Goal: Information Seeking & Learning: Find specific fact

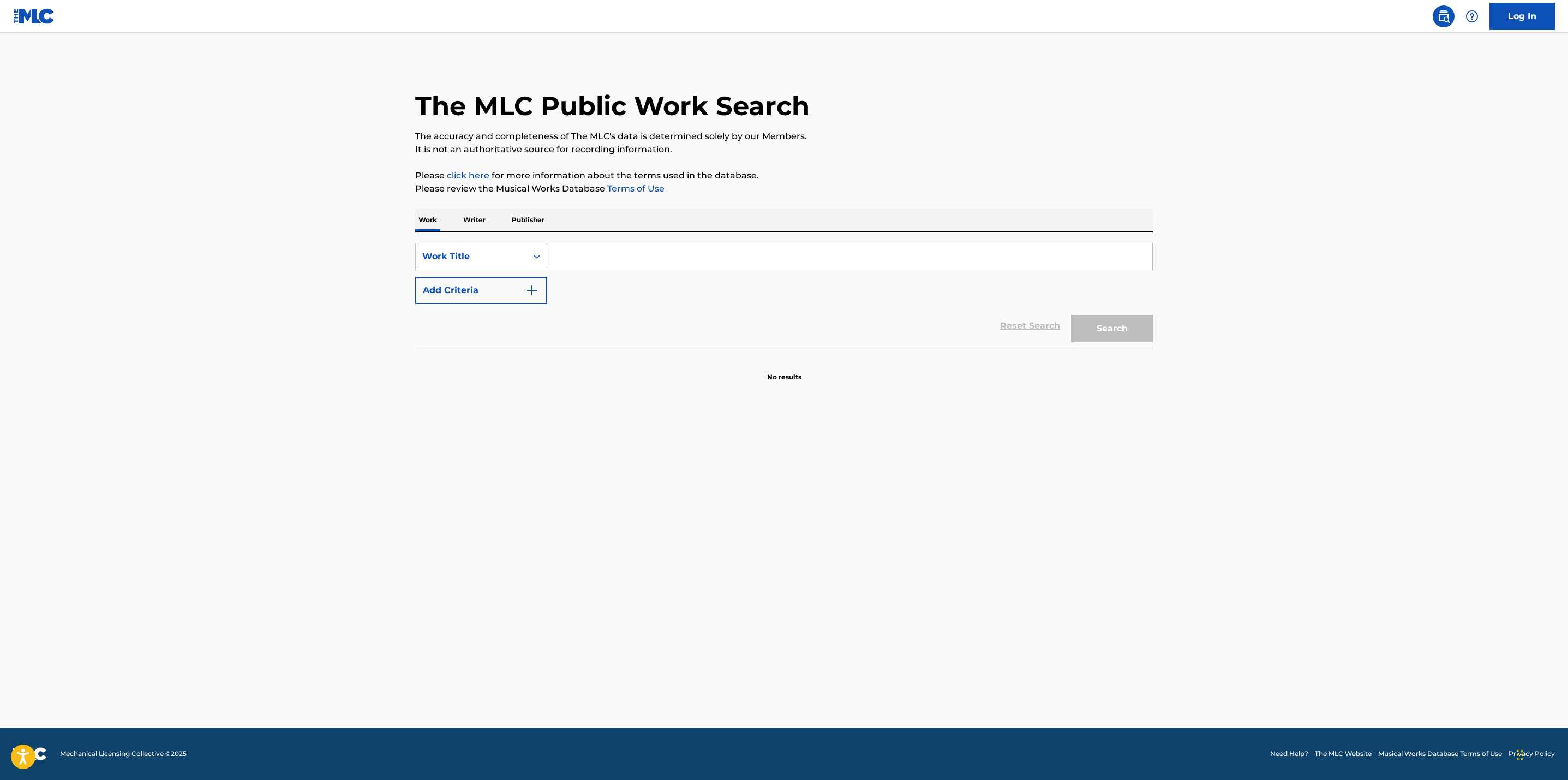
click at [568, 256] on input "Search Form" at bounding box center [850, 256] width 605 height 26
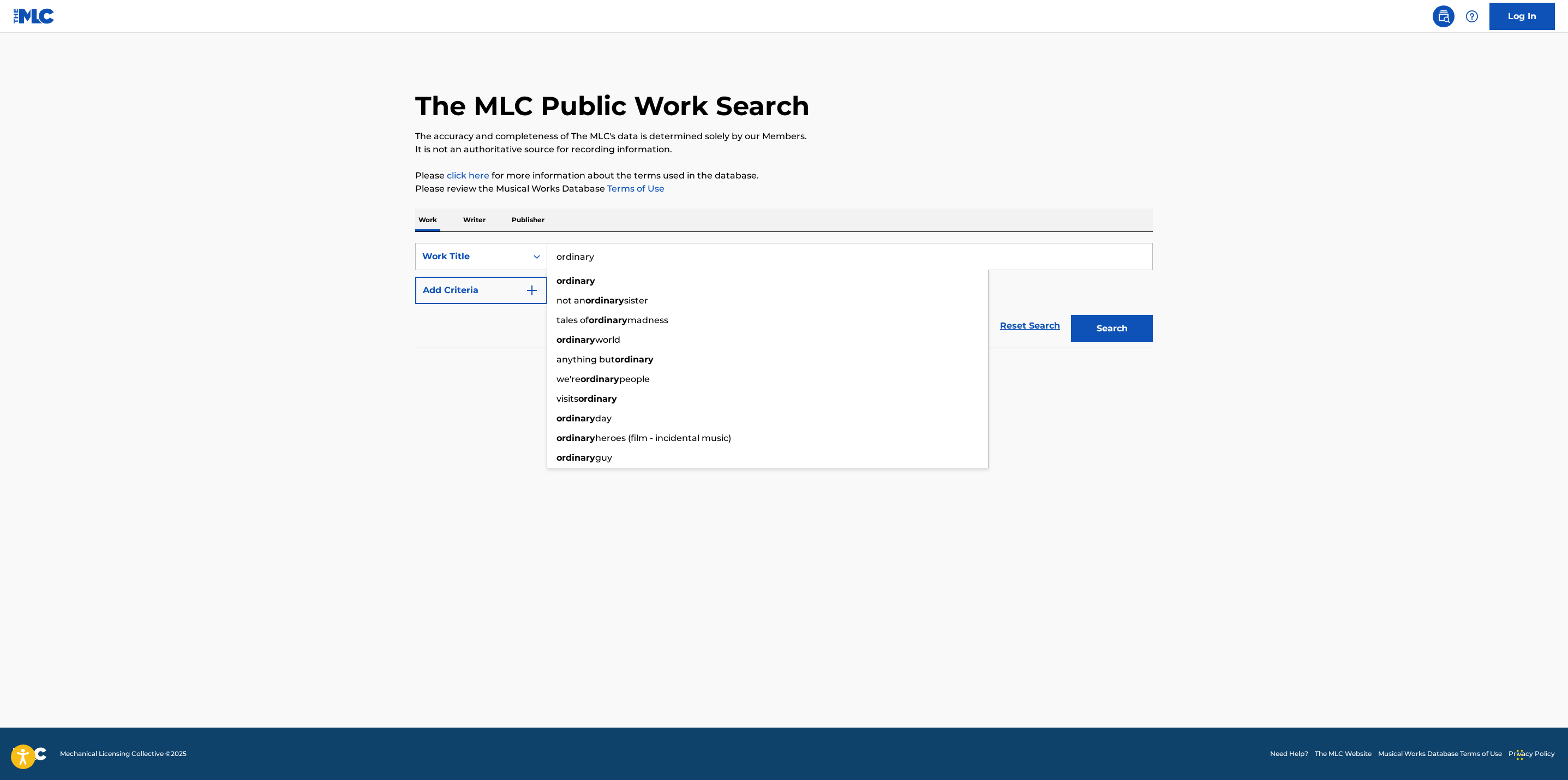
type input "ordinary"
click at [316, 316] on main "The MLC Public Work Search The accuracy and completeness of The MLC's data is d…" at bounding box center [784, 380] width 1568 height 694
click at [532, 287] on img "Search Form" at bounding box center [532, 289] width 13 height 13
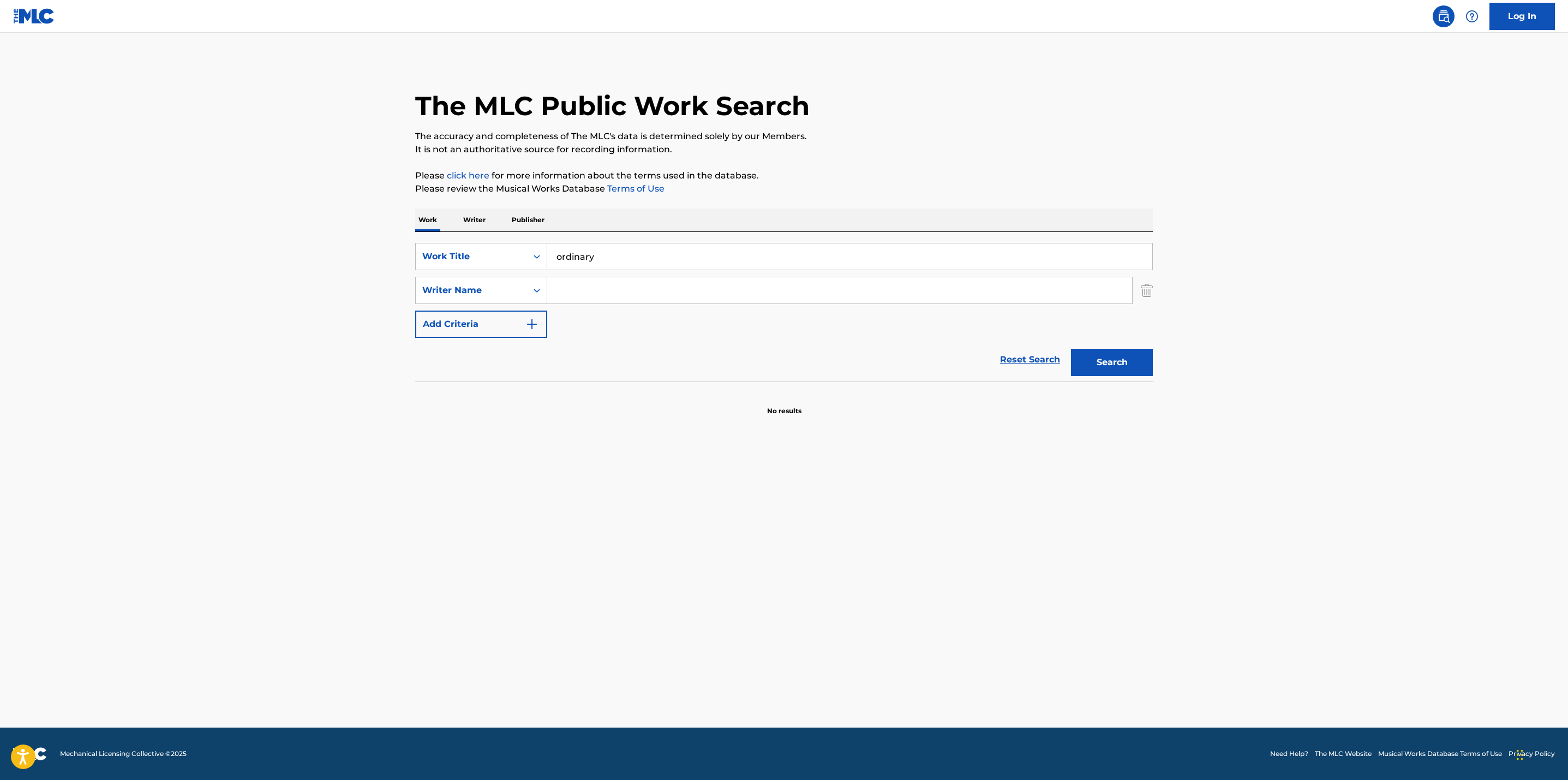
click at [602, 288] on input "Search Form" at bounding box center [840, 290] width 585 height 26
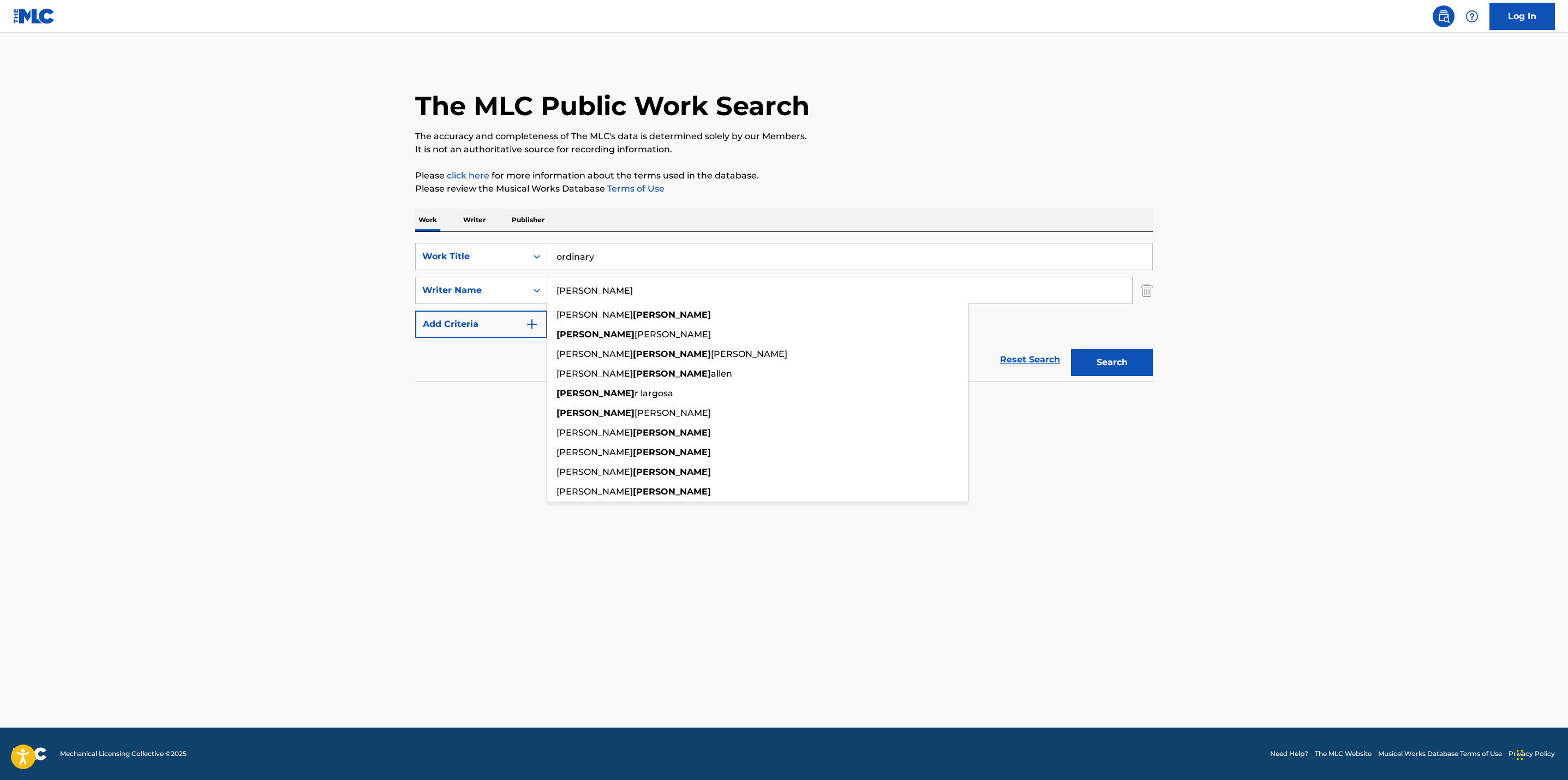
type input "warren"
click at [1071, 349] on button "Search" at bounding box center [1112, 362] width 82 height 27
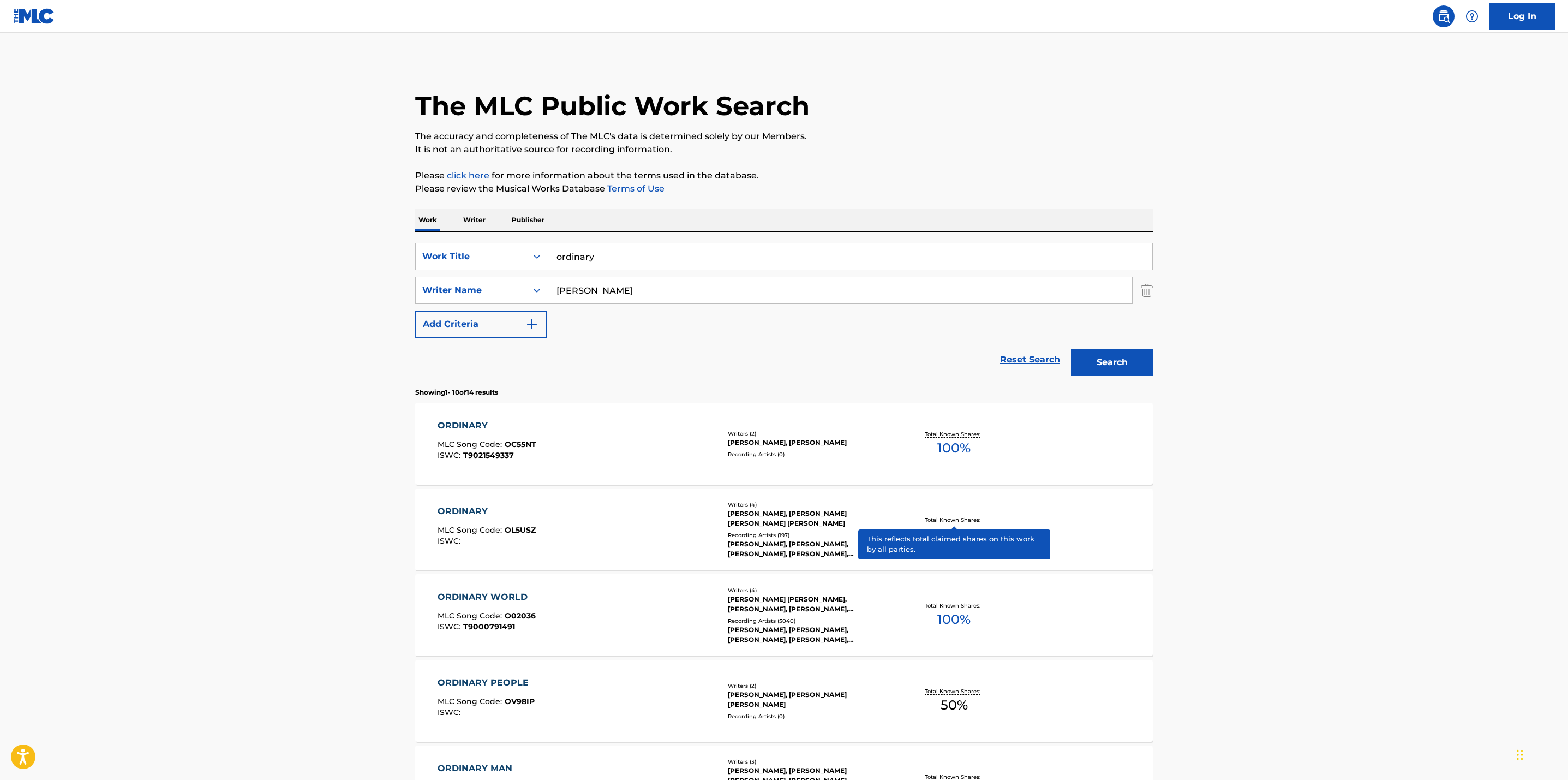
click at [972, 518] on p "Total Known Shares:" at bounding box center [954, 520] width 59 height 8
drag, startPoint x: 521, startPoint y: 251, endPoint x: 503, endPoint y: 250, distance: 18.0
click at [503, 250] on div "SearchWithCriteria5182a5cc-299d-47a2-b526-4d0bcf427f96 Work Title ordinary" at bounding box center [784, 255] width 738 height 27
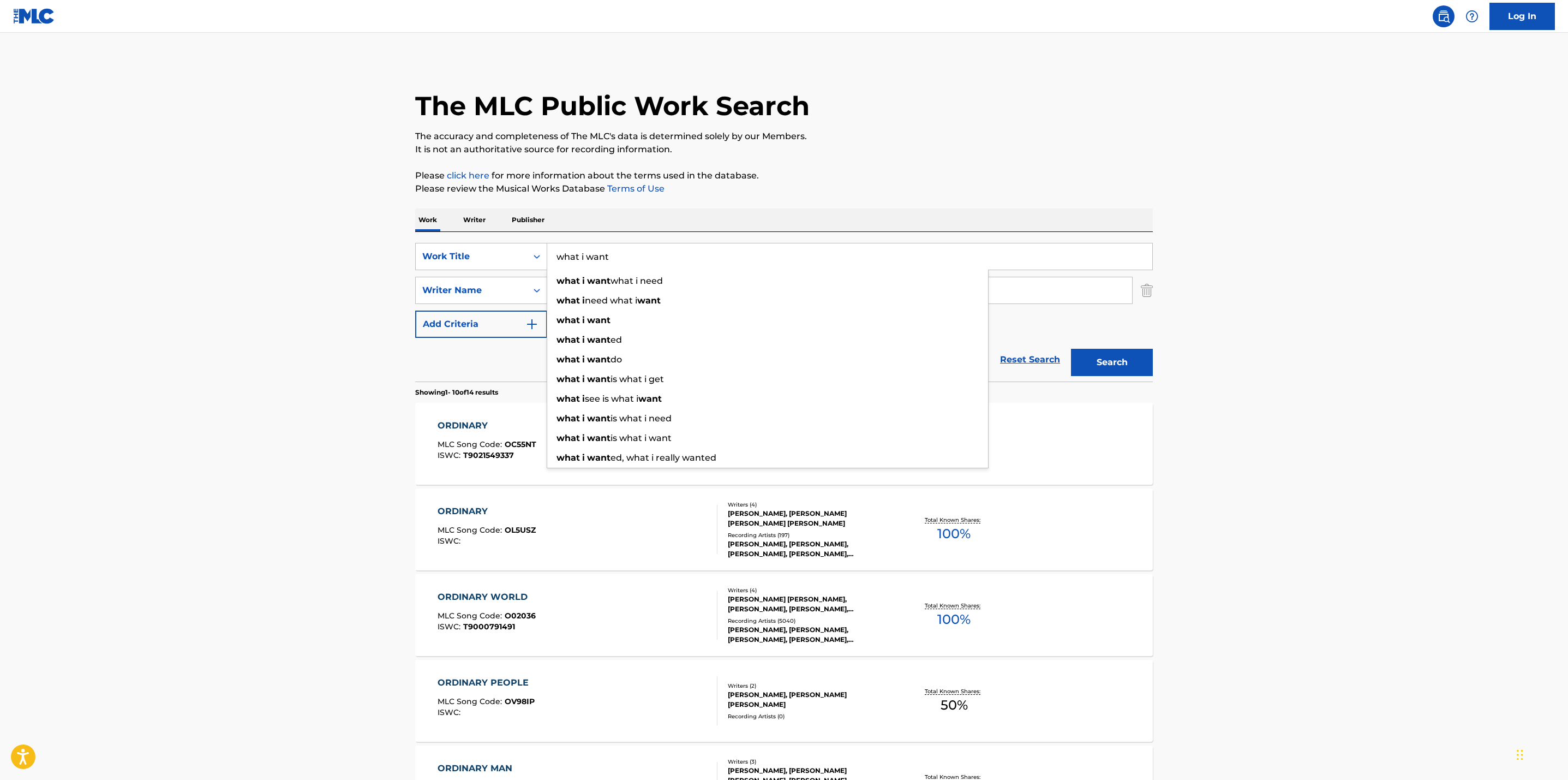
type input "what i want"
click at [357, 265] on main "The MLC Public Work Search The accuracy and completeness of The MLC's data is d…" at bounding box center [784, 675] width 1568 height 1285
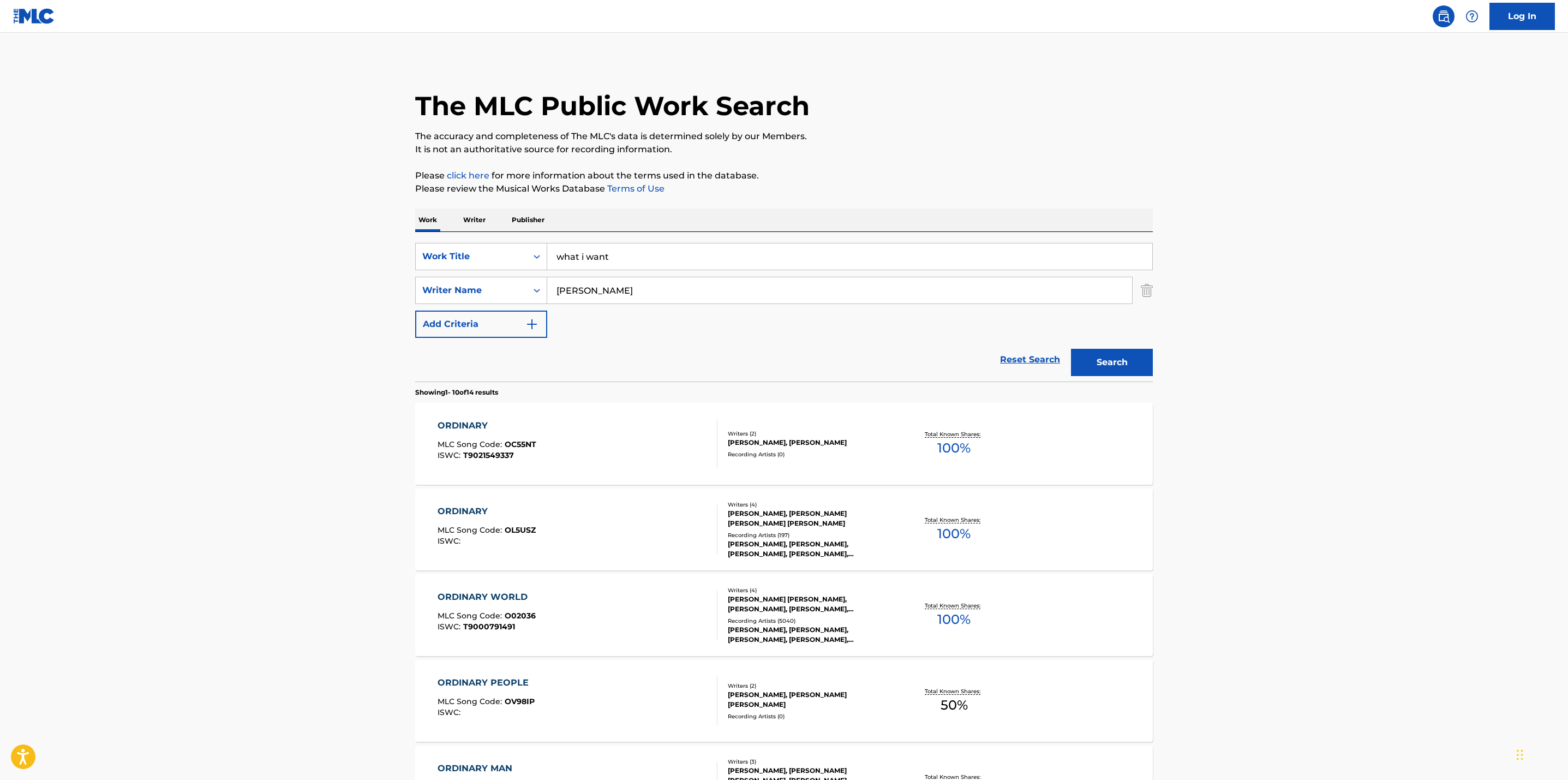
click at [599, 288] on input "warren" at bounding box center [840, 290] width 585 height 26
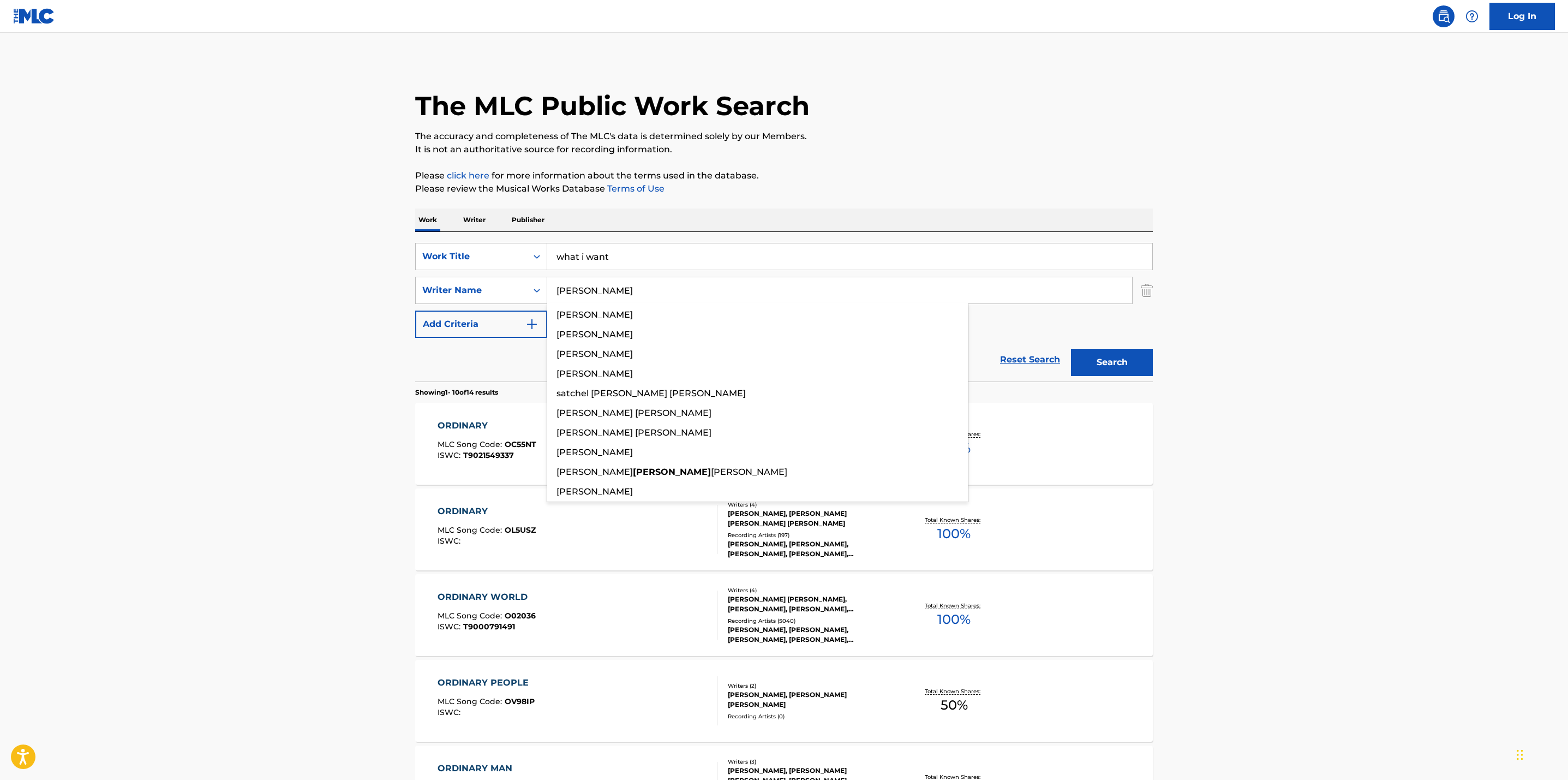
click at [1071, 349] on button "Search" at bounding box center [1112, 362] width 82 height 27
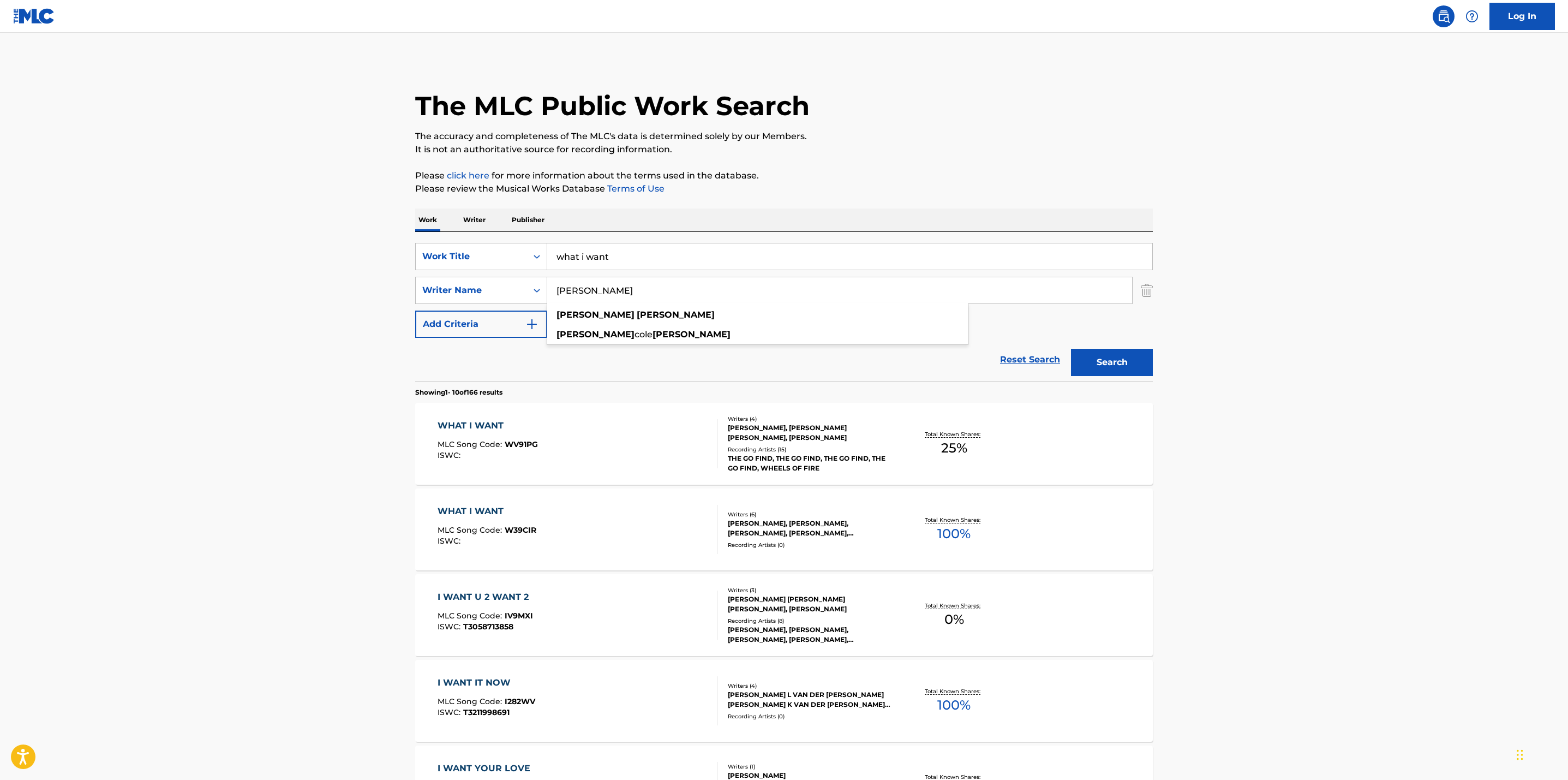
type input "wallen morgan"
click at [1071, 349] on button "Search" at bounding box center [1112, 362] width 82 height 27
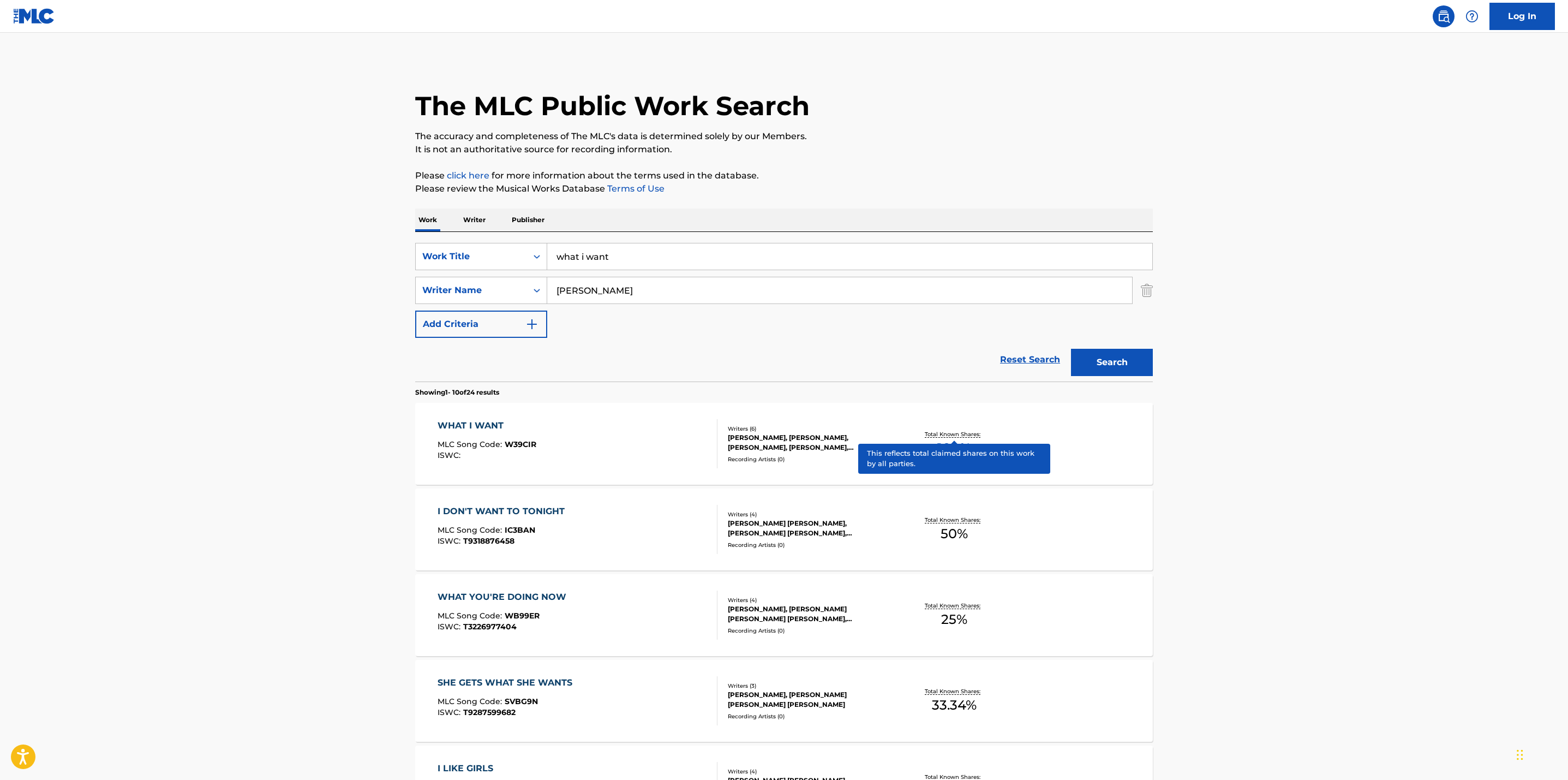
click at [956, 431] on p "Total Known Shares:" at bounding box center [954, 434] width 59 height 8
drag, startPoint x: 510, startPoint y: 252, endPoint x: 470, endPoint y: 247, distance: 40.3
click at [470, 247] on div "SearchWithCriteria5182a5cc-299d-47a2-b526-4d0bcf427f96 Work Title what i want" at bounding box center [784, 255] width 738 height 27
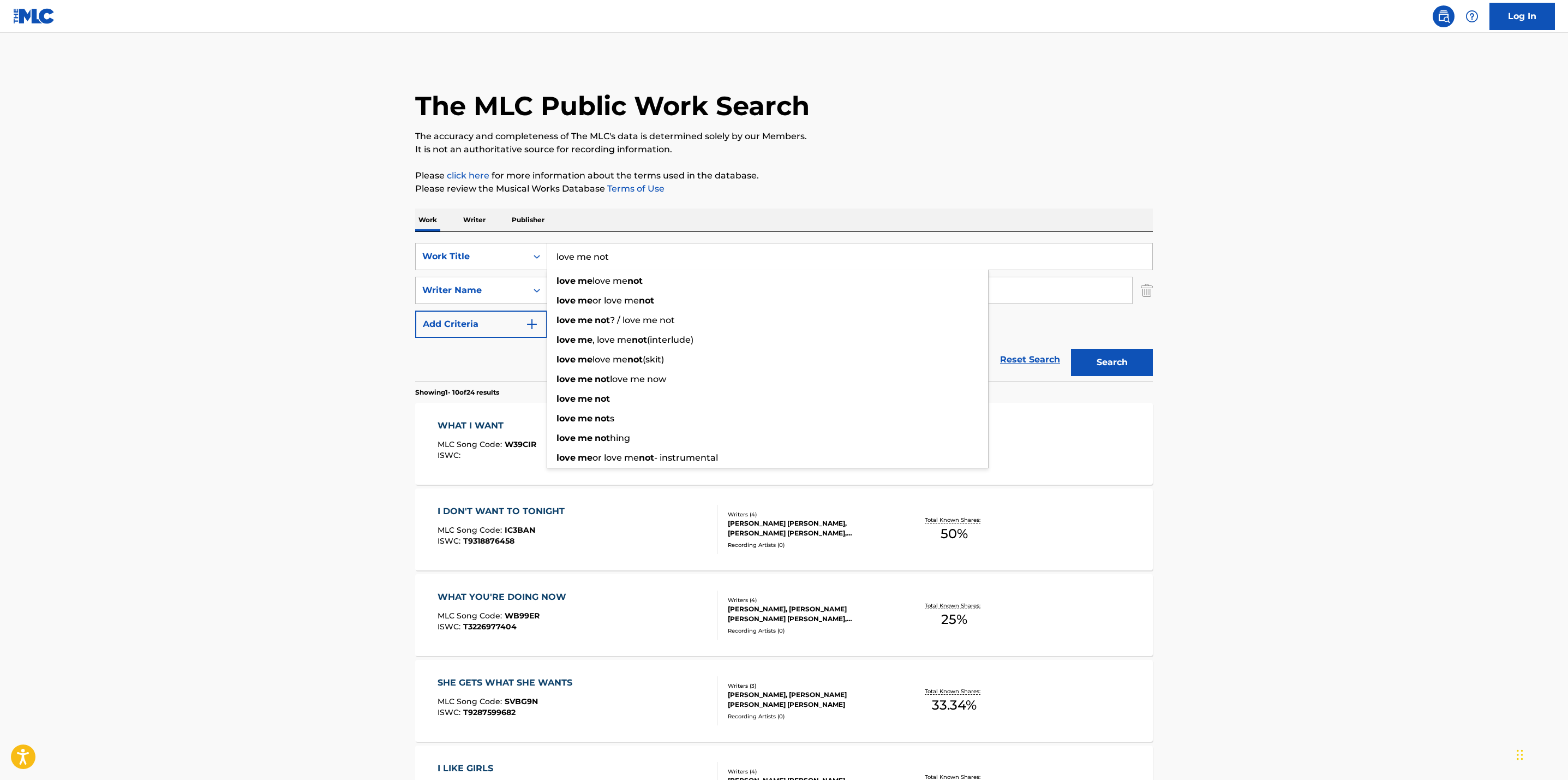
type input "love me not"
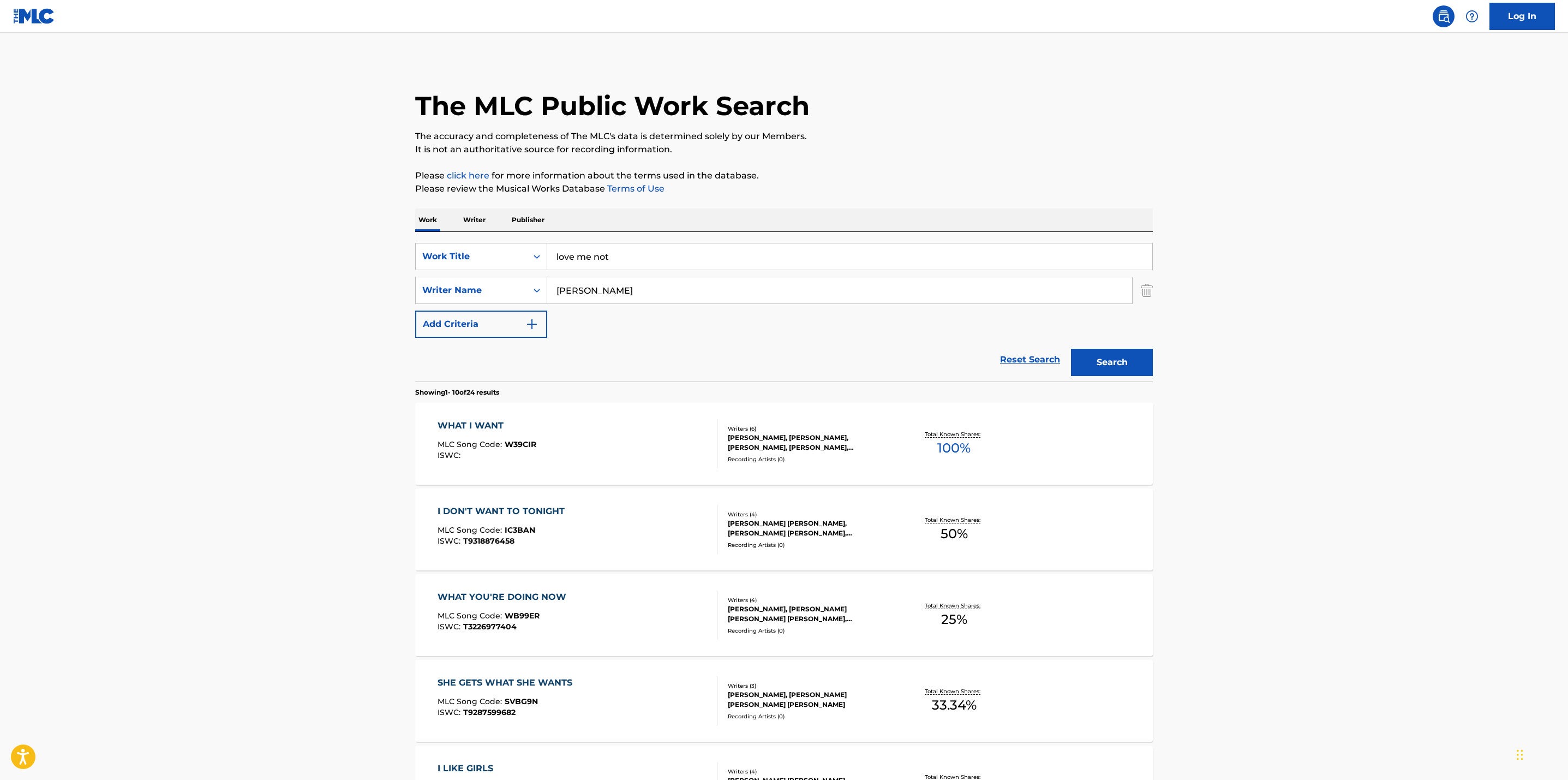
click at [397, 243] on main "The MLC Public Work Search The accuracy and completeness of The MLC's data is d…" at bounding box center [784, 675] width 1568 height 1285
click at [656, 308] on div "SearchWithCriteria5182a5cc-299d-47a2-b526-4d0bcf427f96 Work Title love me not S…" at bounding box center [784, 289] width 738 height 95
drag, startPoint x: 650, startPoint y: 293, endPoint x: 370, endPoint y: 272, distance: 280.8
click at [370, 272] on main "The MLC Public Work Search The accuracy and completeness of The MLC's data is d…" at bounding box center [784, 675] width 1568 height 1285
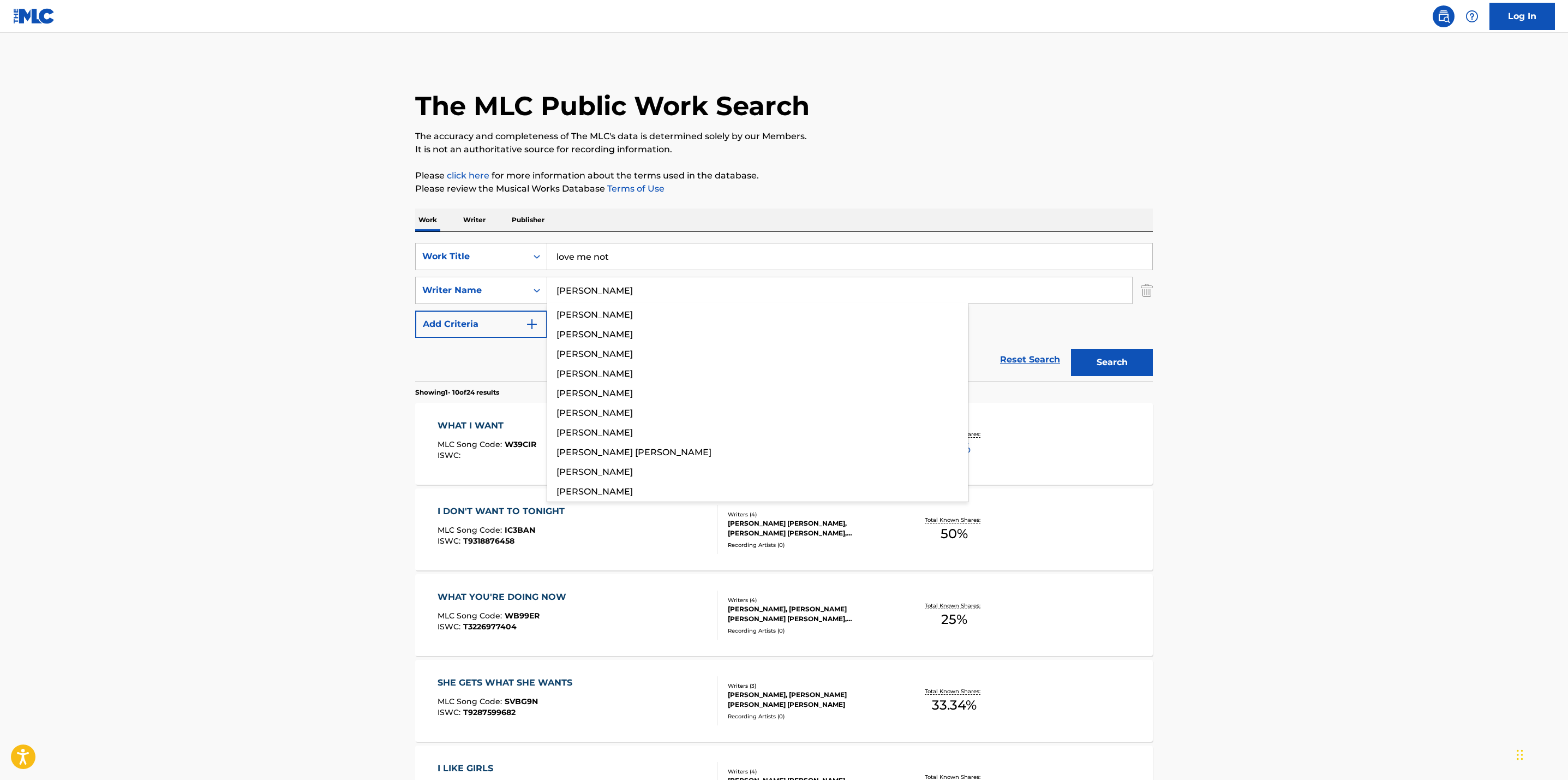
type input "lenae"
click at [1071, 349] on button "Search" at bounding box center [1112, 362] width 82 height 27
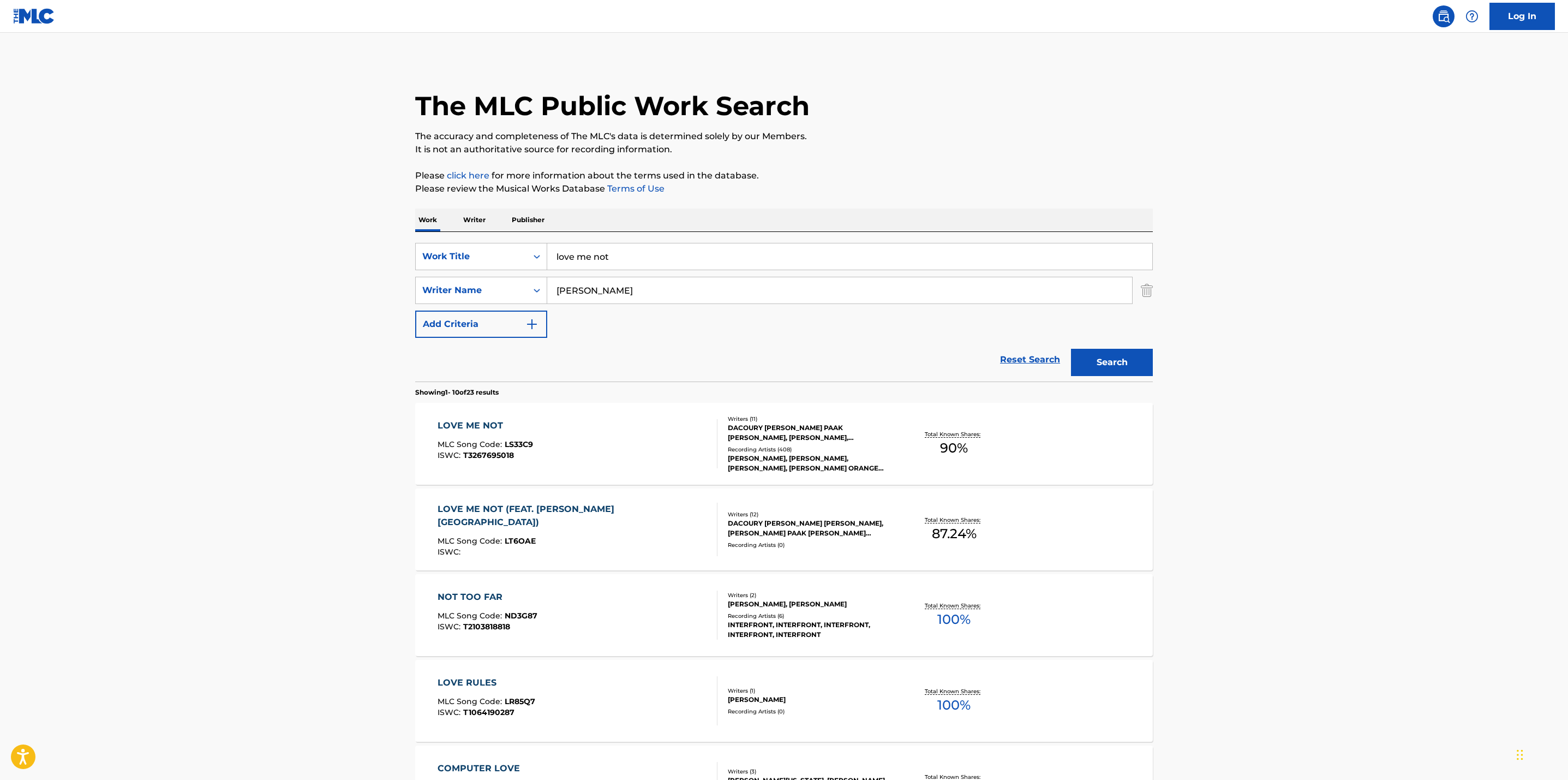
click at [1277, 357] on main "The MLC Public Work Search The accuracy and completeness of The MLC's data is d…" at bounding box center [784, 675] width 1568 height 1285
click at [952, 427] on div "Total Known Shares: 90 %" at bounding box center [954, 443] width 123 height 33
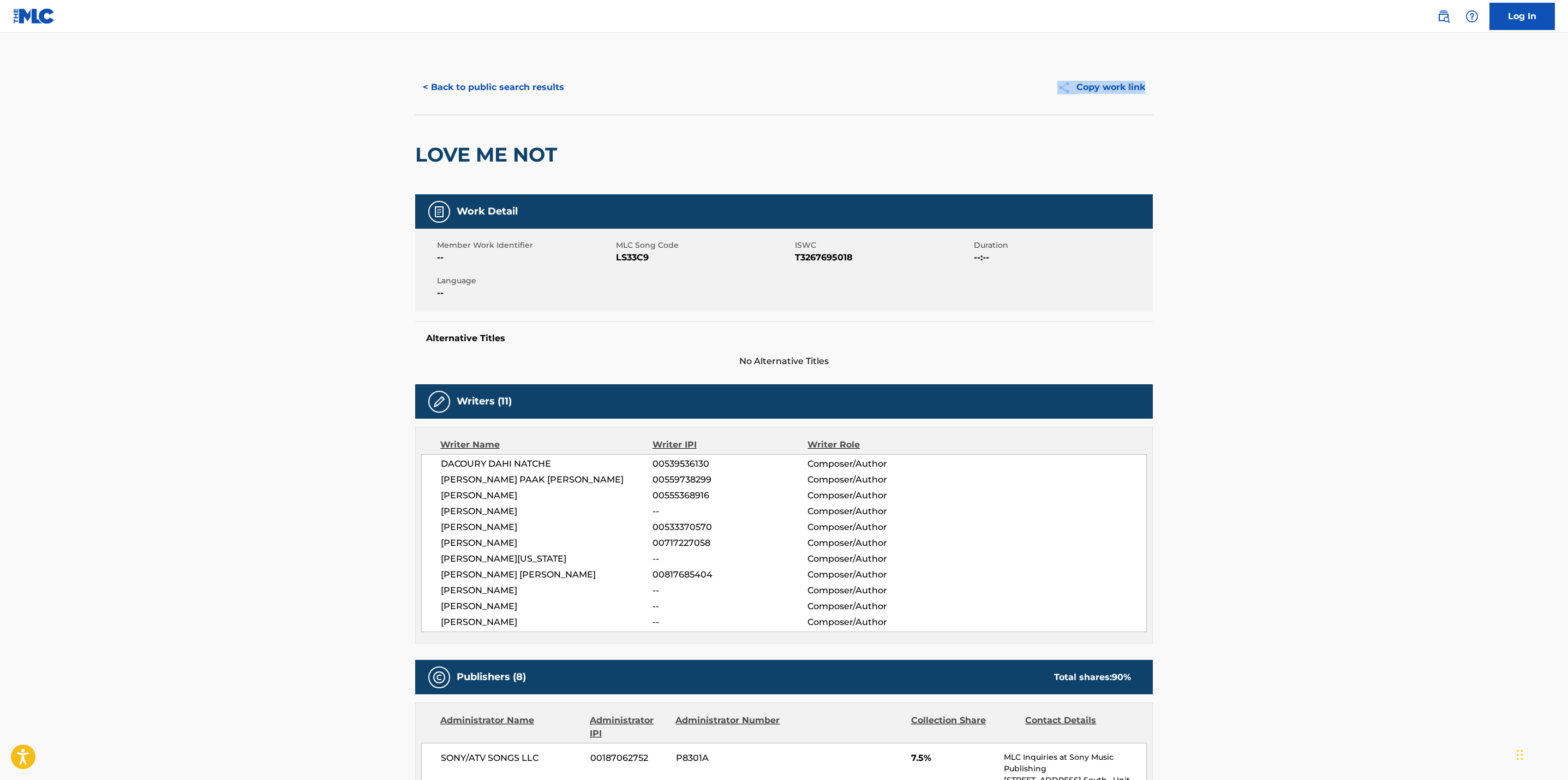
drag, startPoint x: 1566, startPoint y: 89, endPoint x: 1566, endPoint y: 95, distance: 6.0
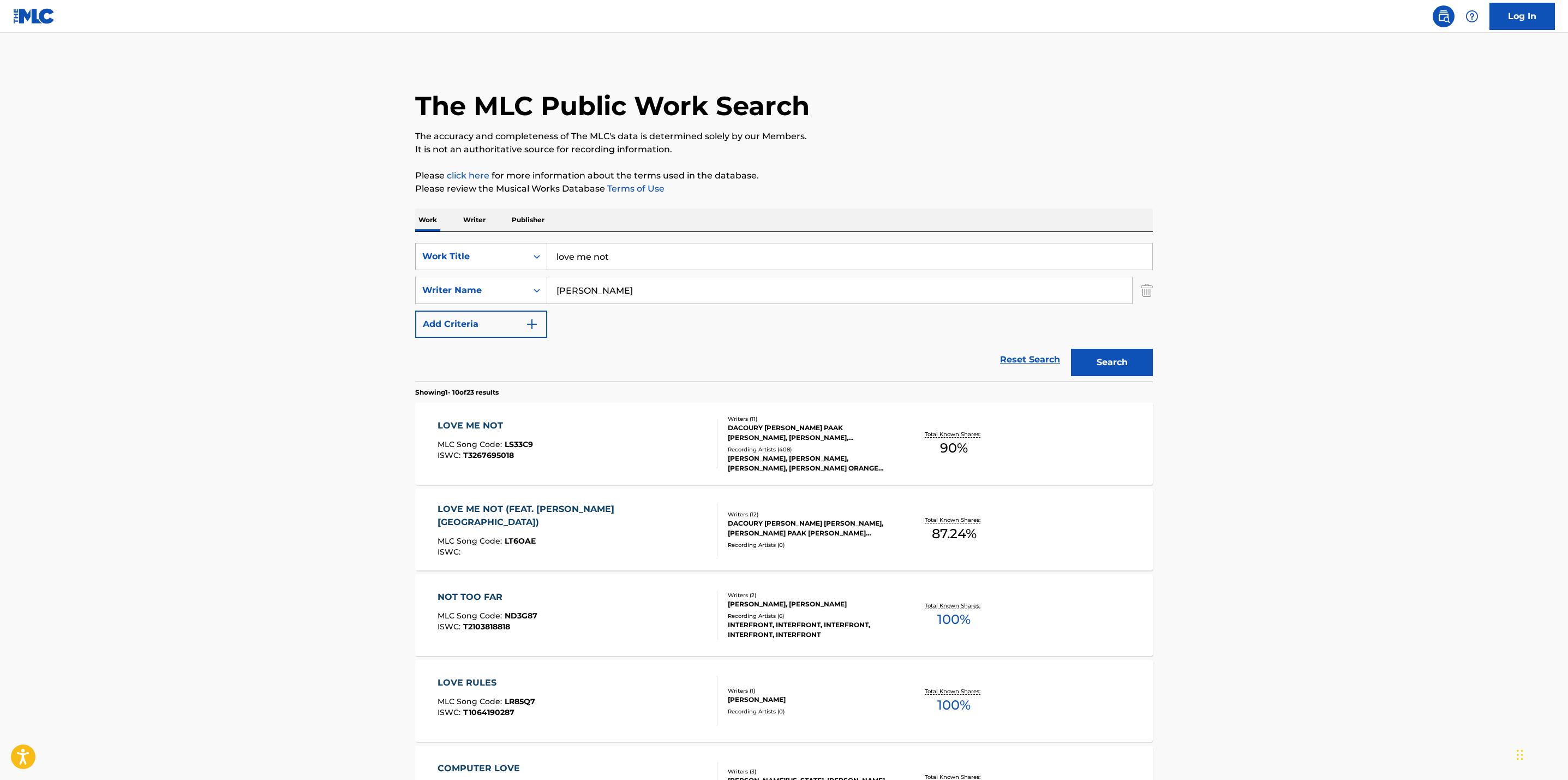
drag, startPoint x: 675, startPoint y: 253, endPoint x: 421, endPoint y: 245, distance: 254.1
click at [421, 245] on div "SearchWithCriteria5182a5cc-299d-47a2-b526-4d0bcf427f96 Work Title love me not" at bounding box center [784, 255] width 738 height 27
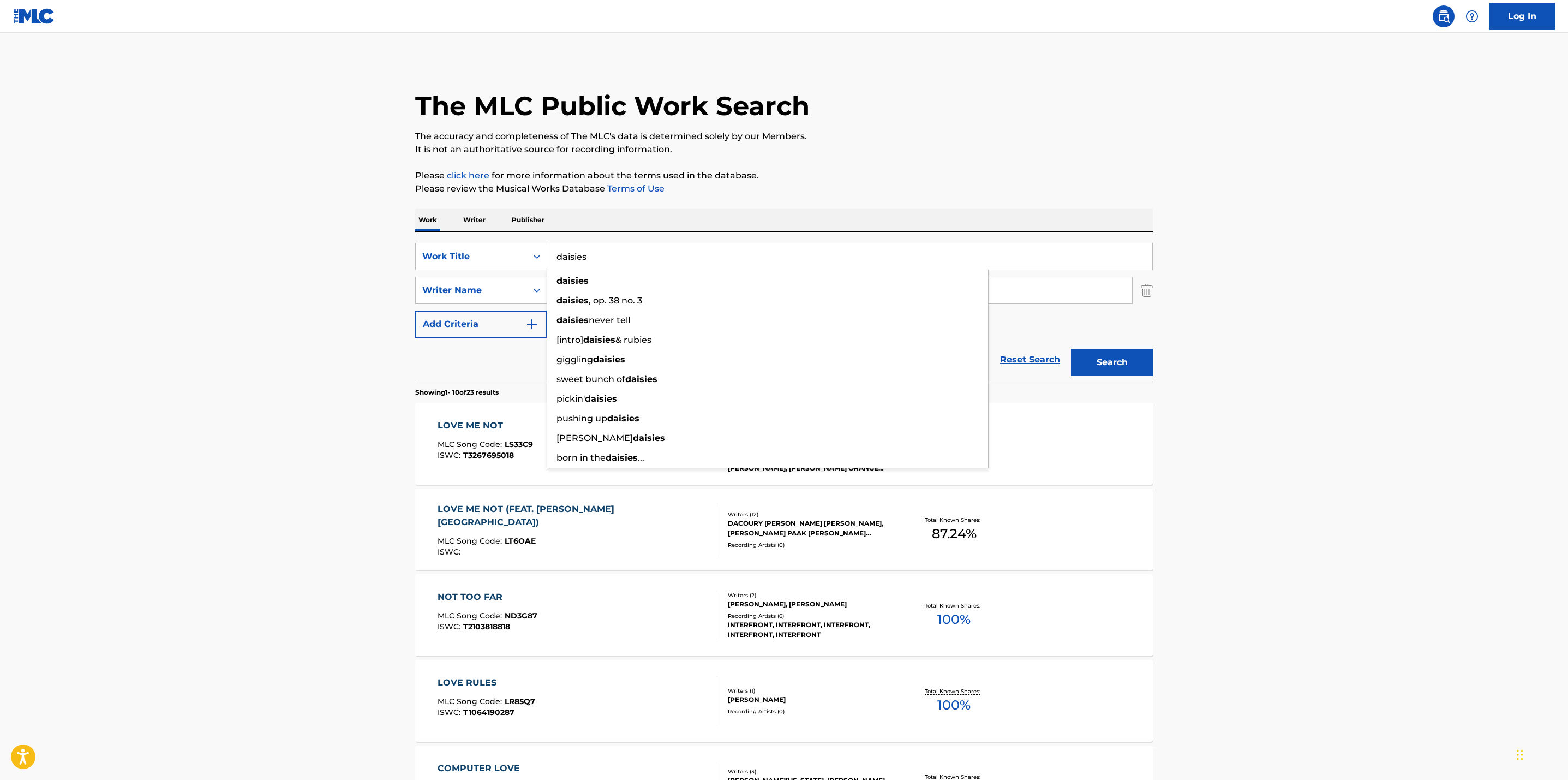
type input "daisies"
click at [380, 245] on main "The MLC Public Work Search The accuracy and completeness of The MLC's data is d…" at bounding box center [784, 675] width 1568 height 1285
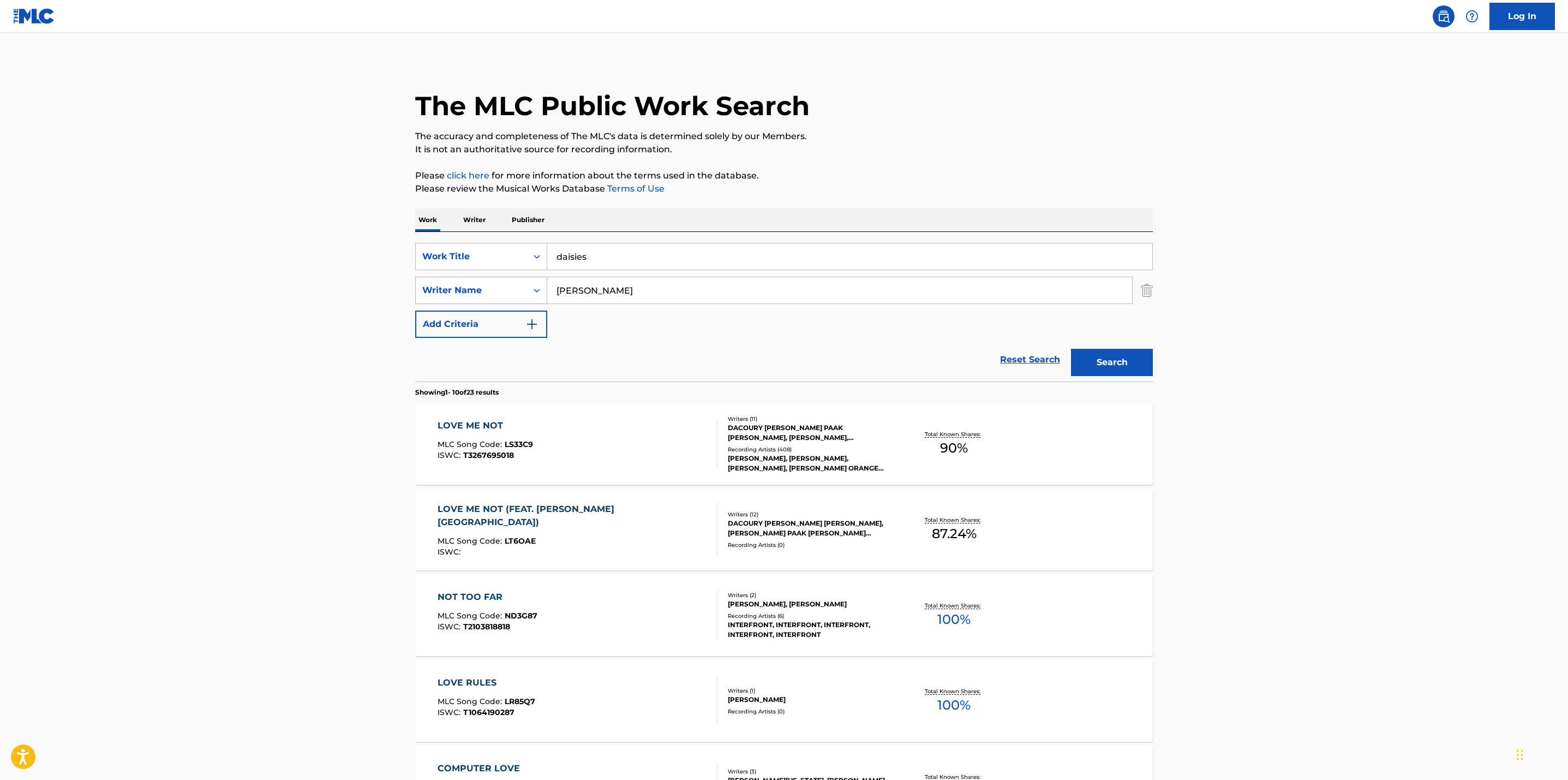
drag, startPoint x: 591, startPoint y: 285, endPoint x: 452, endPoint y: 282, distance: 139.0
click at [452, 282] on div "SearchWithCriteria8bddae80-ed0a-4fbd-afa0-e2d2f557f919 Writer Name lenae" at bounding box center [784, 289] width 738 height 27
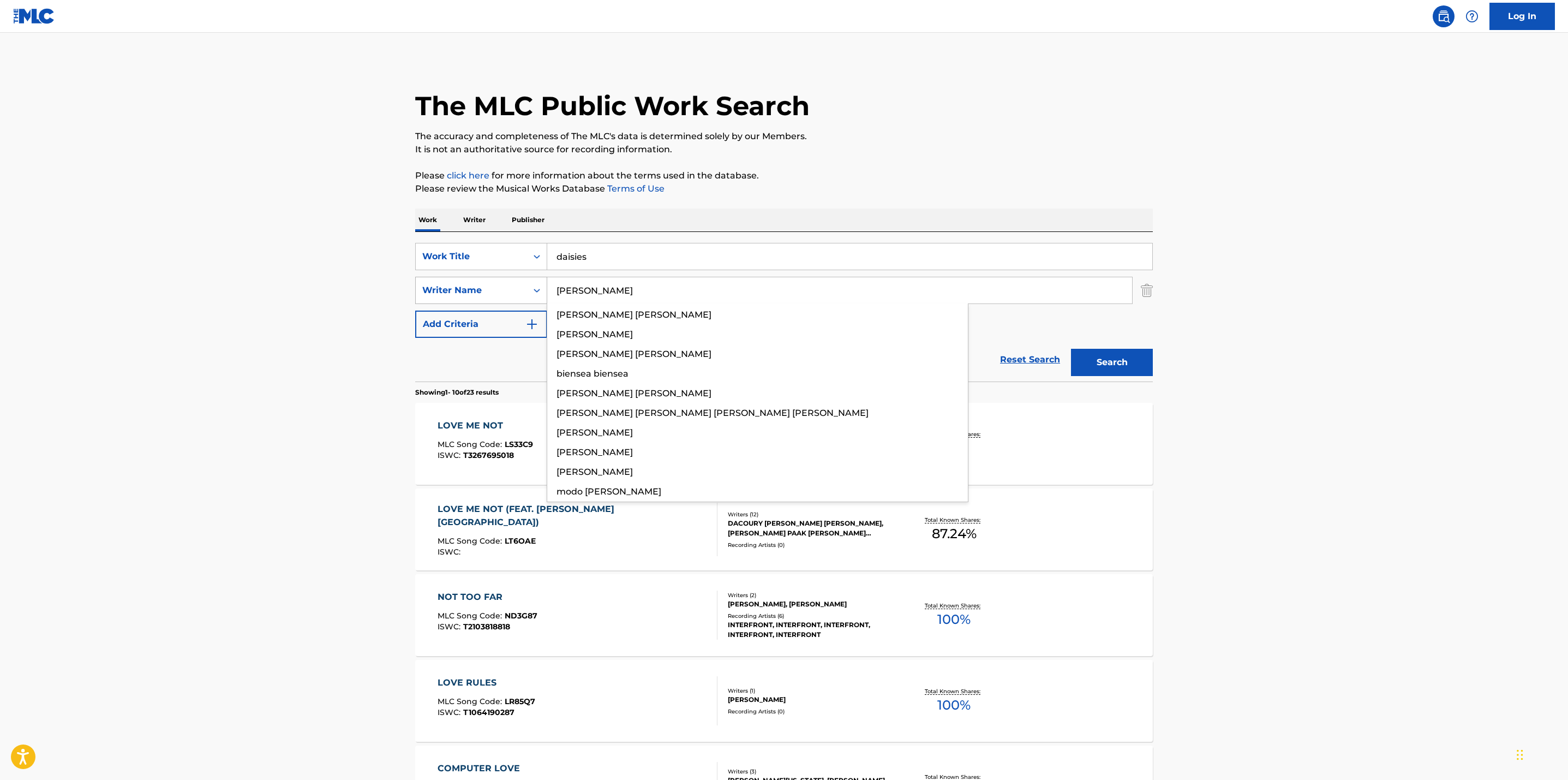
click at [1071, 349] on button "Search" at bounding box center [1112, 362] width 82 height 27
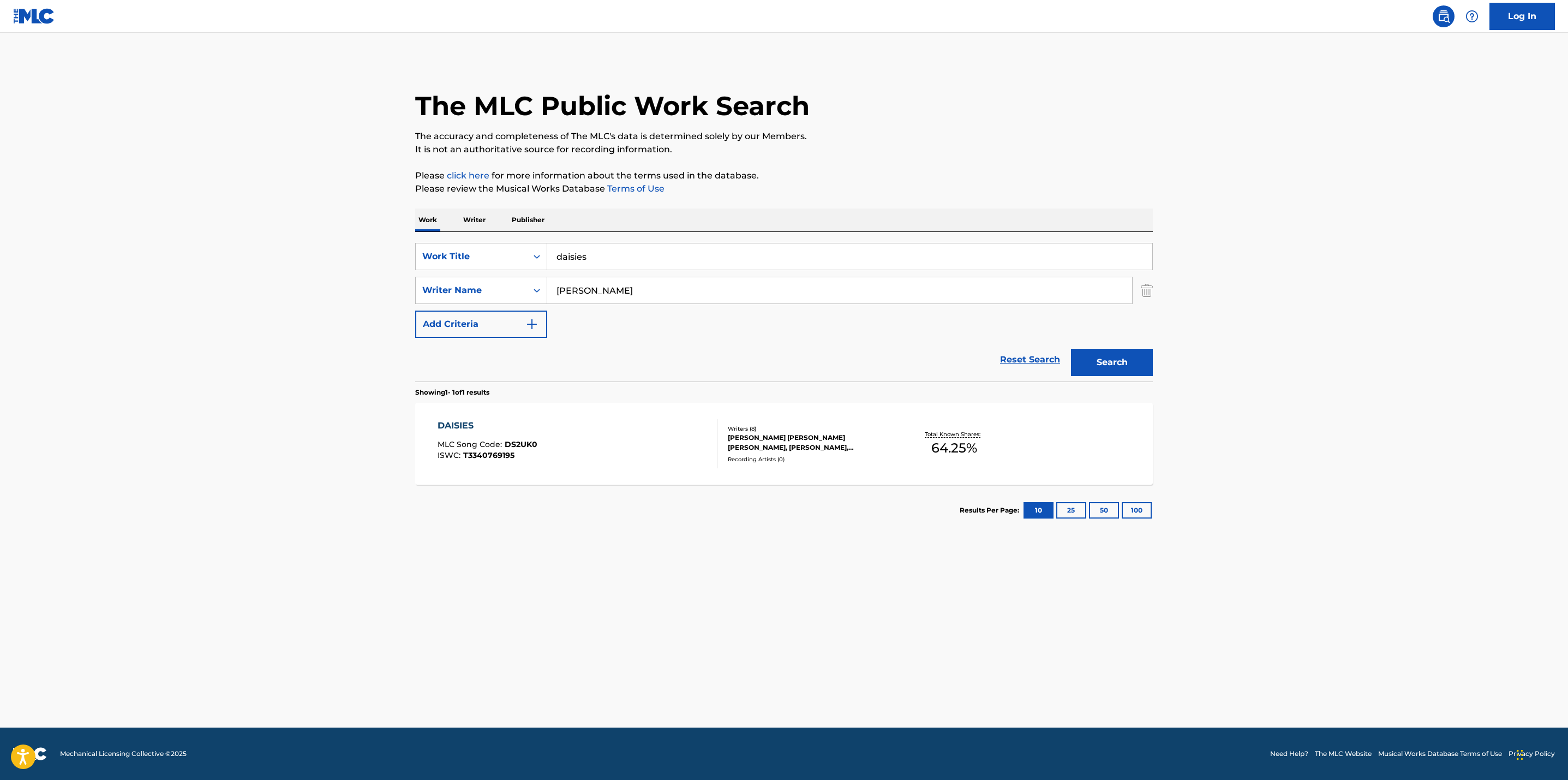
click at [1316, 345] on main "The MLC Public Work Search The accuracy and completeness of The MLC's data is d…" at bounding box center [784, 380] width 1568 height 694
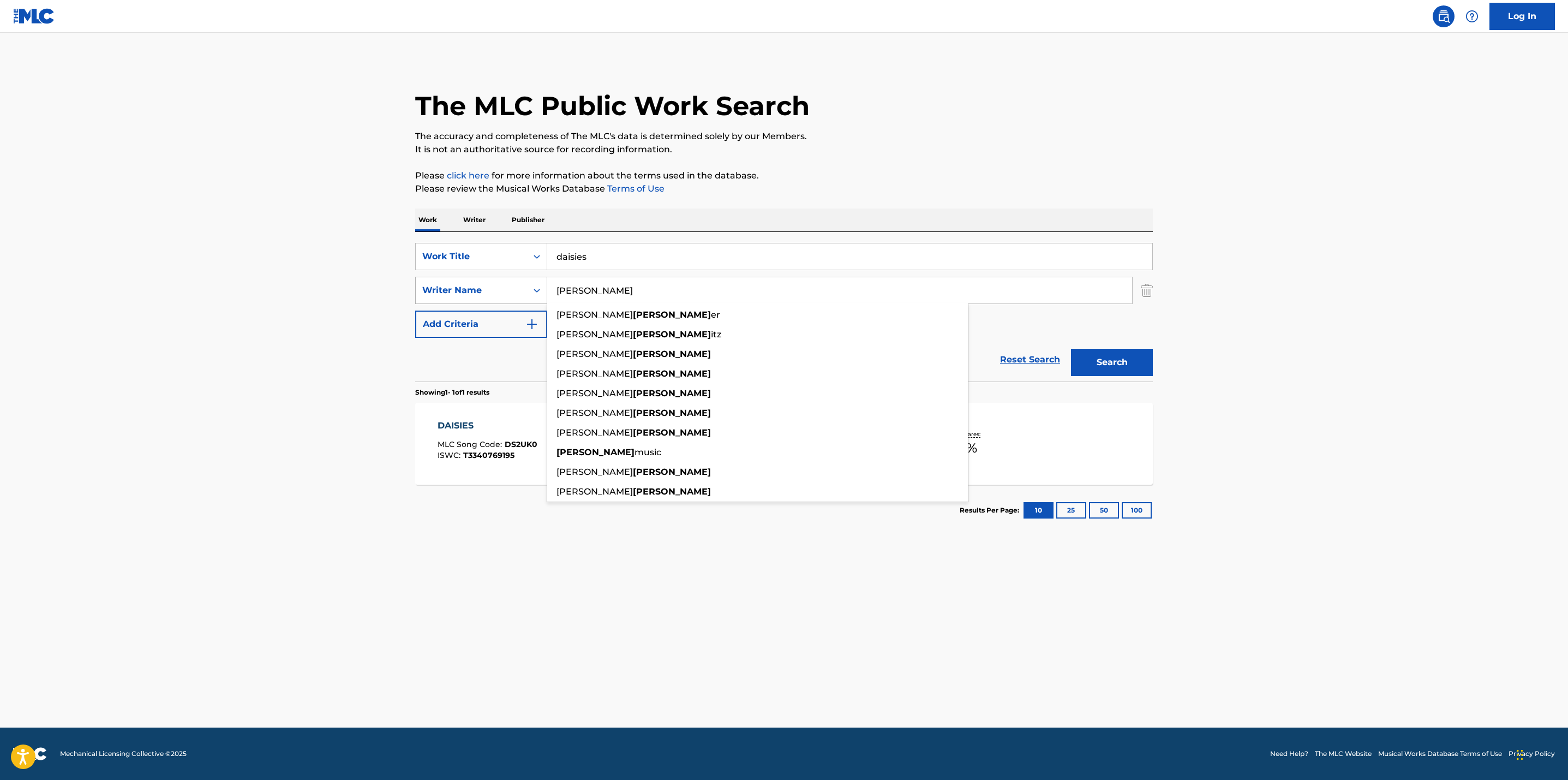
drag, startPoint x: 597, startPoint y: 283, endPoint x: 516, endPoint y: 282, distance: 81.0
click at [516, 282] on div "SearchWithCriteria8bddae80-ed0a-4fbd-afa0-e2d2f557f919 Writer Name bieber riley…" at bounding box center [784, 289] width 738 height 27
type input "duenas"
click at [1071, 349] on button "Search" at bounding box center [1112, 362] width 82 height 27
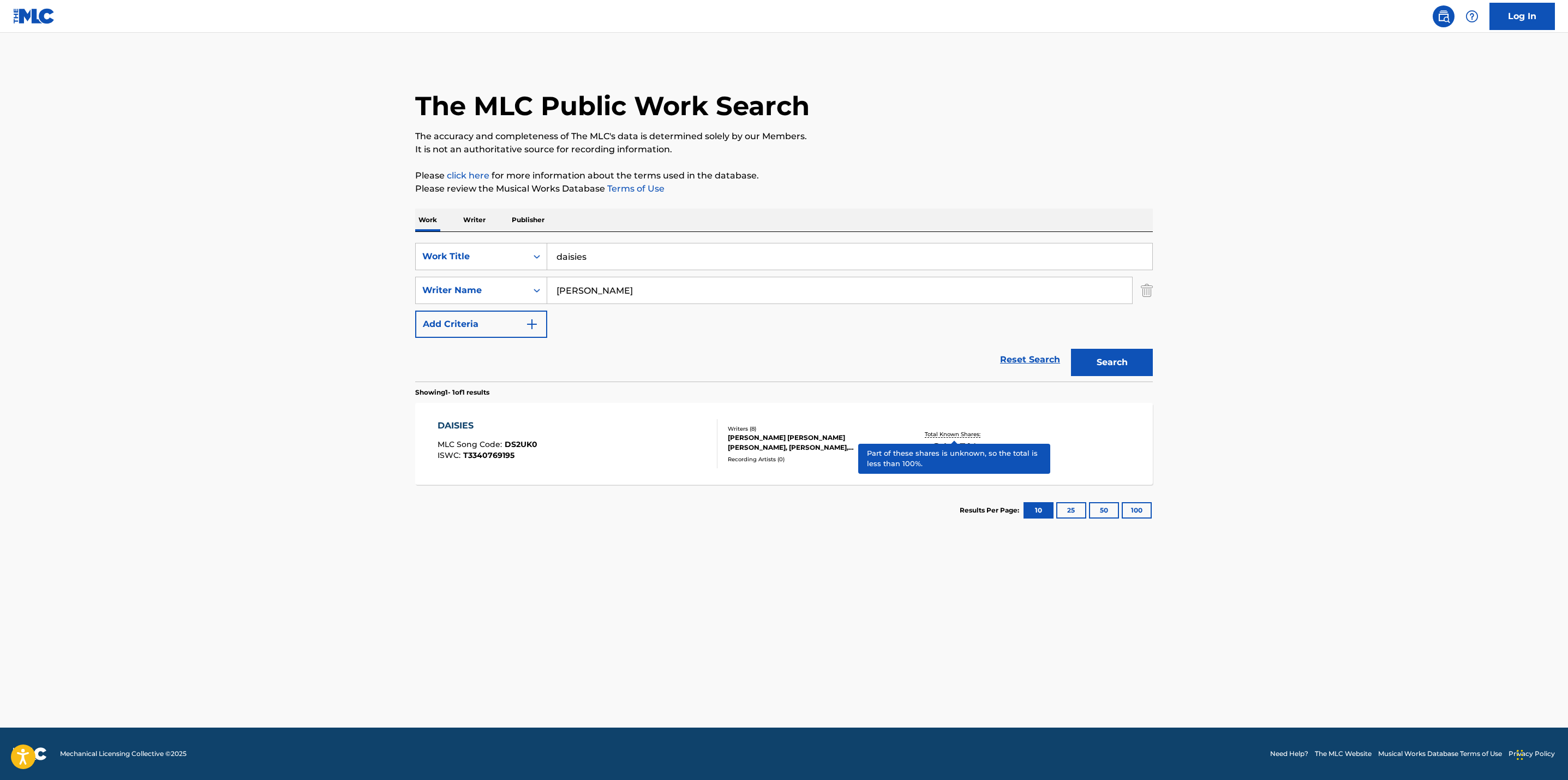
click at [960, 431] on p "Total Known Shares:" at bounding box center [954, 434] width 59 height 8
drag, startPoint x: 601, startPoint y: 255, endPoint x: 461, endPoint y: 244, distance: 140.4
click at [461, 244] on div "SearchWithCriteria5182a5cc-299d-47a2-b526-4d0bcf427f96 Work Title daisies" at bounding box center [784, 255] width 738 height 27
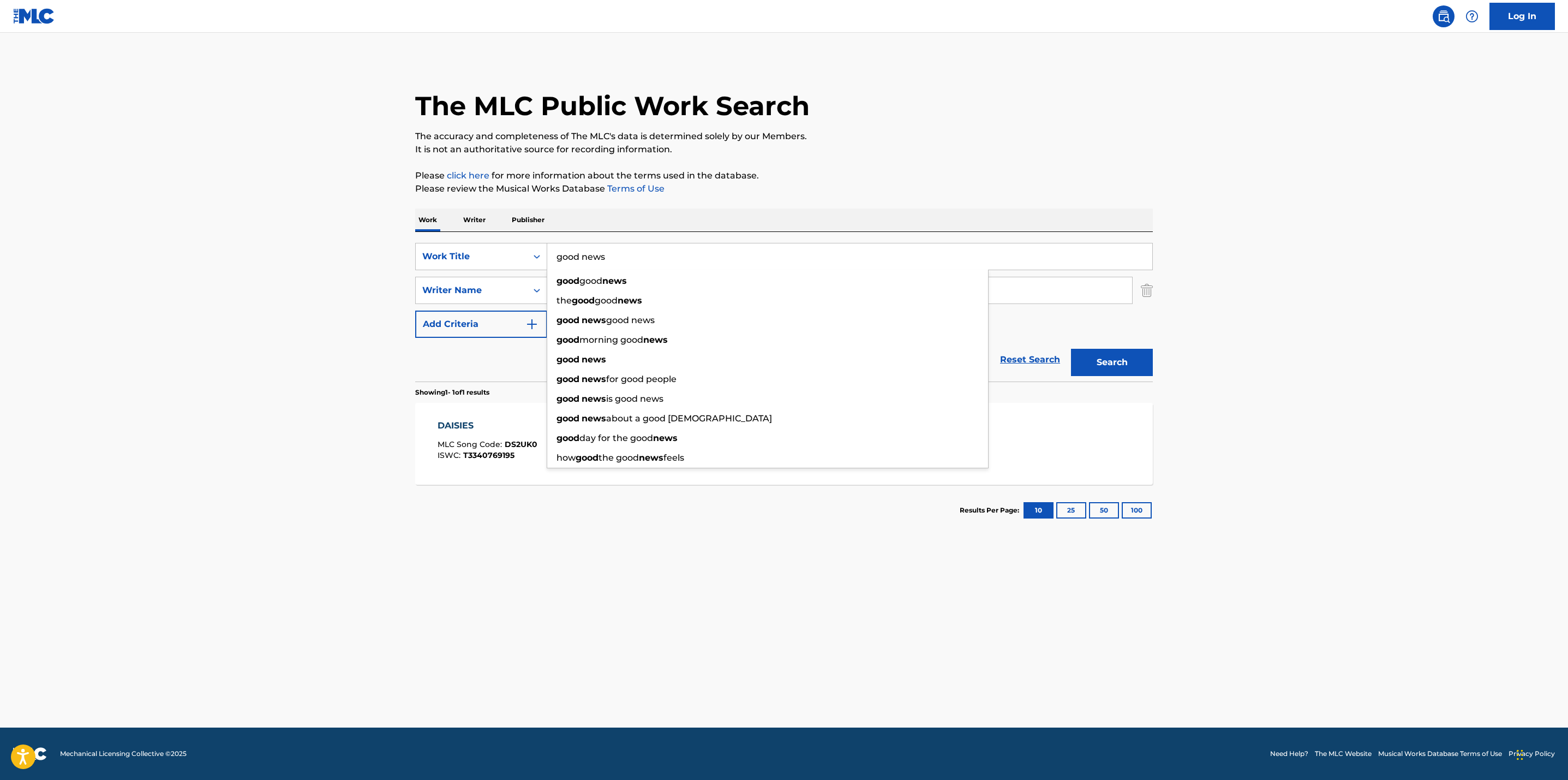
type input "good news"
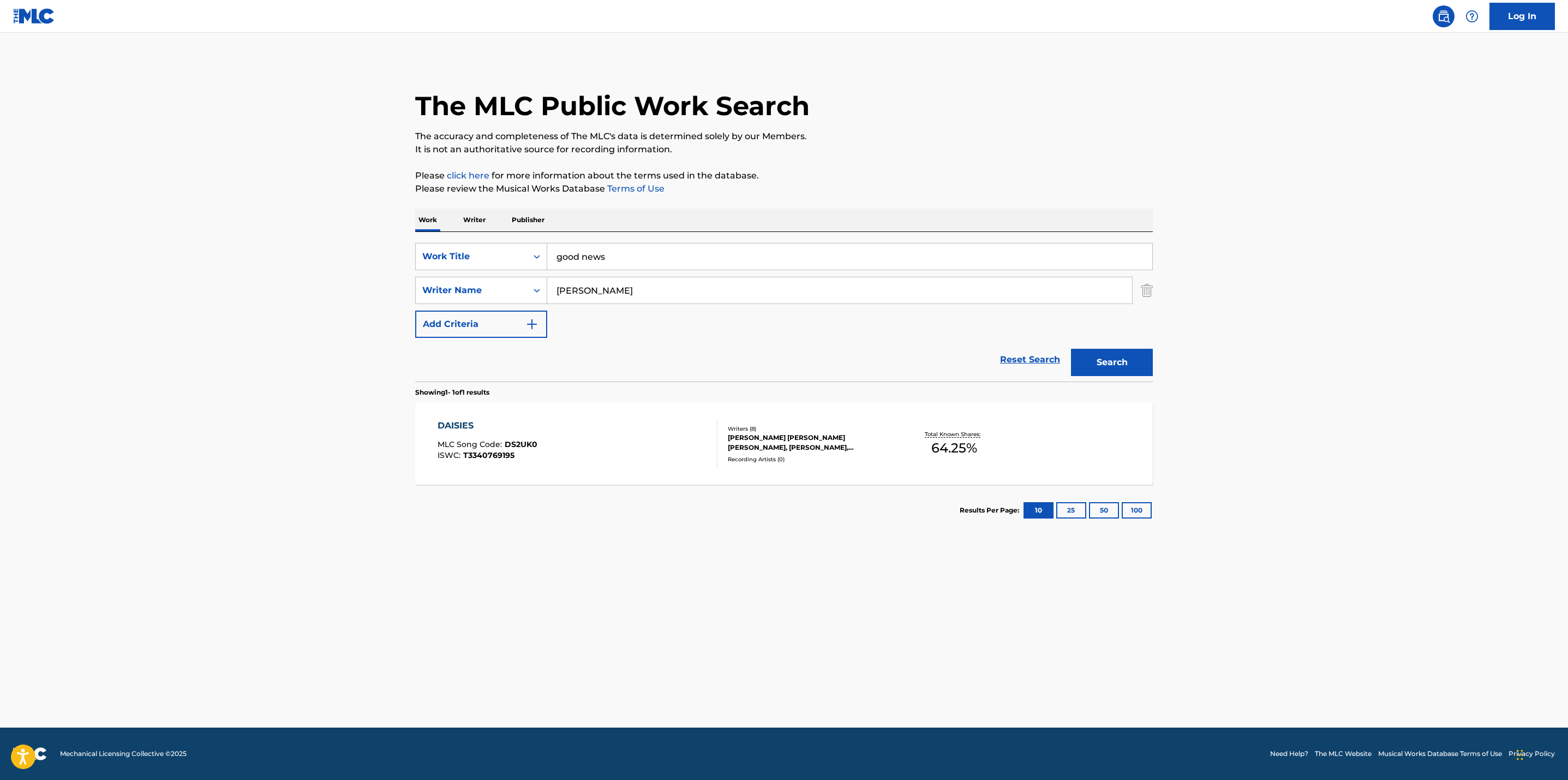
click at [282, 262] on main "The MLC Public Work Search The accuracy and completeness of The MLC's data is d…" at bounding box center [784, 380] width 1568 height 694
drag, startPoint x: 633, startPoint y: 288, endPoint x: 311, endPoint y: 283, distance: 322.0
click at [311, 283] on main "The MLC Public Work Search The accuracy and completeness of The MLC's data is d…" at bounding box center [784, 380] width 1568 height 694
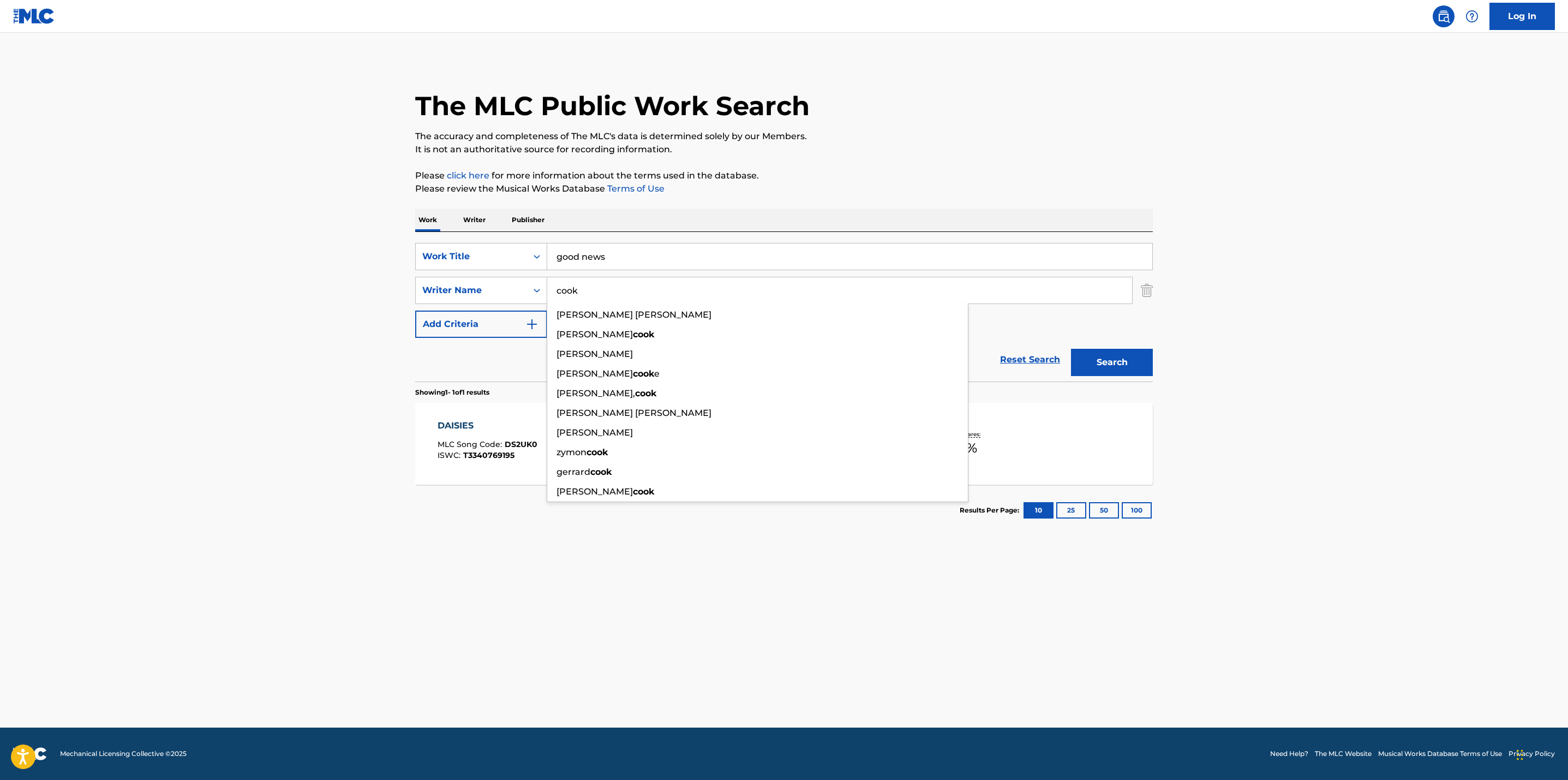
type input "cook"
click at [1071, 349] on button "Search" at bounding box center [1112, 362] width 82 height 27
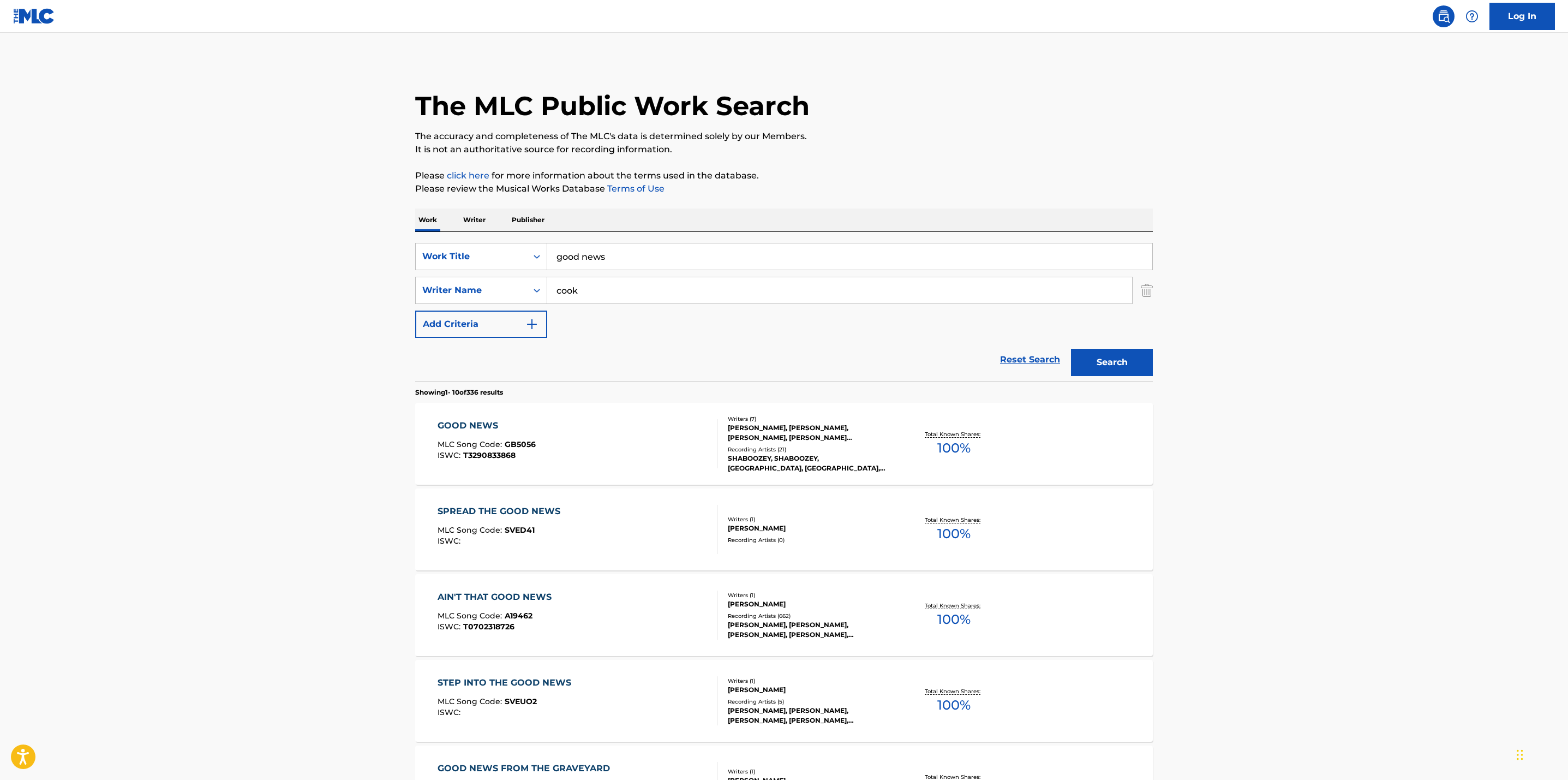
click at [970, 429] on div "Total Known Shares: 100 %" at bounding box center [954, 443] width 123 height 33
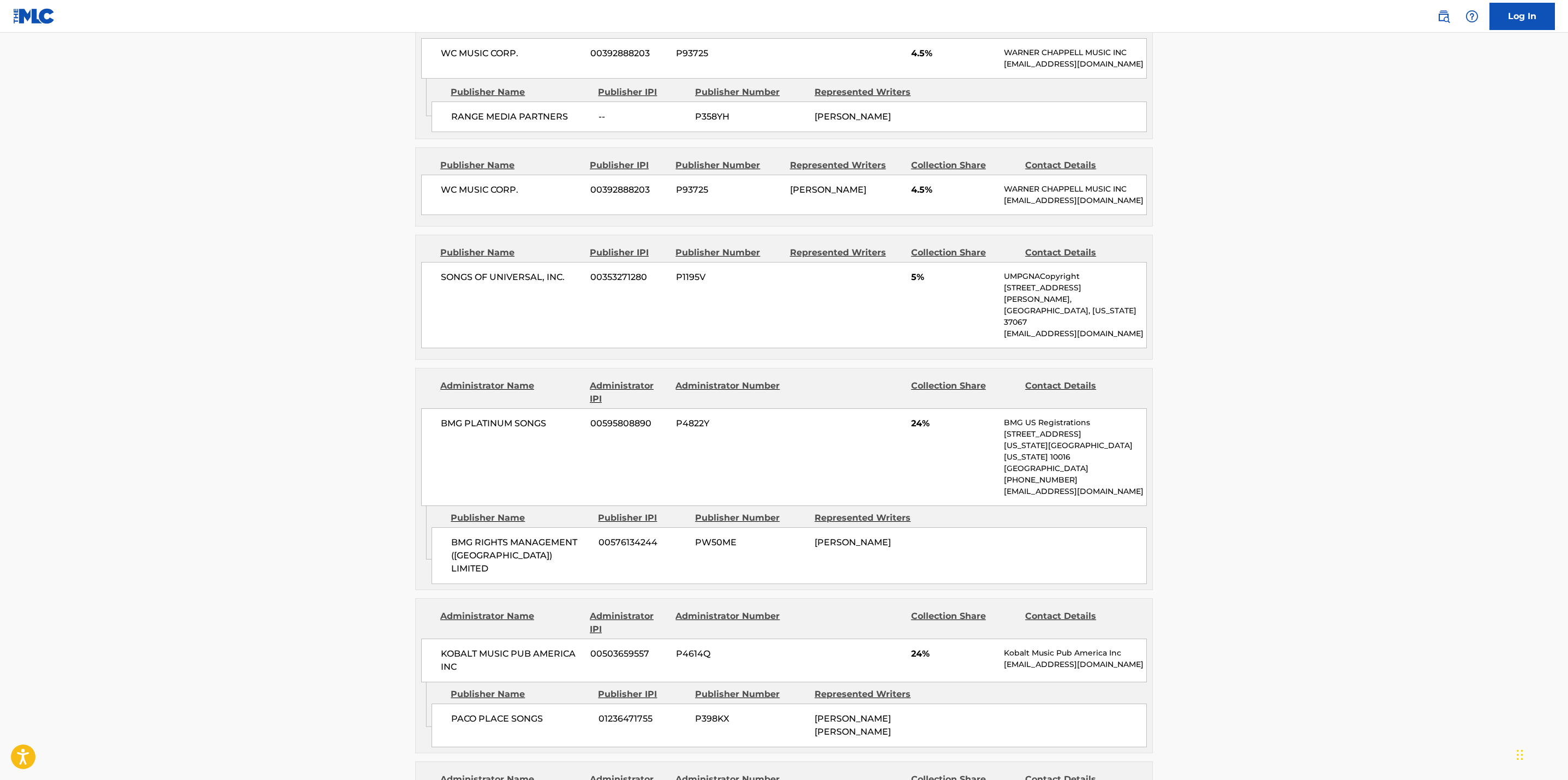
scroll to position [314, 0]
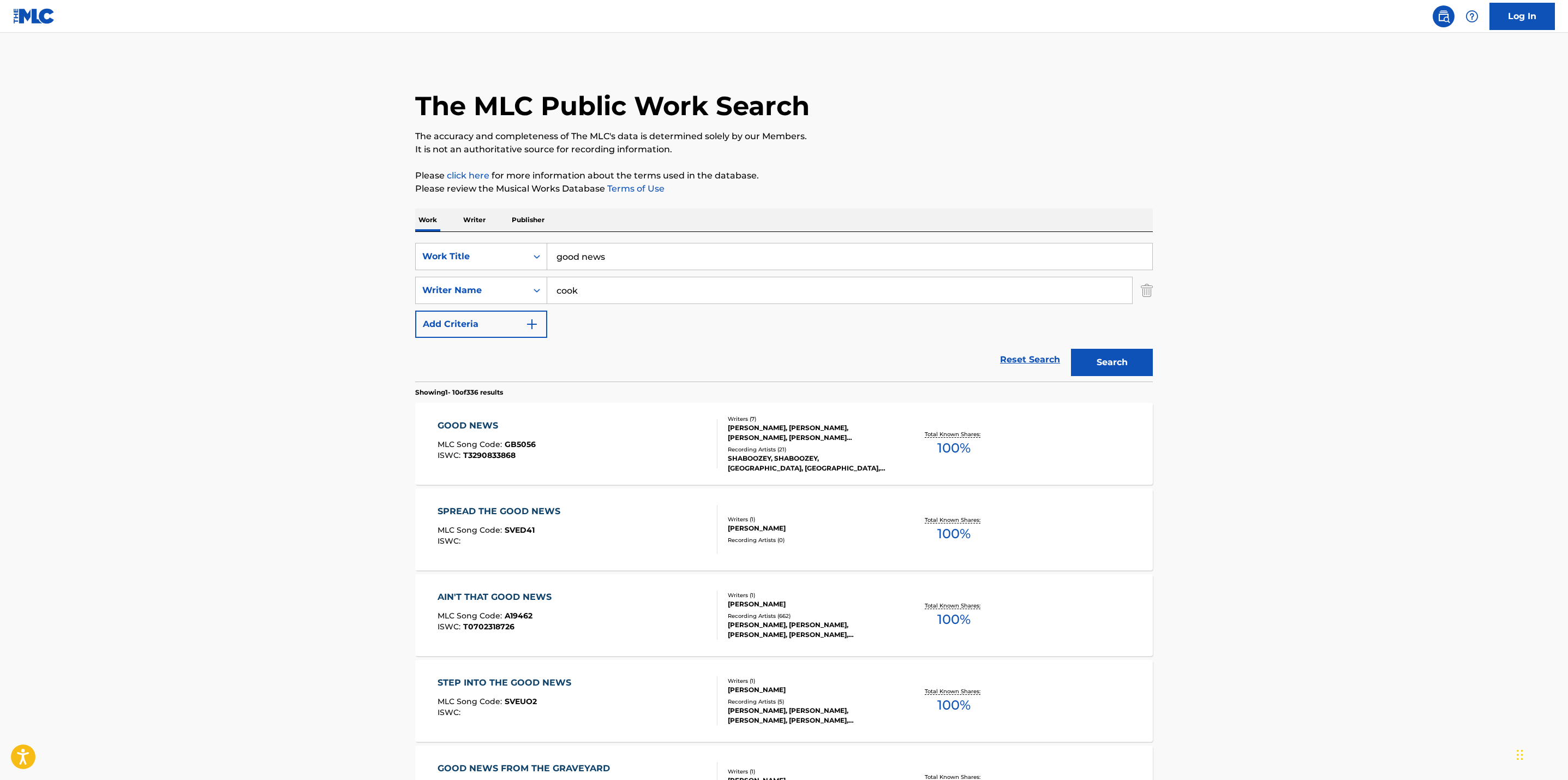
drag, startPoint x: 612, startPoint y: 254, endPoint x: 506, endPoint y: 240, distance: 106.9
click at [506, 240] on div "SearchWithCriteria5182a5cc-299d-47a2-b526-4d0bcf427f96 Work Title good news Sea…" at bounding box center [784, 306] width 738 height 150
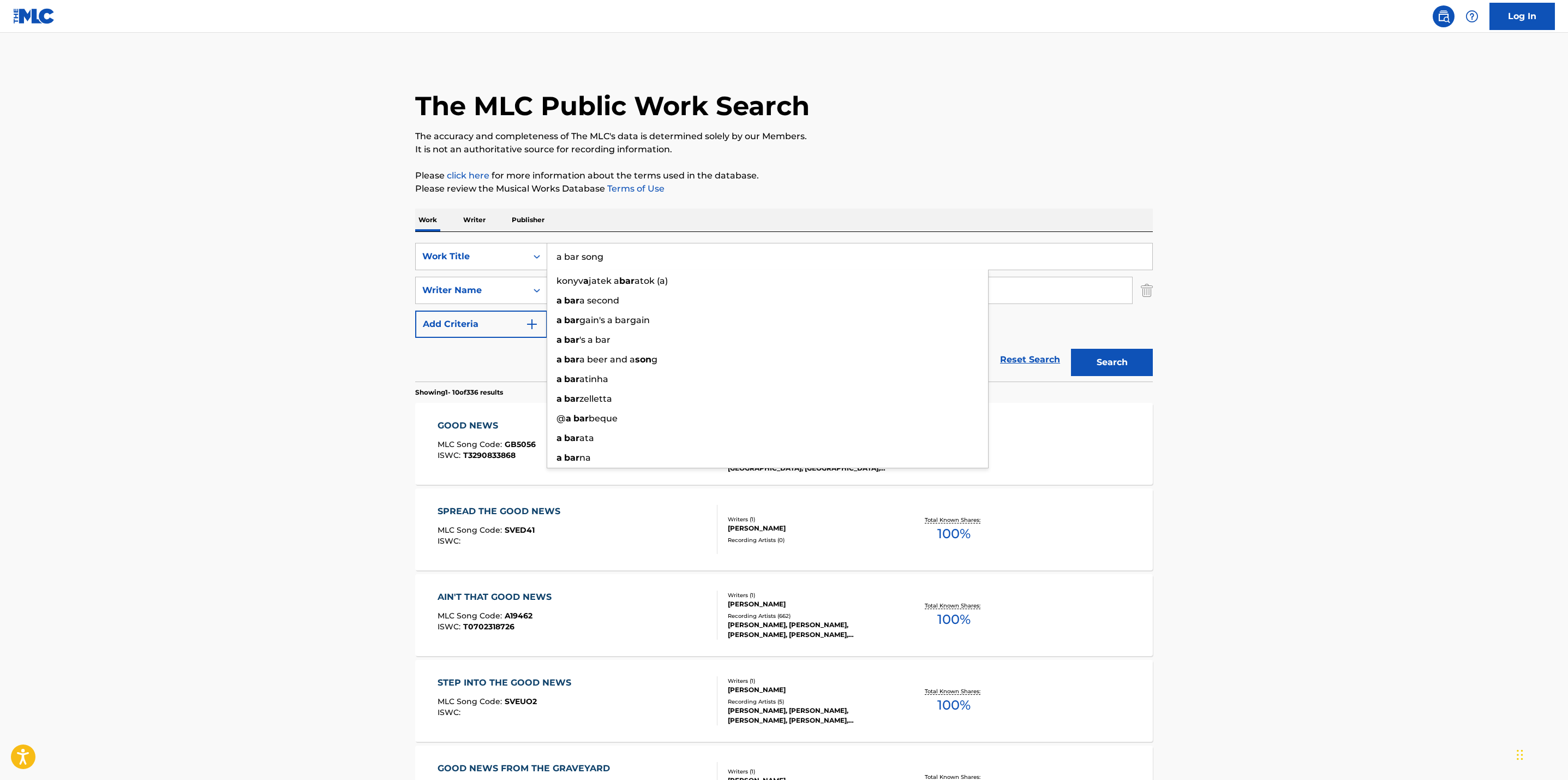
type input "a bar song"
click at [1071, 349] on button "Search" at bounding box center [1112, 362] width 82 height 27
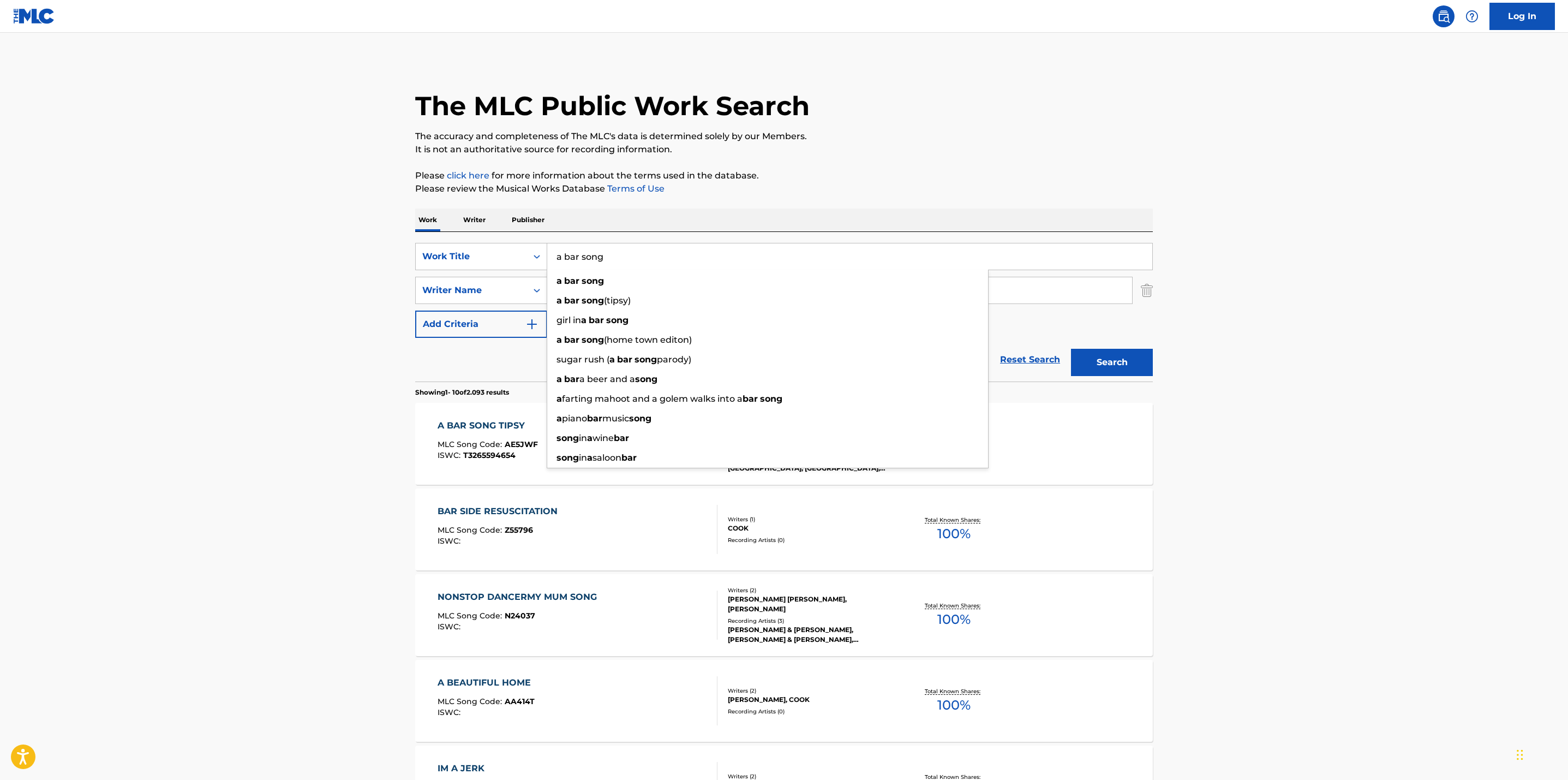
click at [1118, 396] on section "Showing 1 - 10 of 2.093 results" at bounding box center [784, 389] width 738 height 16
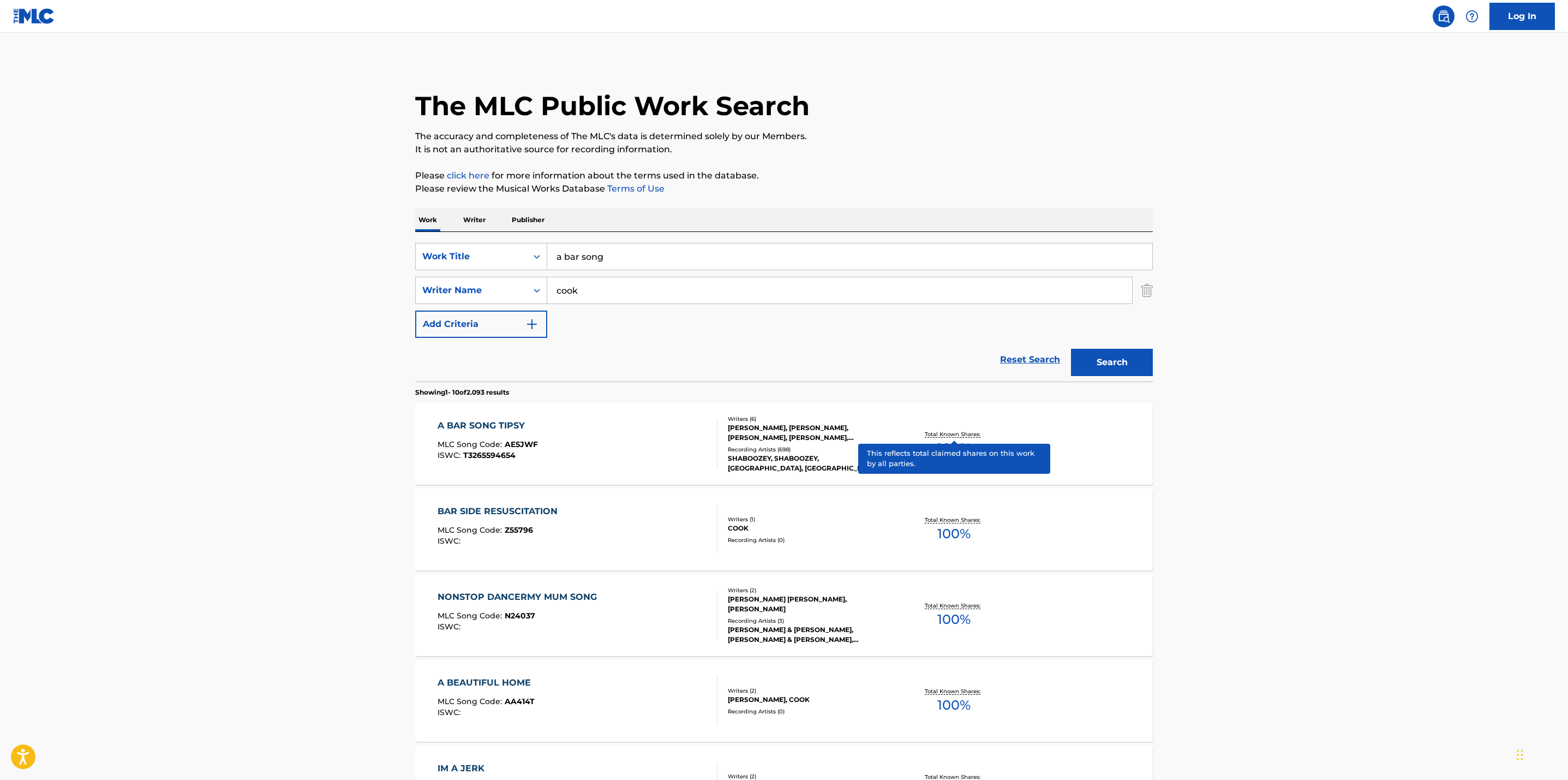
click at [958, 434] on p "Total Known Shares:" at bounding box center [954, 434] width 59 height 8
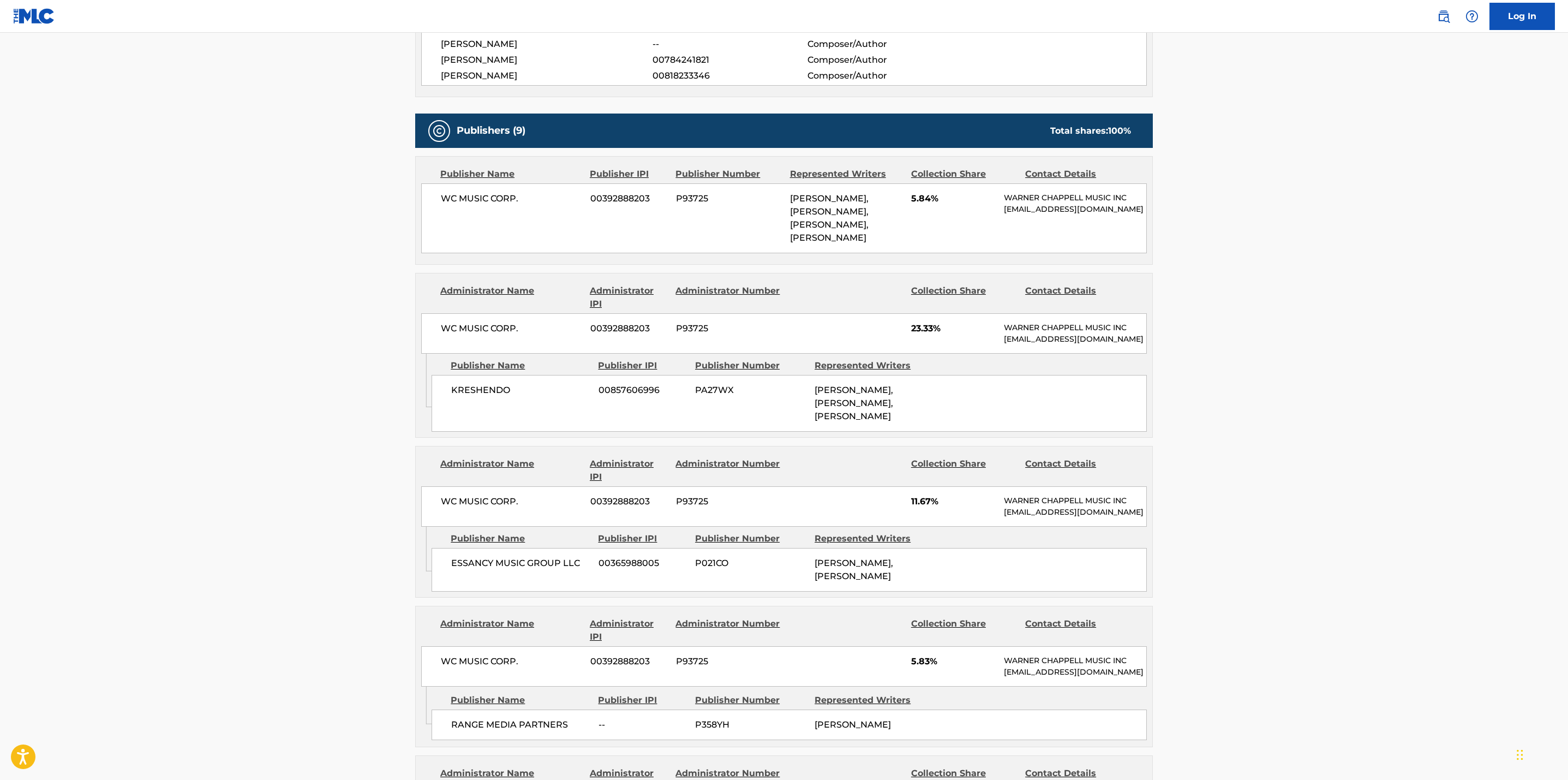
scroll to position [654, 0]
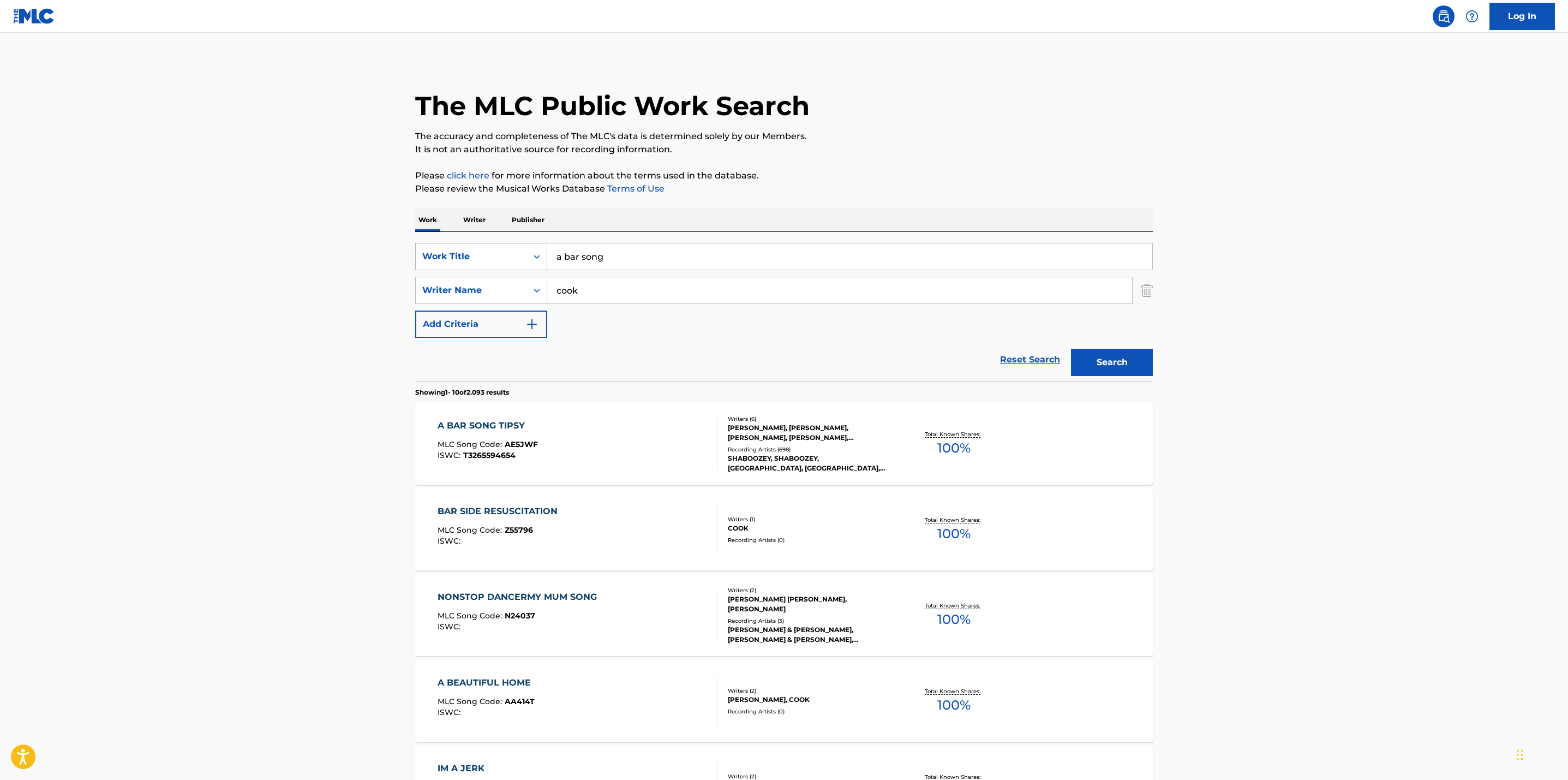
drag, startPoint x: 649, startPoint y: 252, endPoint x: 480, endPoint y: 251, distance: 169.0
click at [480, 251] on div "SearchWithCriteria5182a5cc-299d-47a2-b526-4d0bcf427f96 Work Title a bar song" at bounding box center [784, 255] width 738 height 27
type input "after all the bars are closed"
click at [382, 257] on main "The MLC Public Work Search The accuracy and completeness of The MLC's data is d…" at bounding box center [784, 675] width 1568 height 1285
drag, startPoint x: 625, startPoint y: 286, endPoint x: 468, endPoint y: 282, distance: 157.1
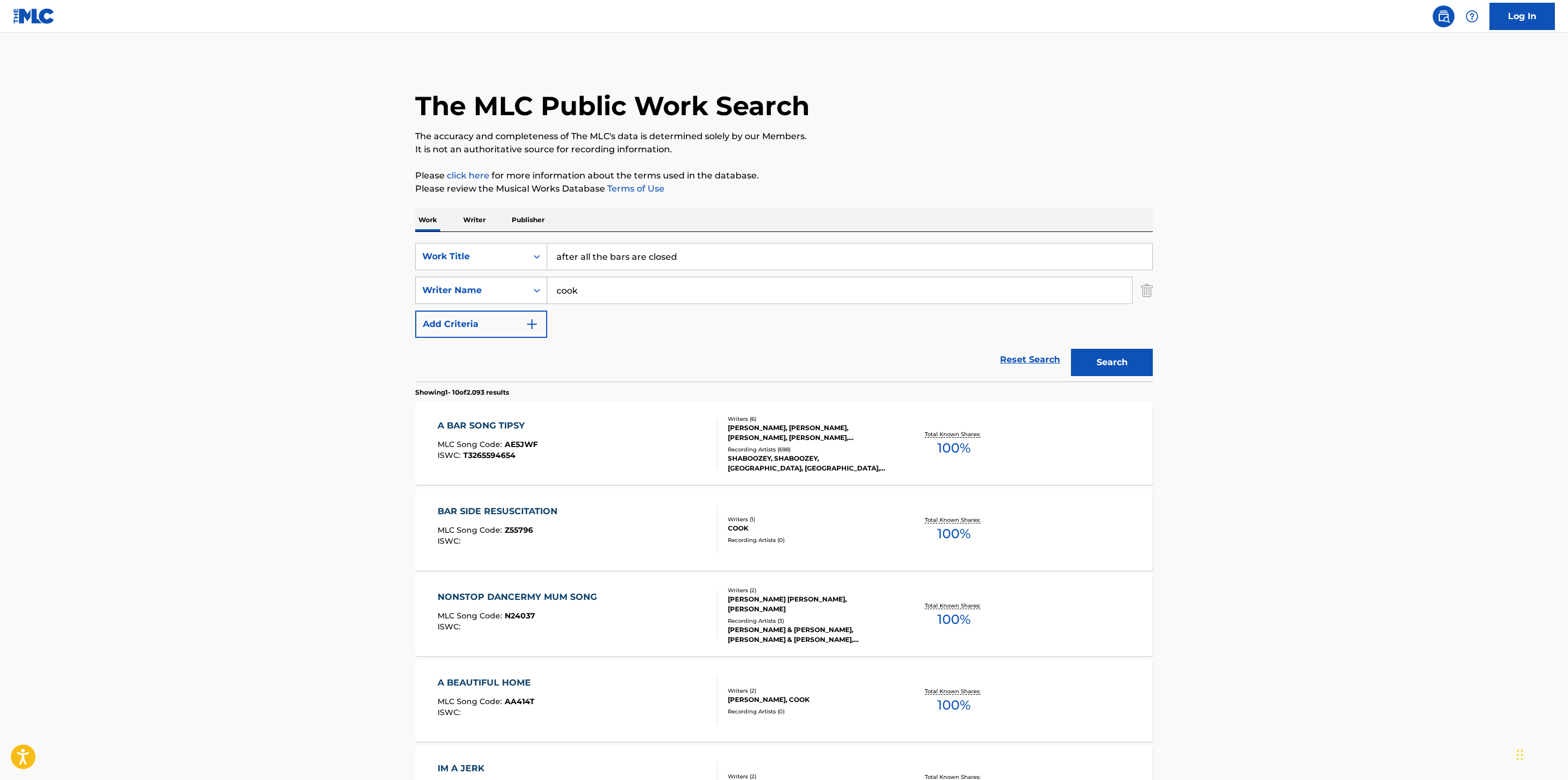
click at [468, 282] on div "SearchWithCriteria8bddae80-ed0a-4fbd-afa0-e2d2f557f919 Writer Name cook" at bounding box center [784, 289] width 738 height 27
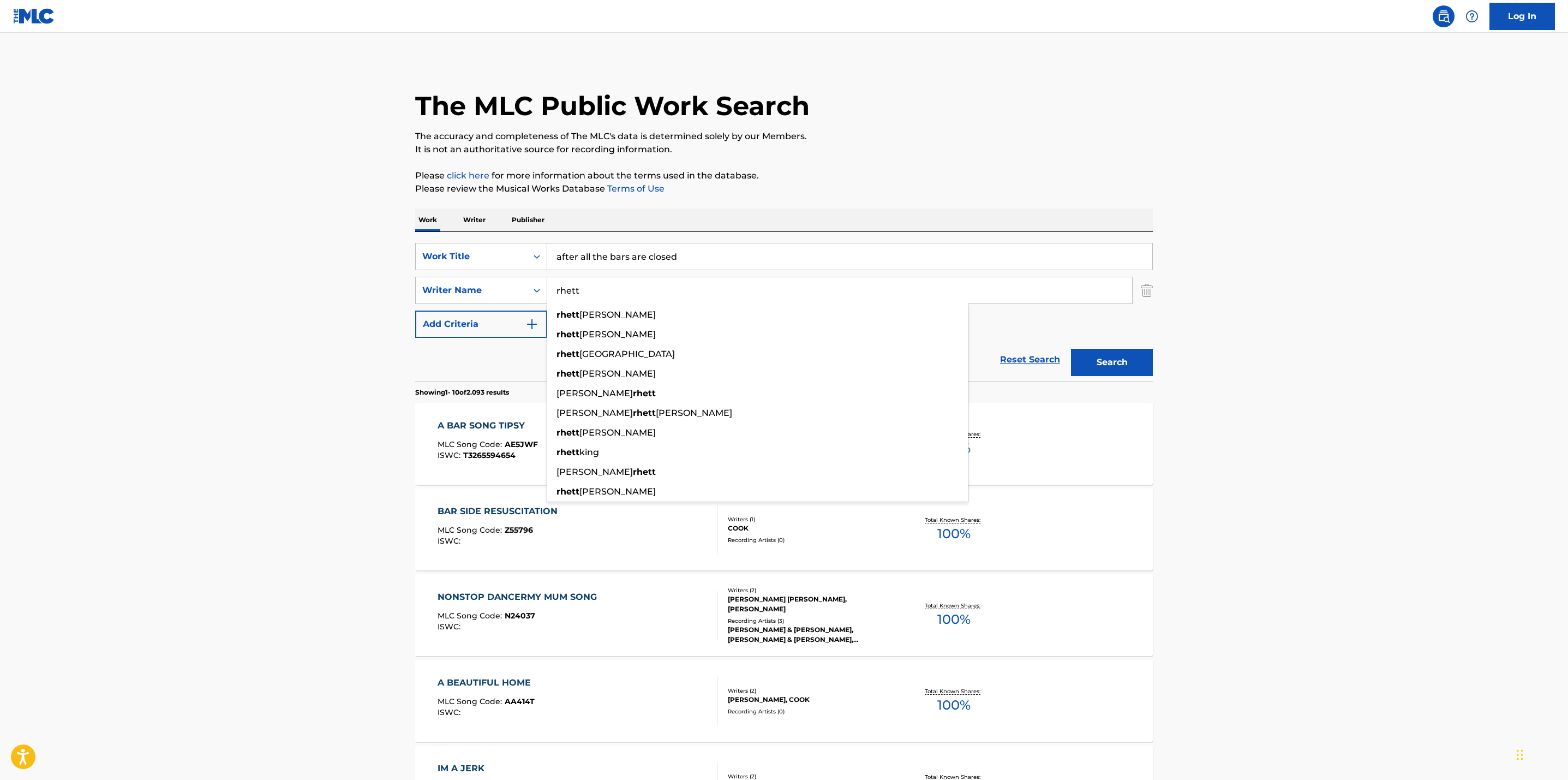
type input "rhett"
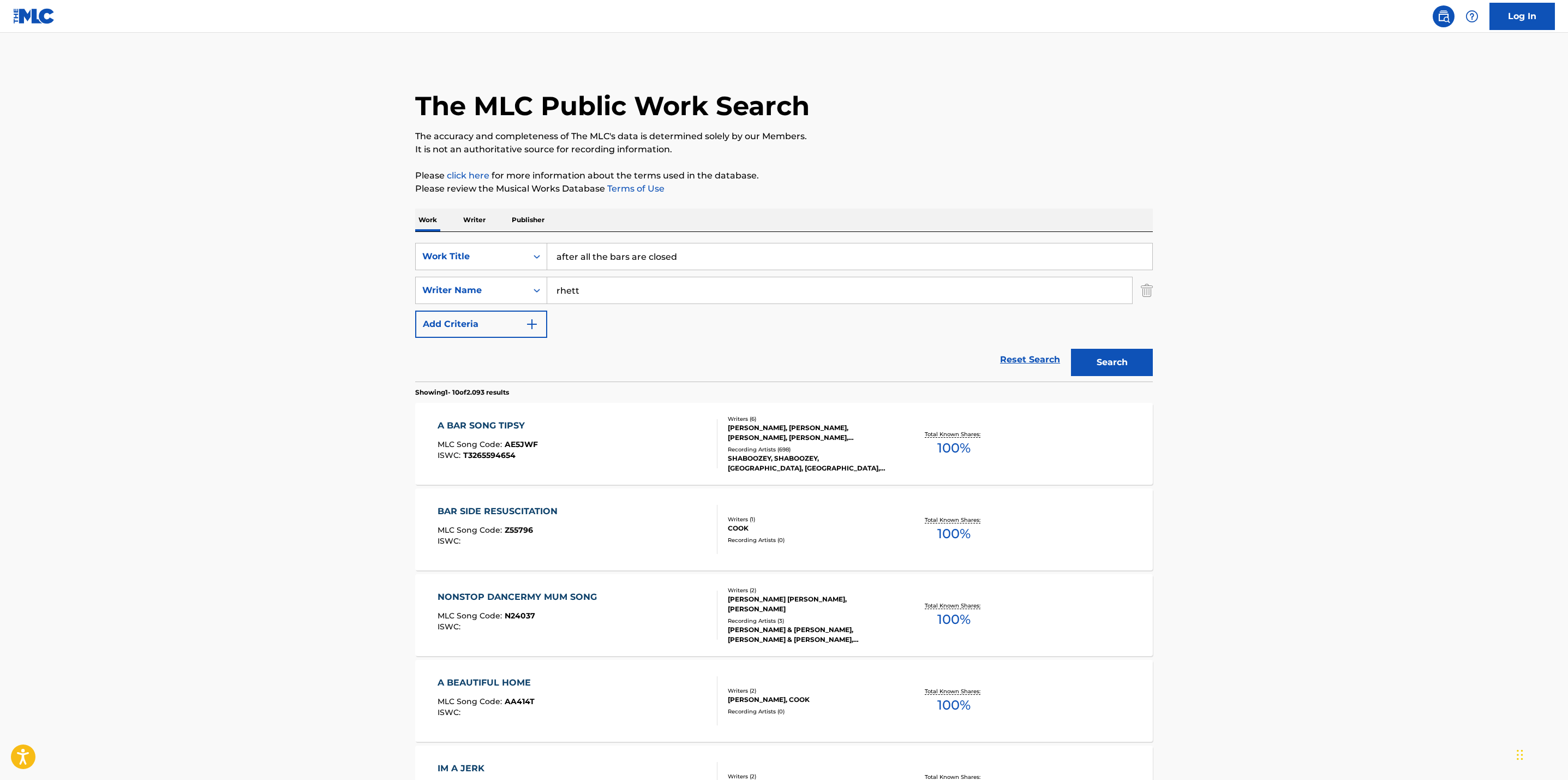
click at [1099, 368] on button "Search" at bounding box center [1112, 362] width 82 height 27
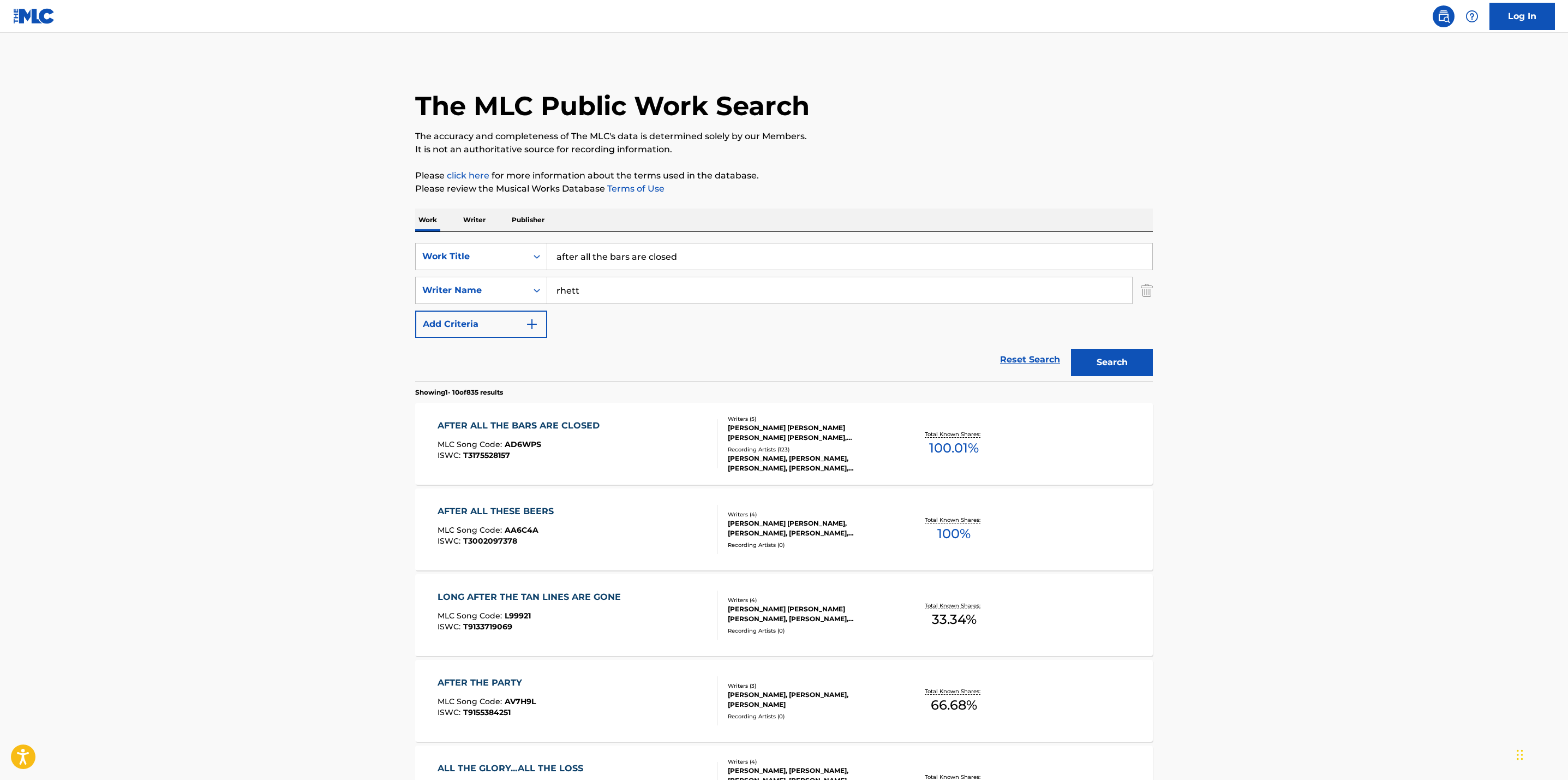
click at [940, 430] on p "Total Known Shares:" at bounding box center [954, 434] width 59 height 8
drag, startPoint x: 706, startPoint y: 255, endPoint x: 420, endPoint y: 233, distance: 286.8
click at [420, 233] on div "SearchWithCriteria5182a5cc-299d-47a2-b526-4d0bcf427f96 Work Title after all the…" at bounding box center [784, 306] width 738 height 150
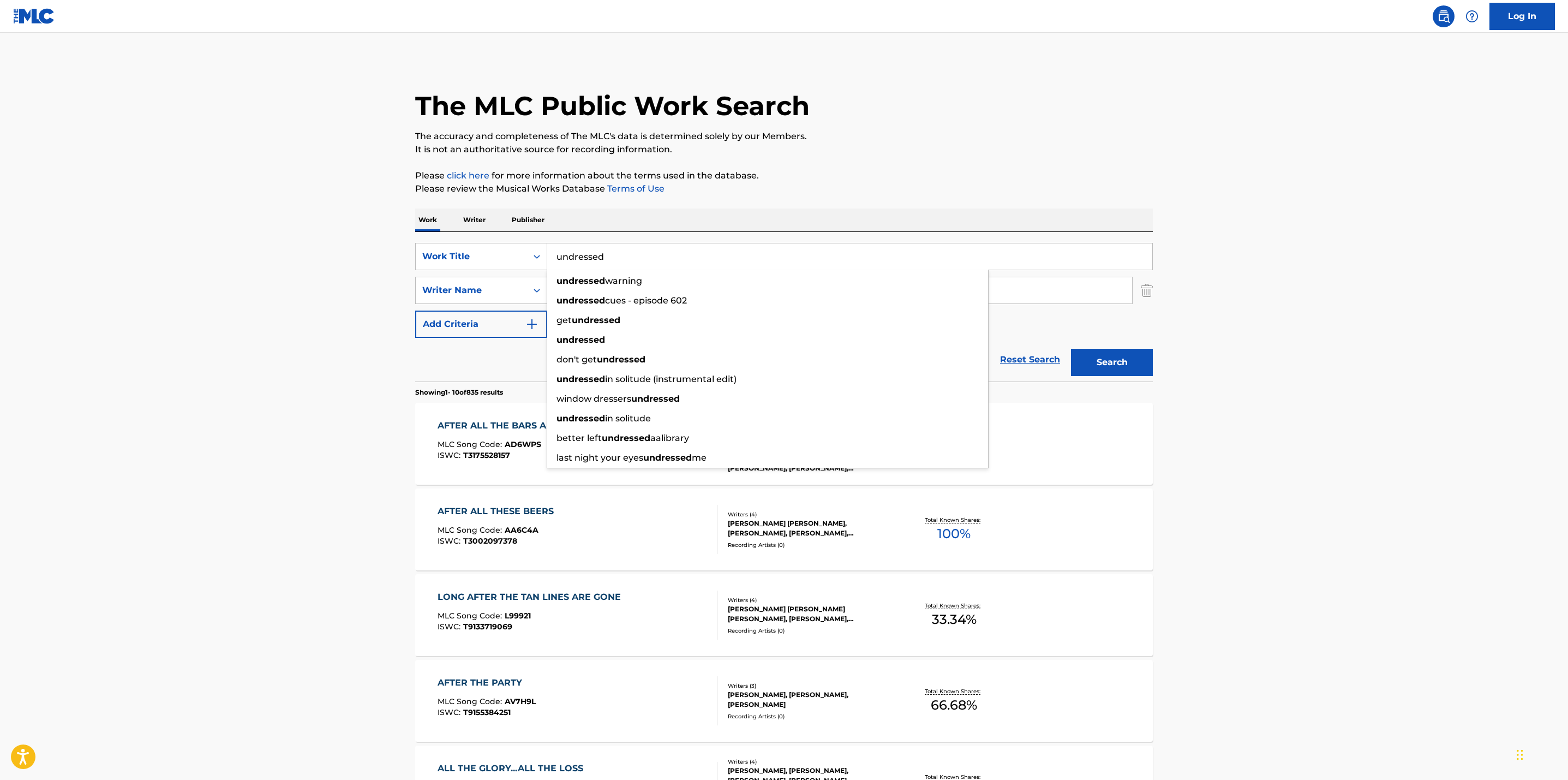
type input "undressed"
click at [275, 259] on main "The MLC Public Work Search The accuracy and completeness of The MLC's data is d…" at bounding box center [784, 675] width 1568 height 1285
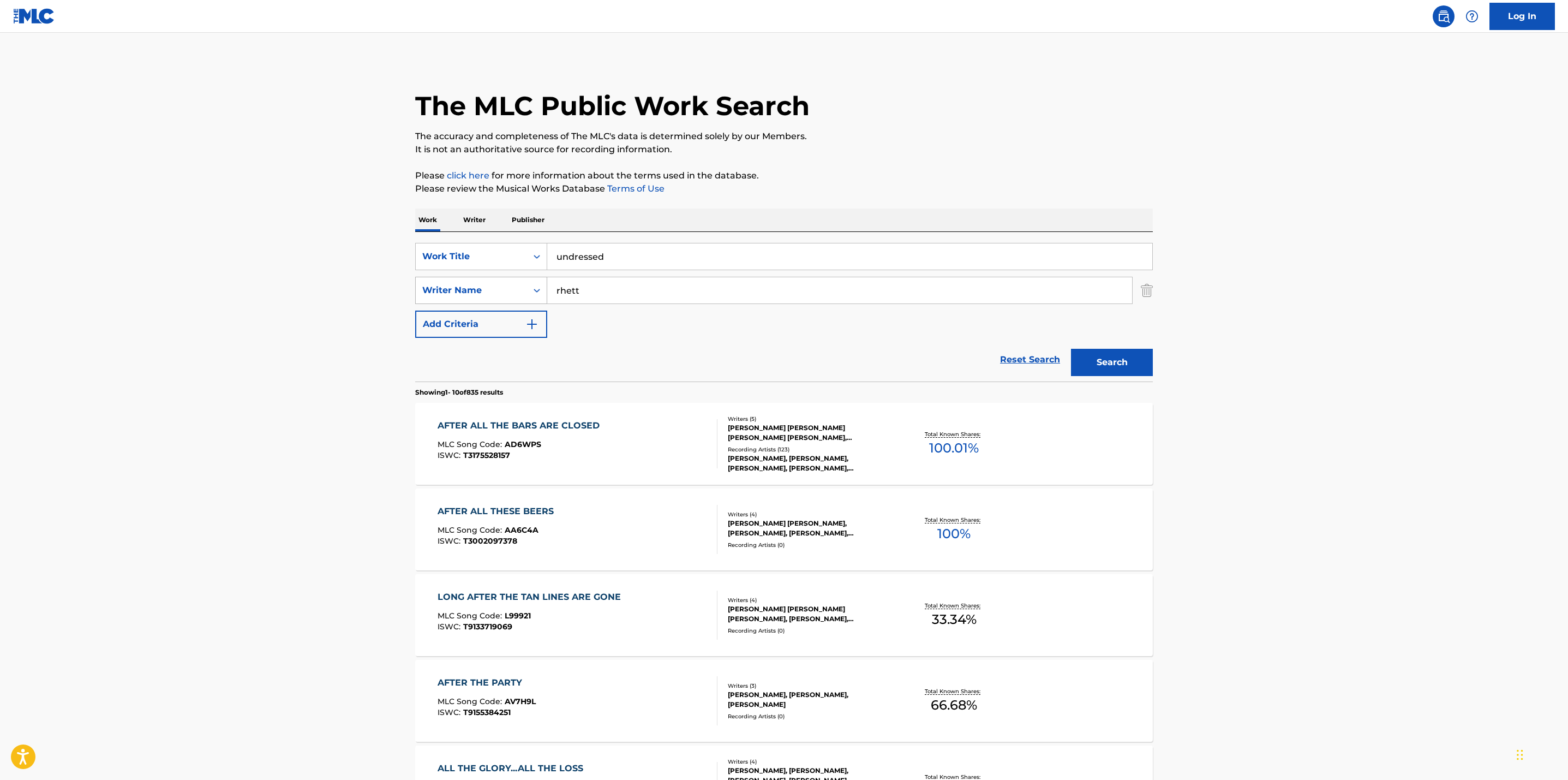
drag, startPoint x: 610, startPoint y: 298, endPoint x: 463, endPoint y: 281, distance: 148.0
click at [463, 281] on div "SearchWithCriteria8bddae80-ed0a-4fbd-afa0-e2d2f557f919 Writer Name rhett" at bounding box center [784, 289] width 738 height 27
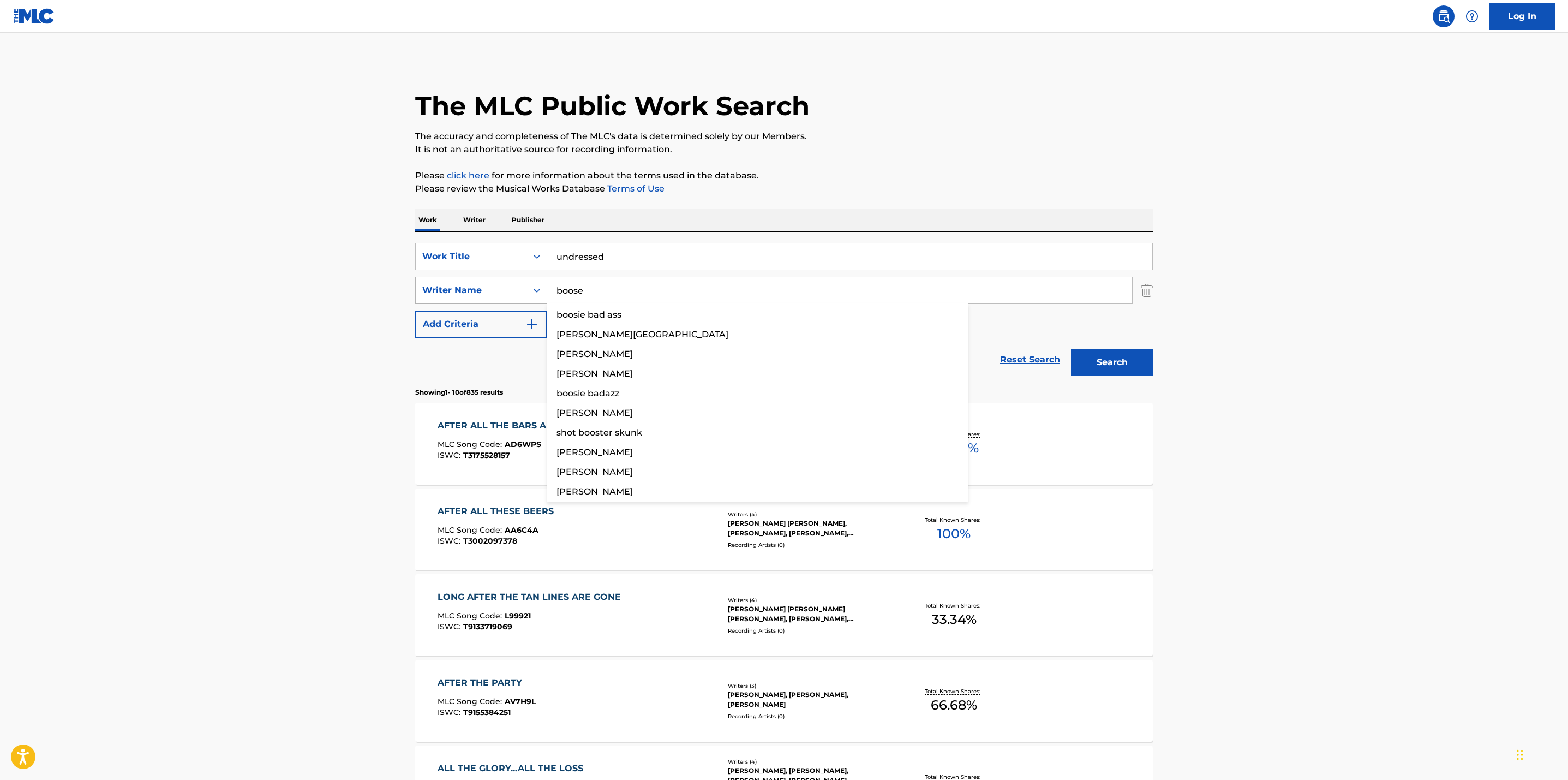
type input "boose"
click at [1071, 349] on button "Search" at bounding box center [1112, 362] width 82 height 27
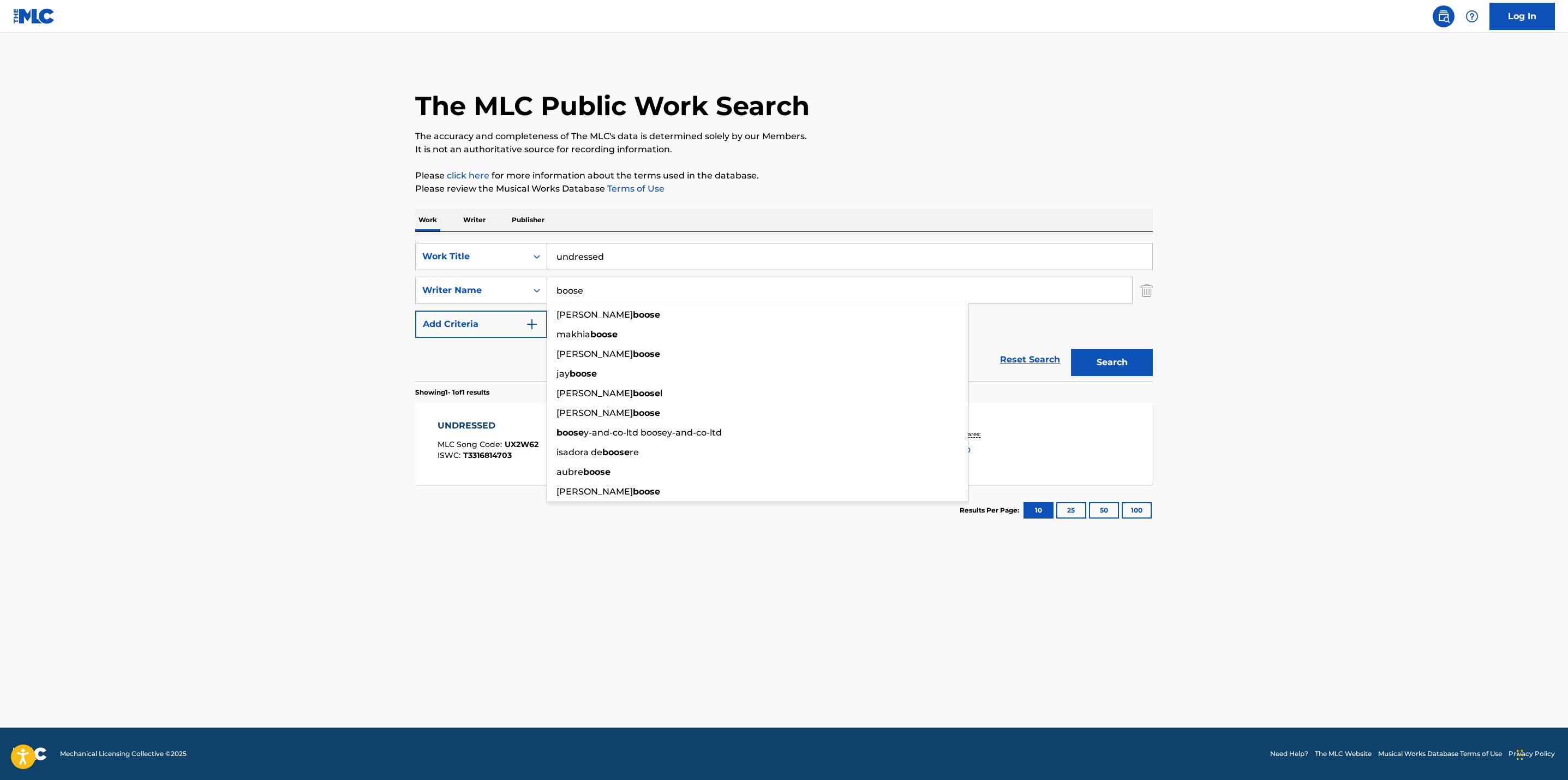
click at [1351, 413] on main "The MLC Public Work Search The accuracy and completeness of The MLC's data is d…" at bounding box center [784, 380] width 1568 height 694
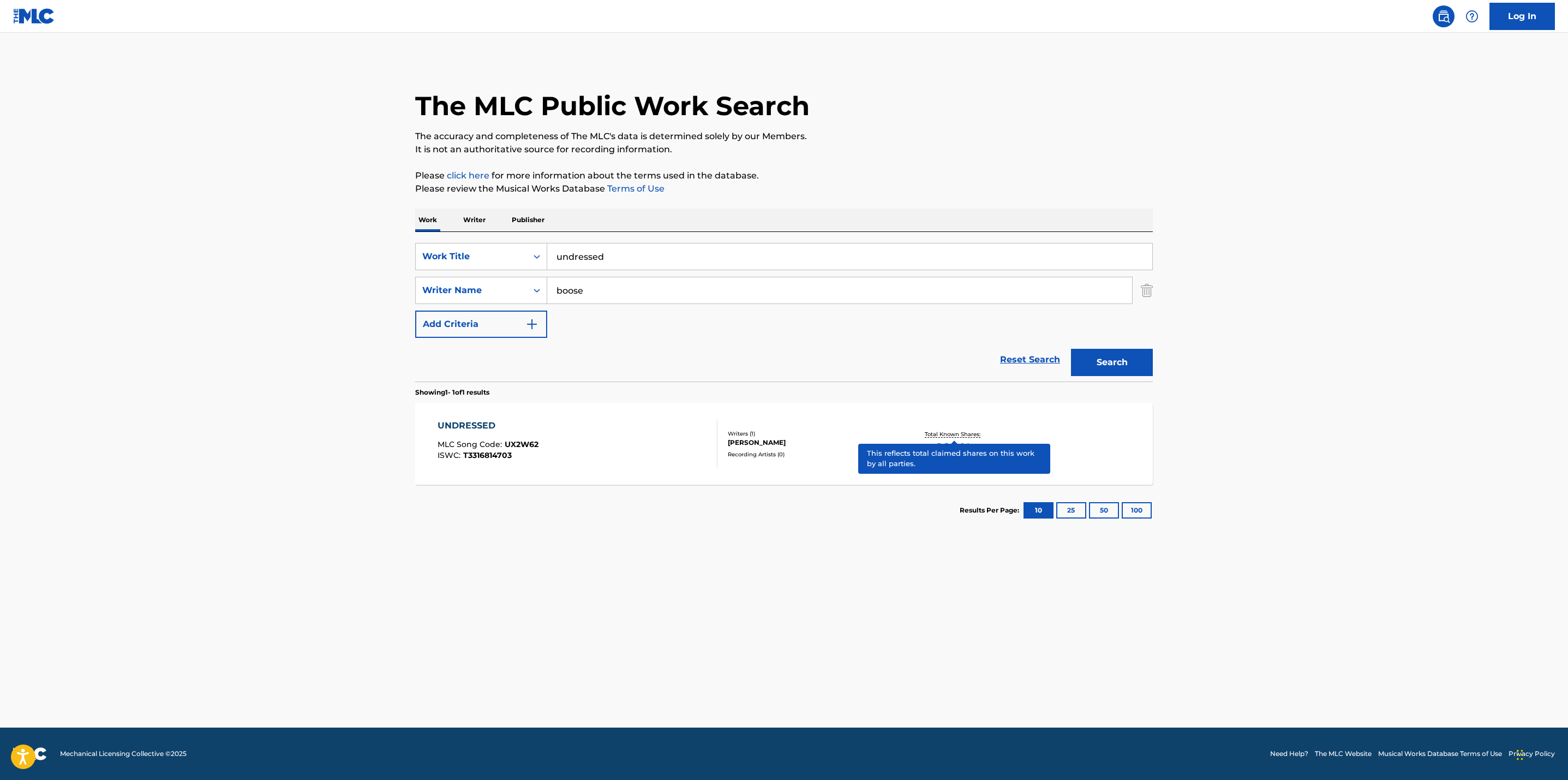
click at [953, 435] on p "Total Known Shares:" at bounding box center [954, 434] width 59 height 8
drag, startPoint x: 641, startPoint y: 264, endPoint x: 435, endPoint y: 233, distance: 208.3
click at [435, 233] on div "SearchWithCriteria5182a5cc-299d-47a2-b526-4d0bcf427f96 Work Title undressed Sea…" at bounding box center [784, 306] width 738 height 150
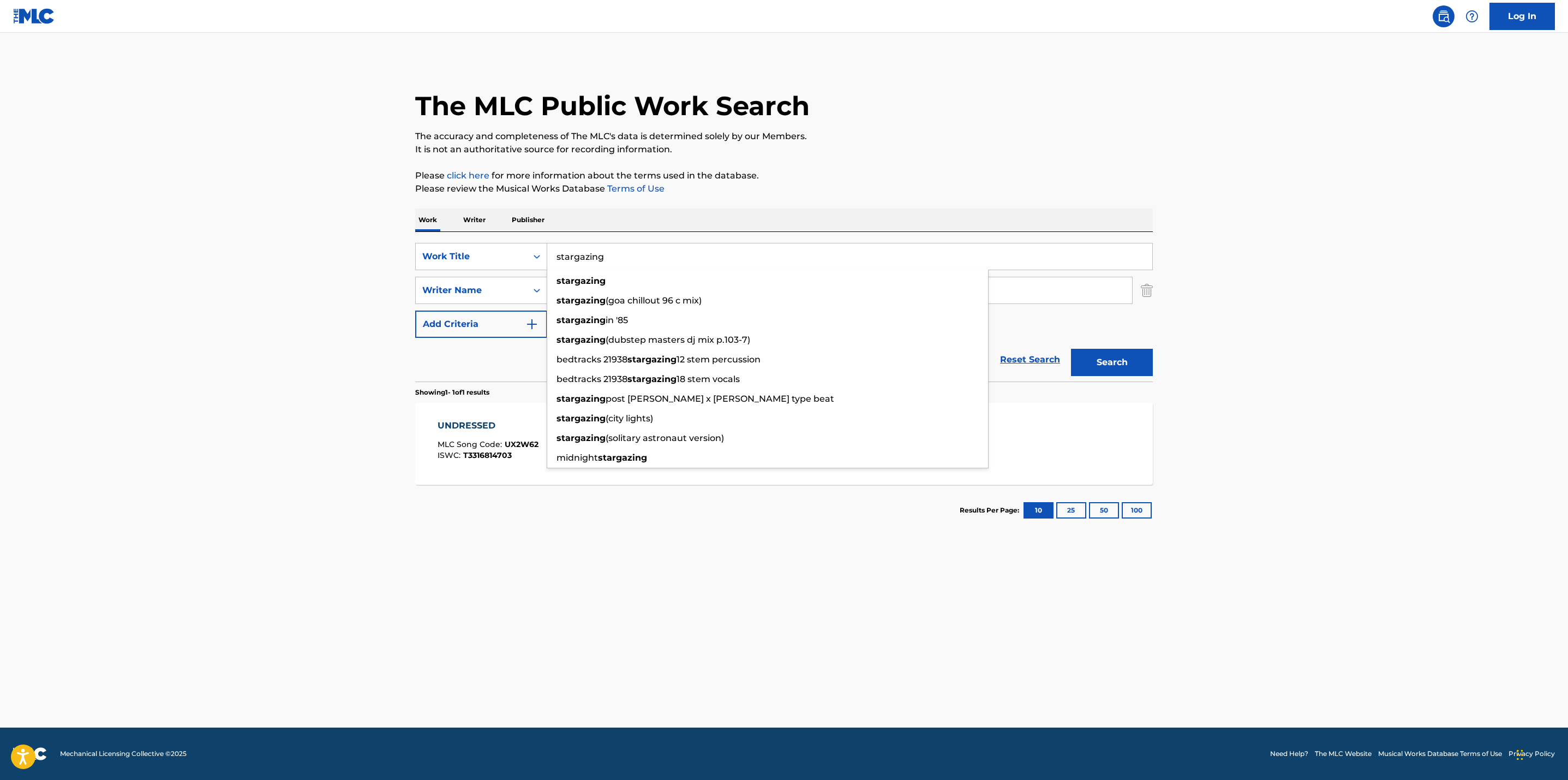
type input "stargazing"
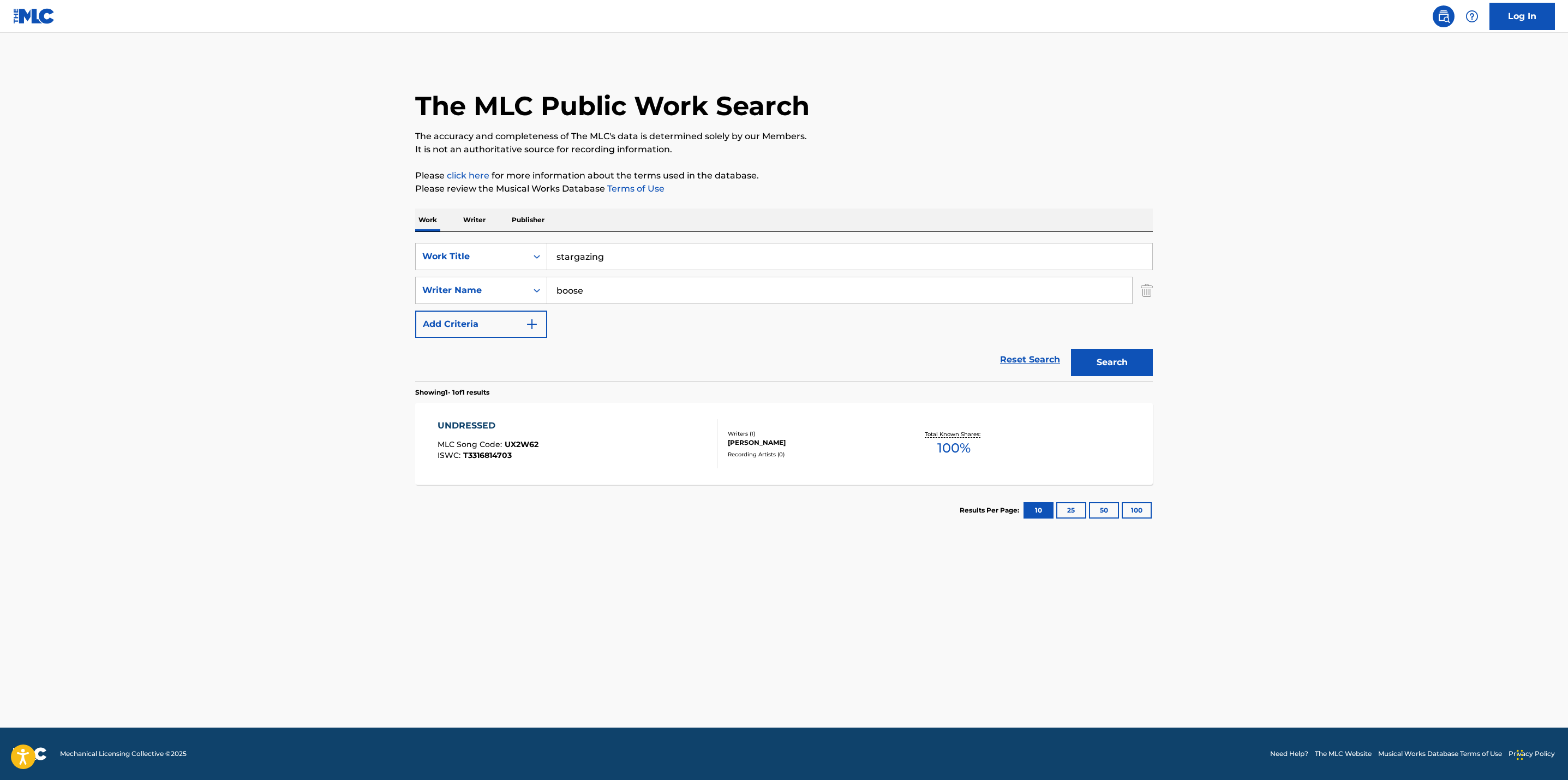
click at [421, 239] on div "SearchWithCriteria5182a5cc-299d-47a2-b526-4d0bcf427f96 Work Title stargazing Se…" at bounding box center [784, 306] width 738 height 150
drag, startPoint x: 600, startPoint y: 291, endPoint x: 522, endPoint y: 290, distance: 78.0
click at [522, 290] on div "SearchWithCriteria8bddae80-ed0a-4fbd-afa0-e2d2f557f919 Writer Name boose" at bounding box center [784, 289] width 738 height 27
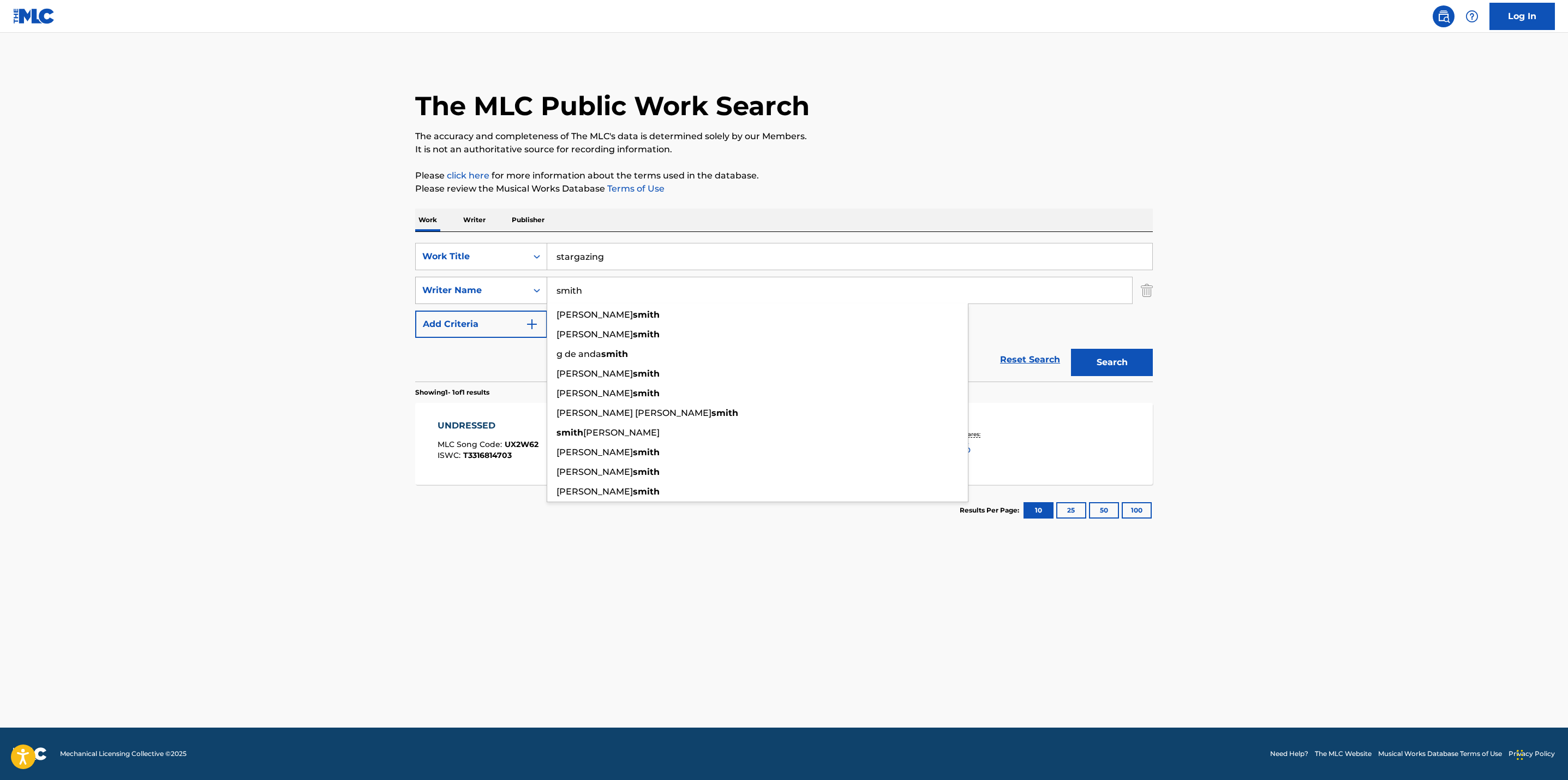
type input "smith"
click at [1071, 349] on button "Search" at bounding box center [1112, 362] width 82 height 27
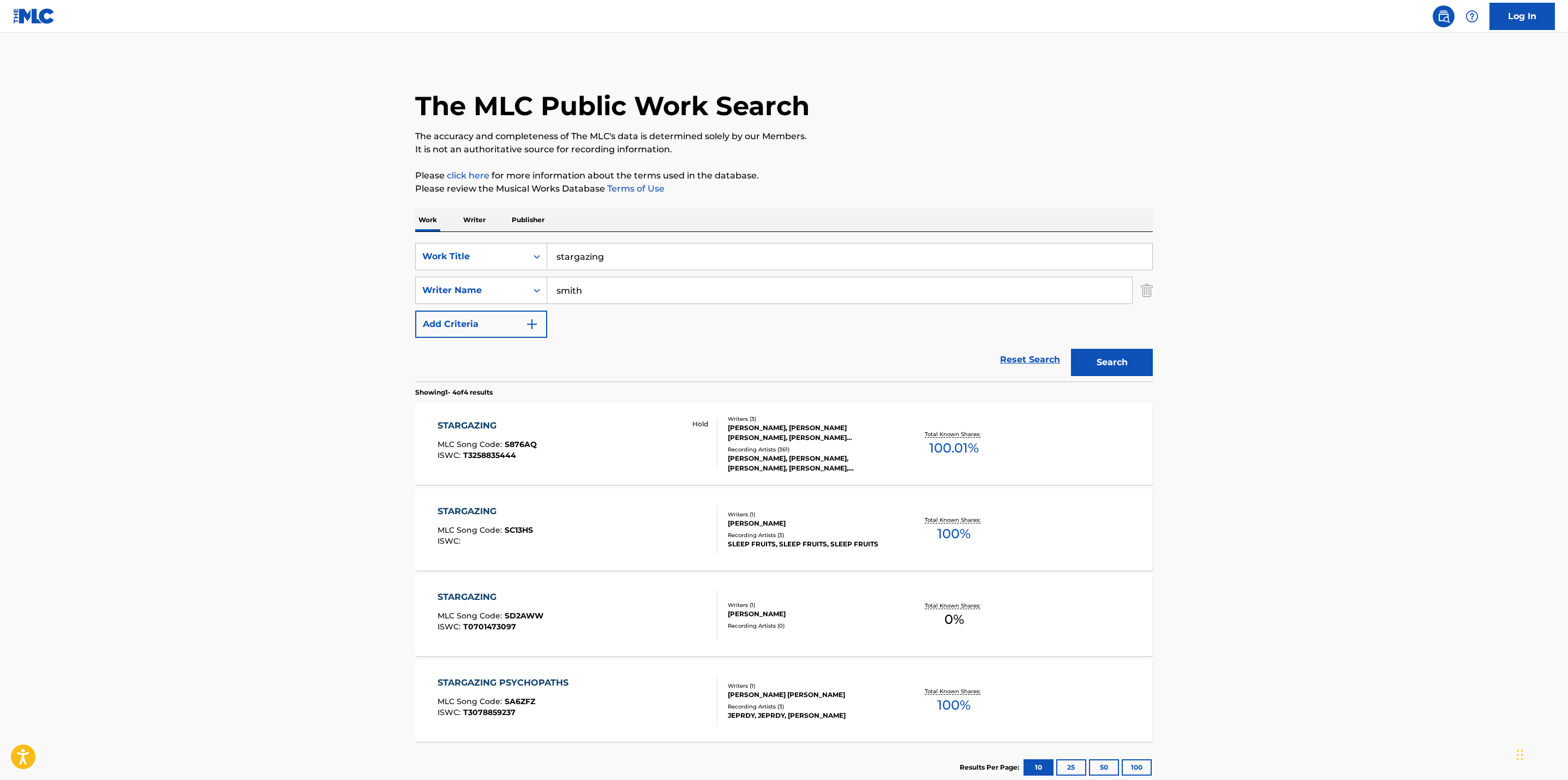
click at [937, 427] on div "Total Known Shares: 100.01 %" at bounding box center [954, 443] width 123 height 33
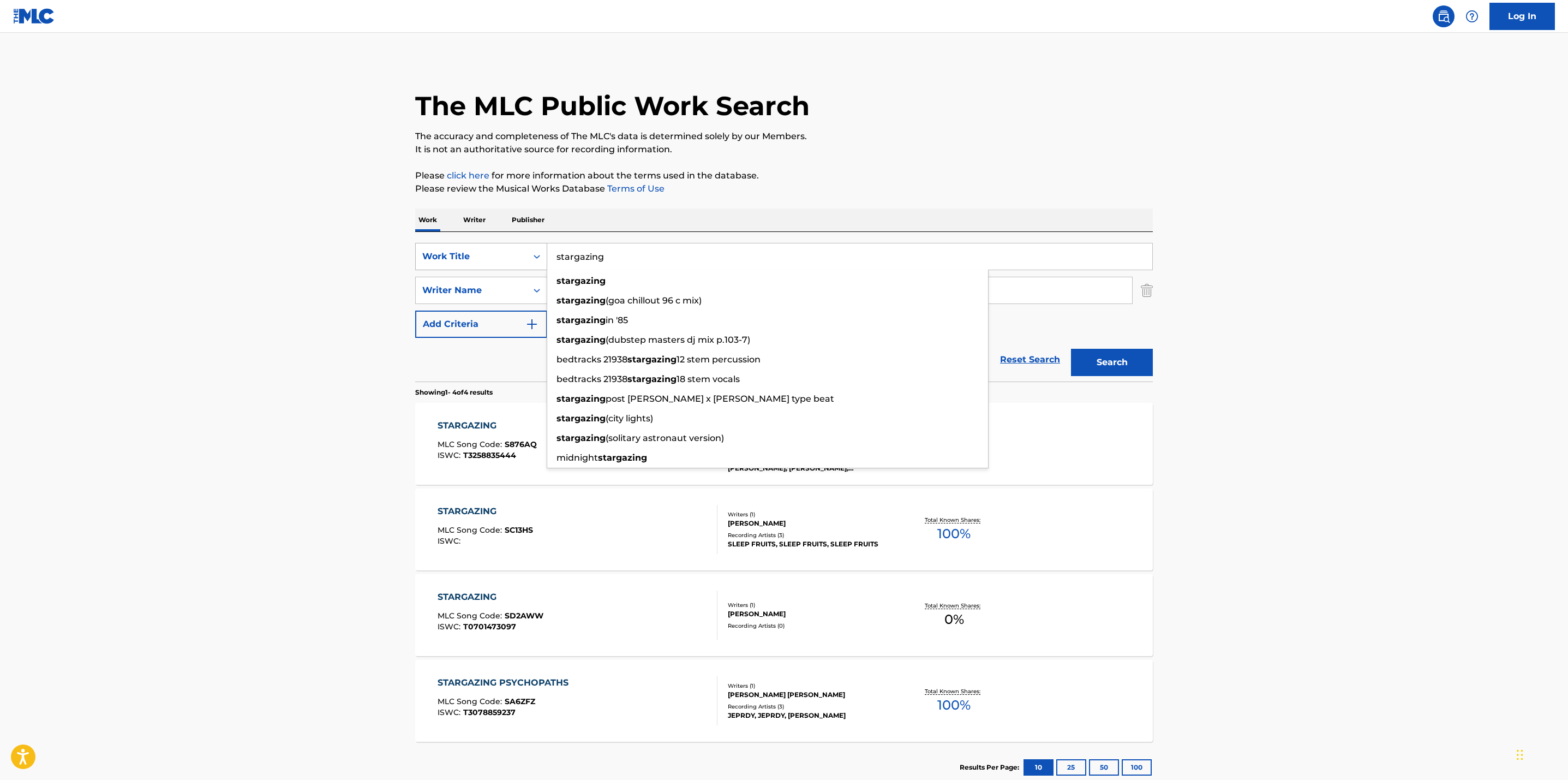
drag, startPoint x: 608, startPoint y: 264, endPoint x: 463, endPoint y: 242, distance: 146.7
click at [463, 242] on div "SearchWithCriteria5182a5cc-299d-47a2-b526-4d0bcf427f96 Work Title stargazing st…" at bounding box center [784, 255] width 738 height 27
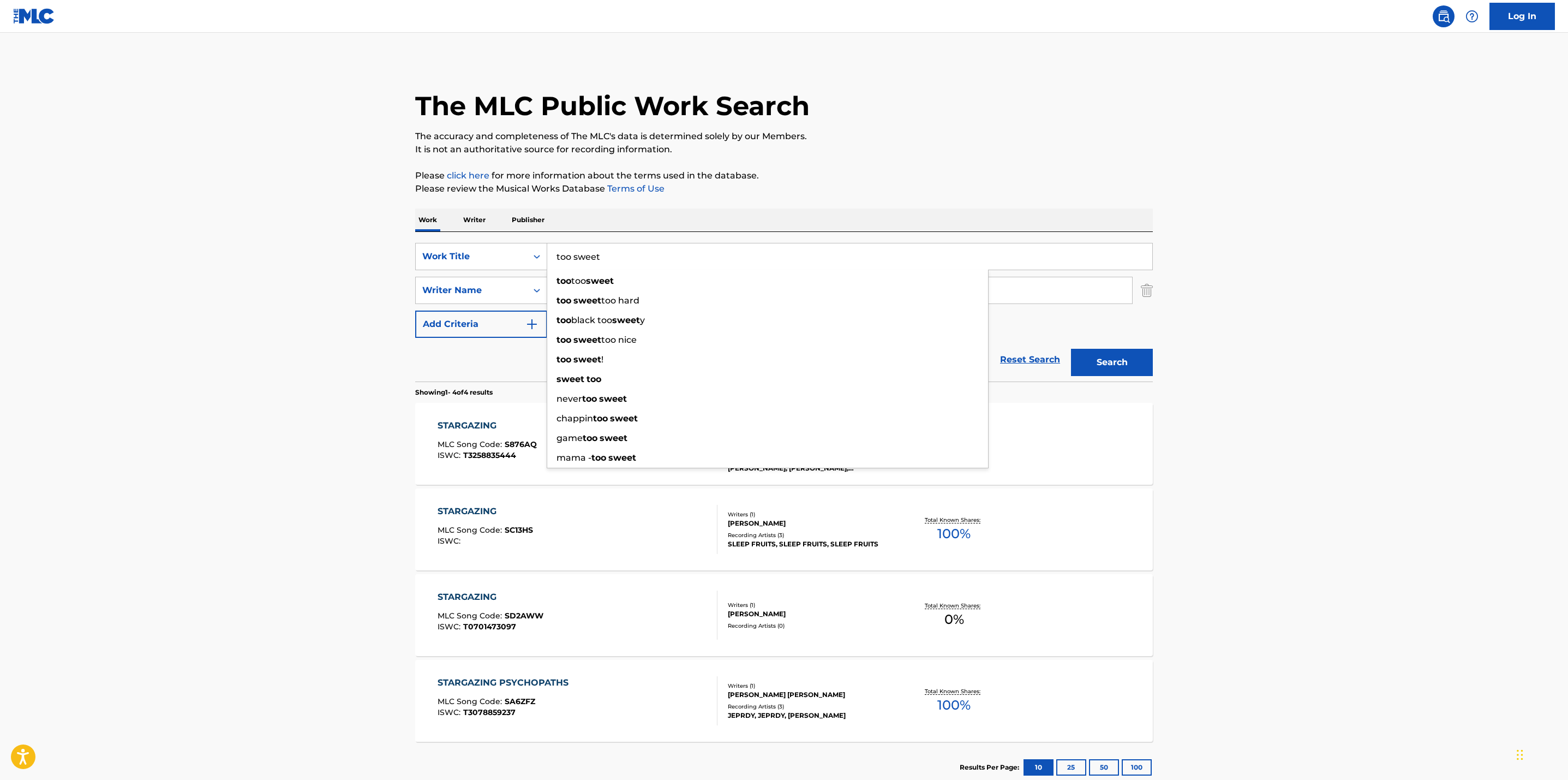
type input "too sweet"
click at [279, 257] on main "The MLC Public Work Search The accuracy and completeness of The MLC's data is d…" at bounding box center [784, 415] width 1568 height 765
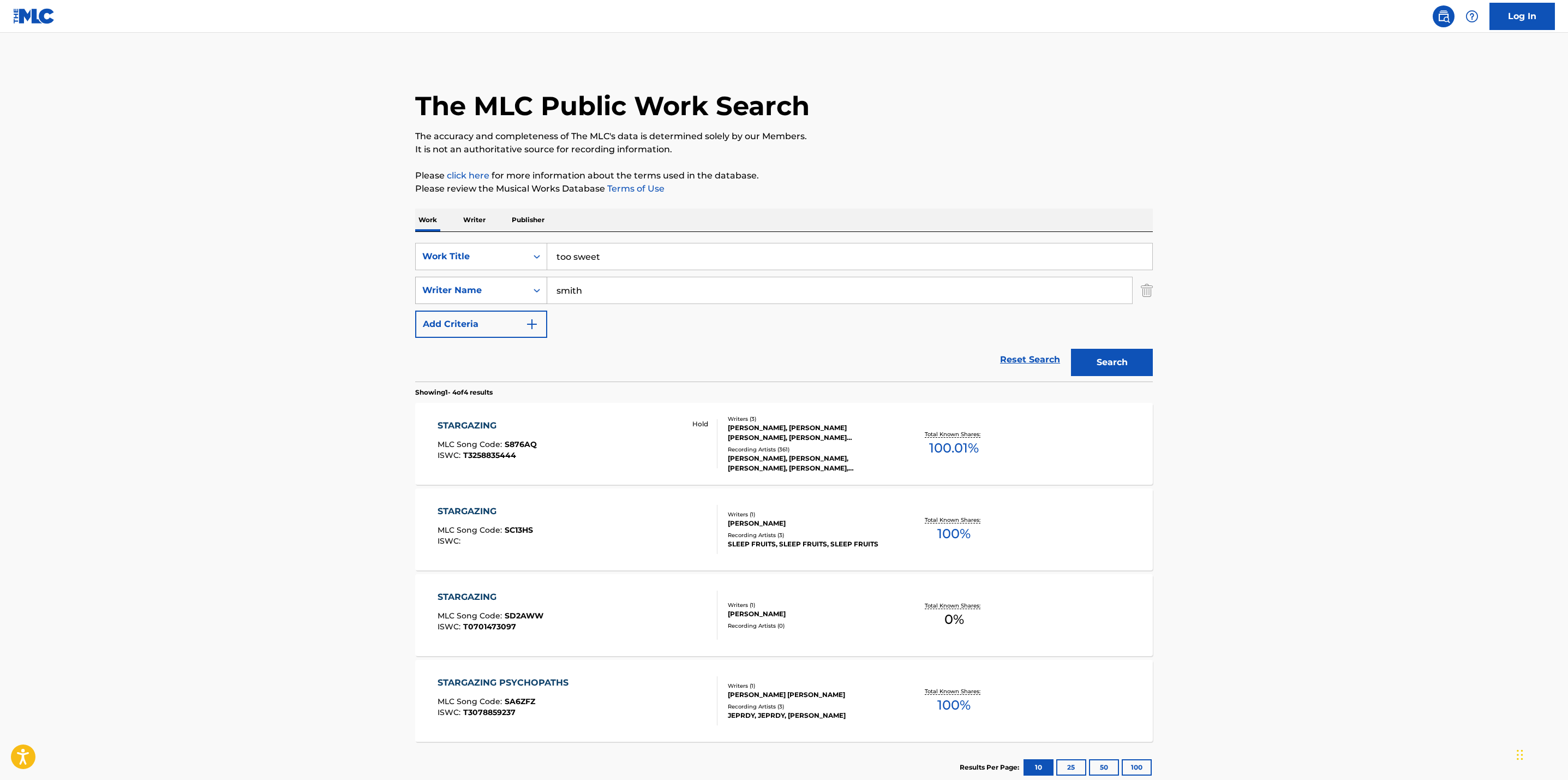
drag, startPoint x: 618, startPoint y: 296, endPoint x: 493, endPoint y: 292, distance: 125.1
click at [493, 292] on div "SearchWithCriteria8bddae80-ed0a-4fbd-afa0-e2d2f557f919 Writer Name smith" at bounding box center [784, 289] width 738 height 27
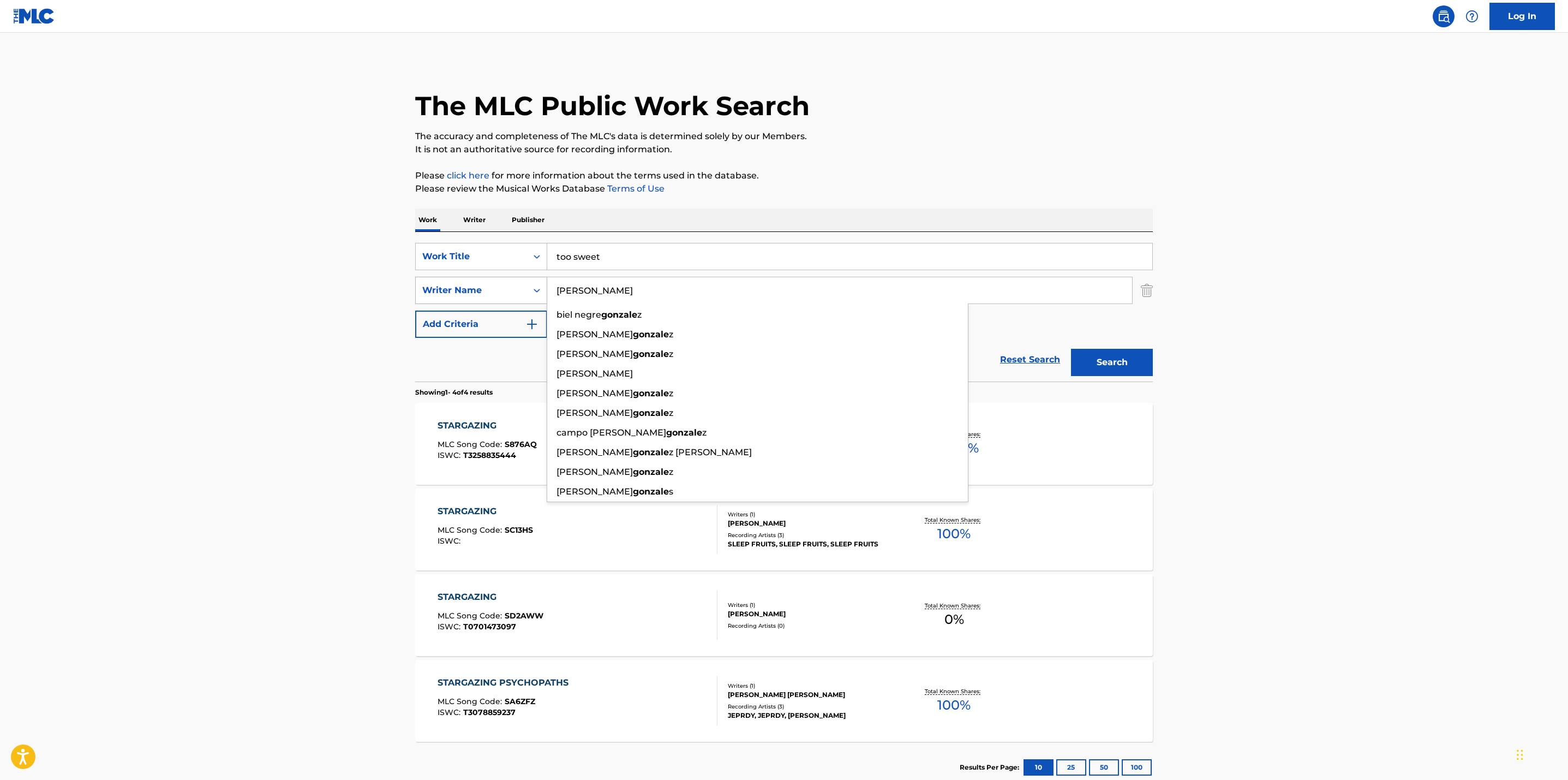
type input "gonzales"
click at [1071, 349] on button "Search" at bounding box center [1112, 362] width 82 height 27
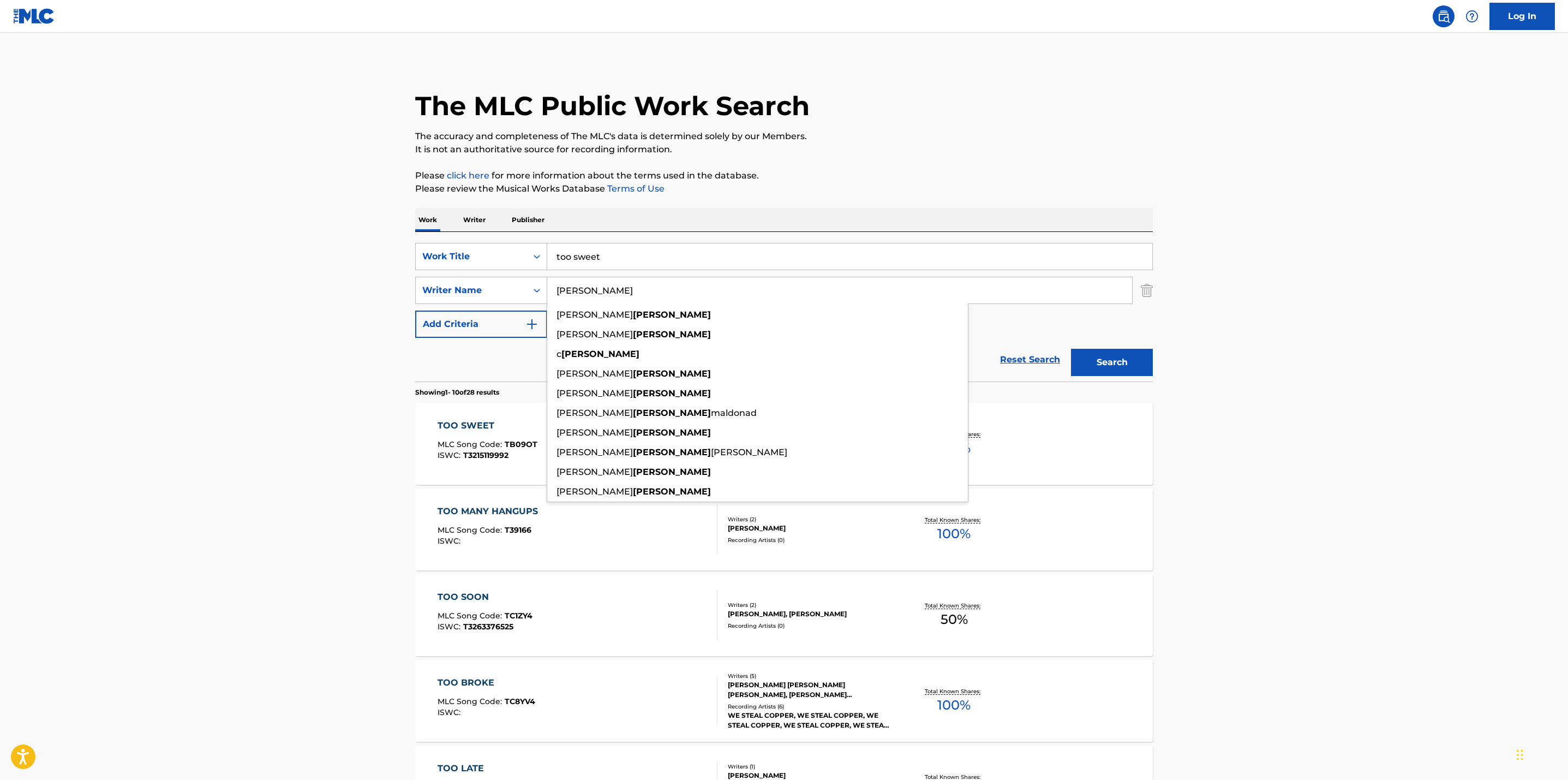
click at [1376, 519] on main "The MLC Public Work Search The accuracy and completeness of The MLC's data is d…" at bounding box center [784, 675] width 1568 height 1285
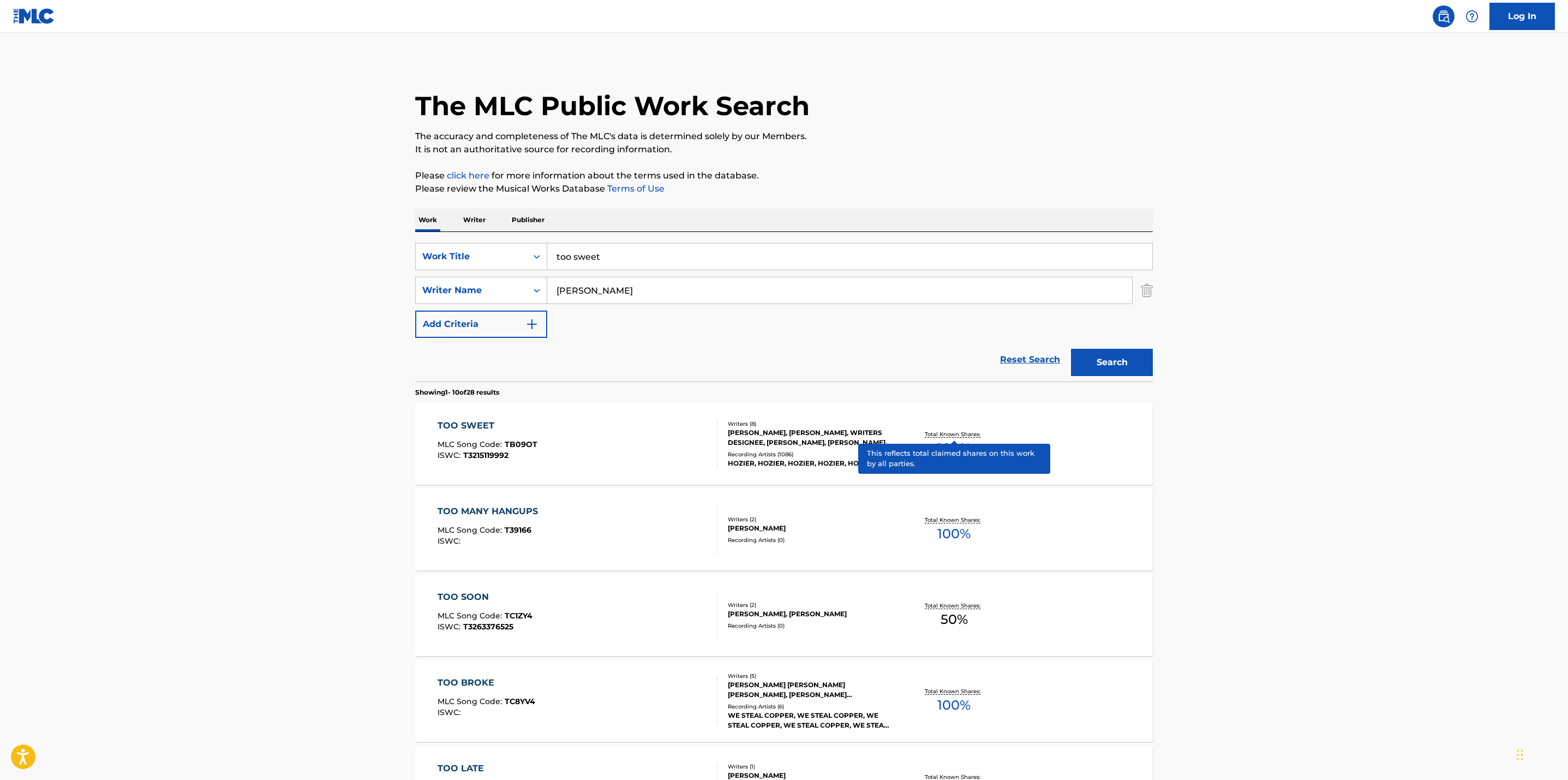
click at [958, 431] on p "Total Known Shares:" at bounding box center [954, 434] width 59 height 8
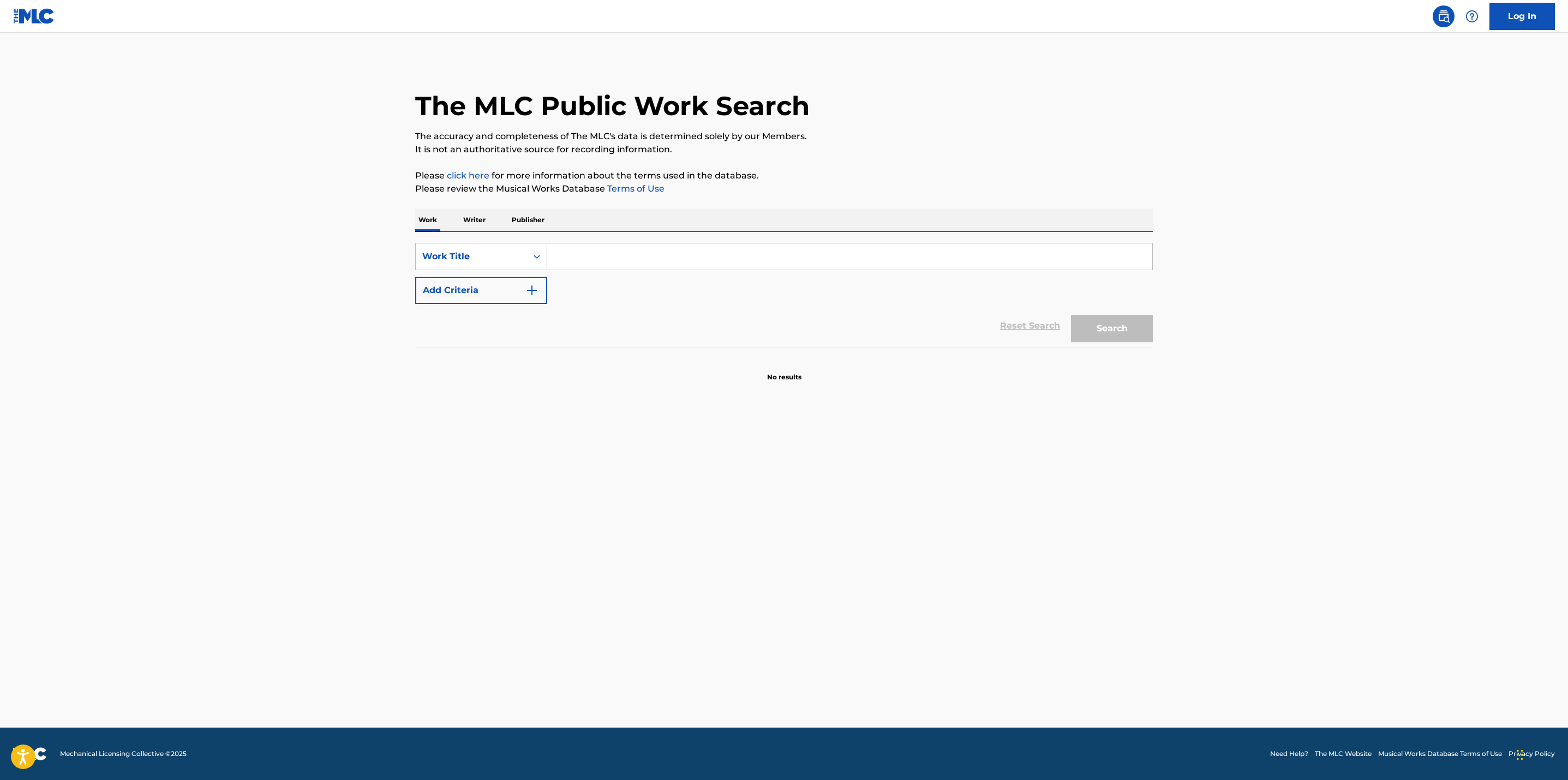
click at [622, 264] on input "Search Form" at bounding box center [850, 256] width 605 height 26
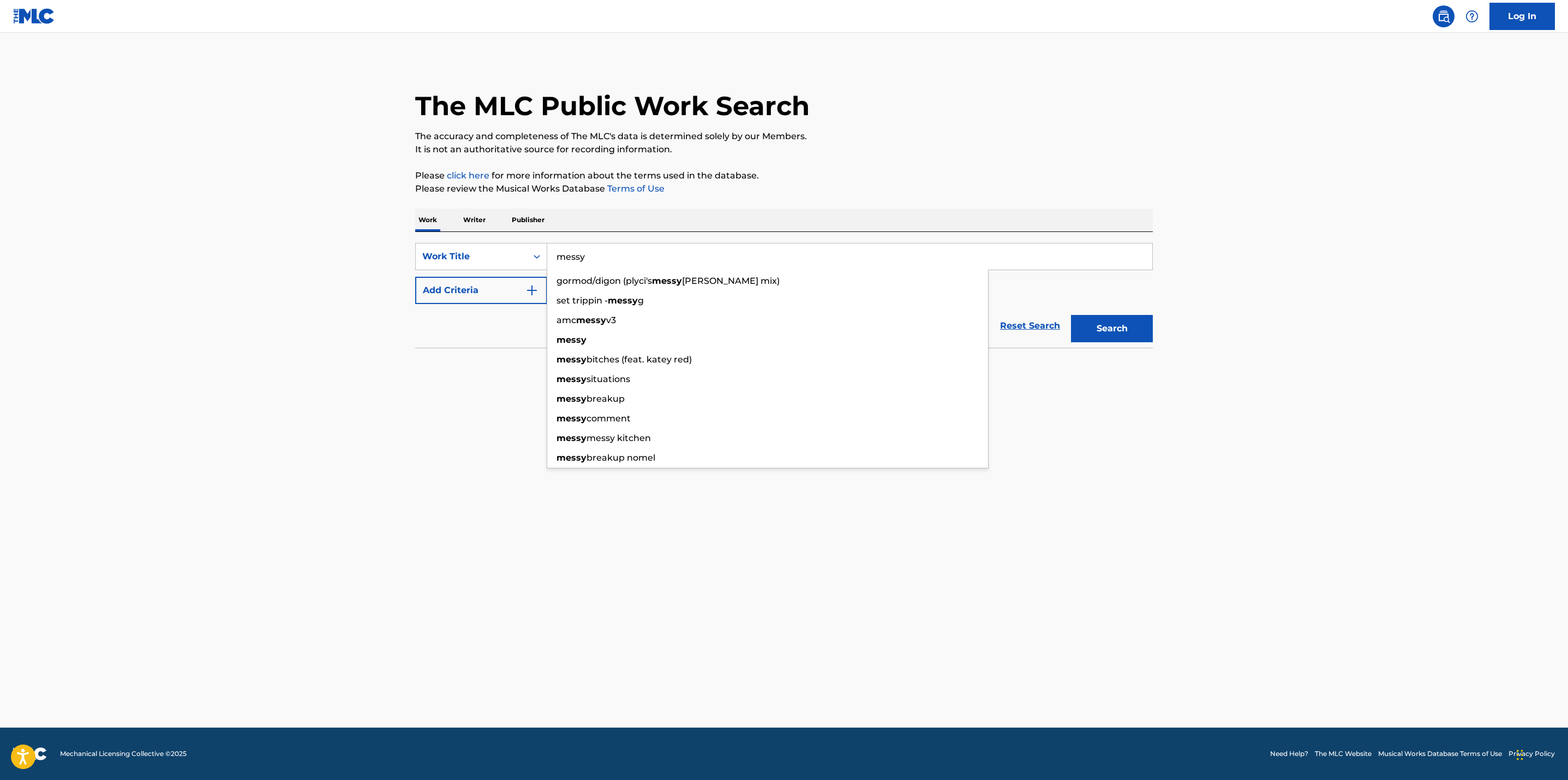
type input "messy"
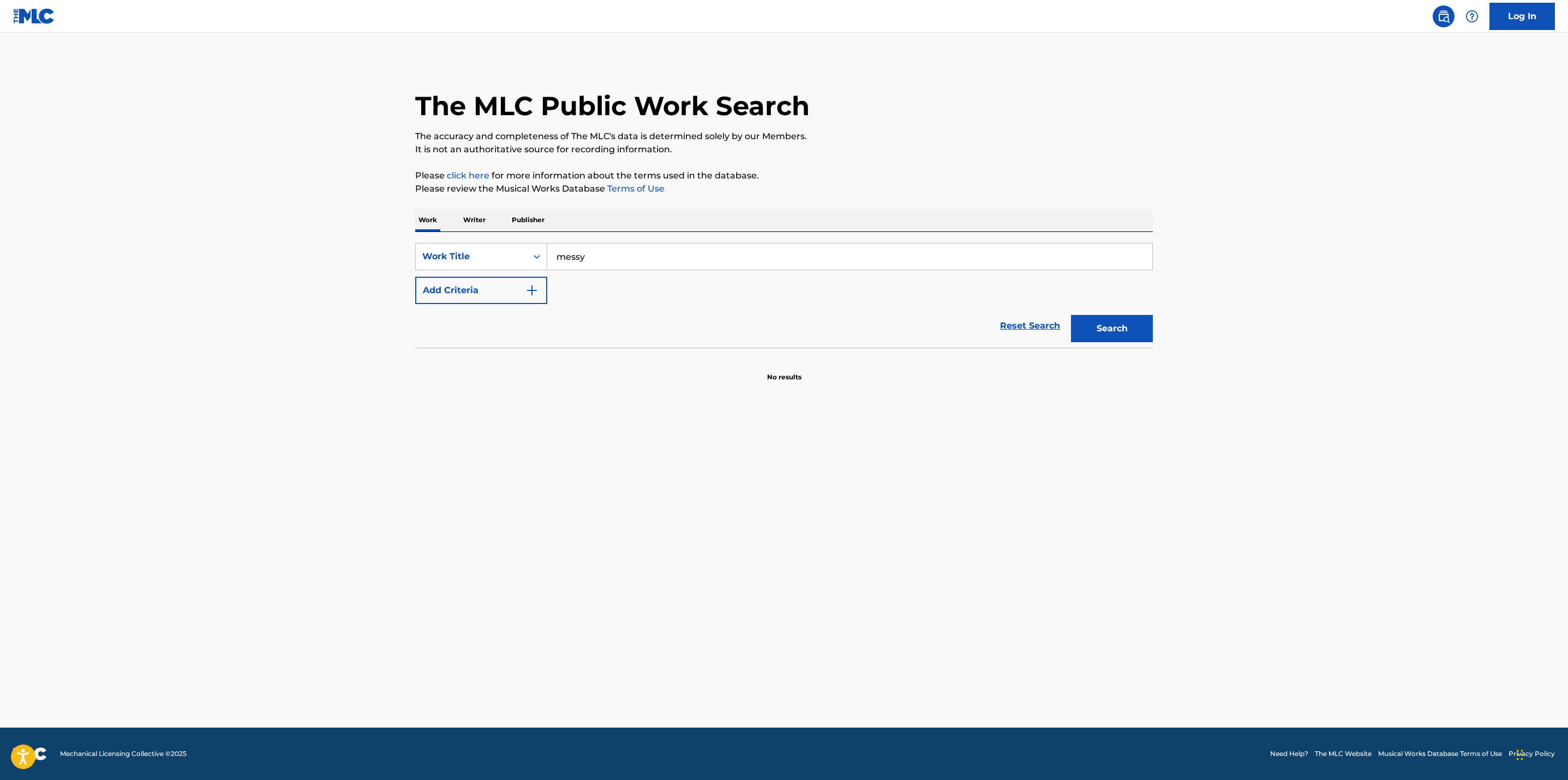
click at [285, 308] on main "The MLC Public Work Search The accuracy and completeness of The MLC's data is d…" at bounding box center [784, 380] width 1568 height 694
click at [531, 292] on img "Search Form" at bounding box center [532, 289] width 13 height 13
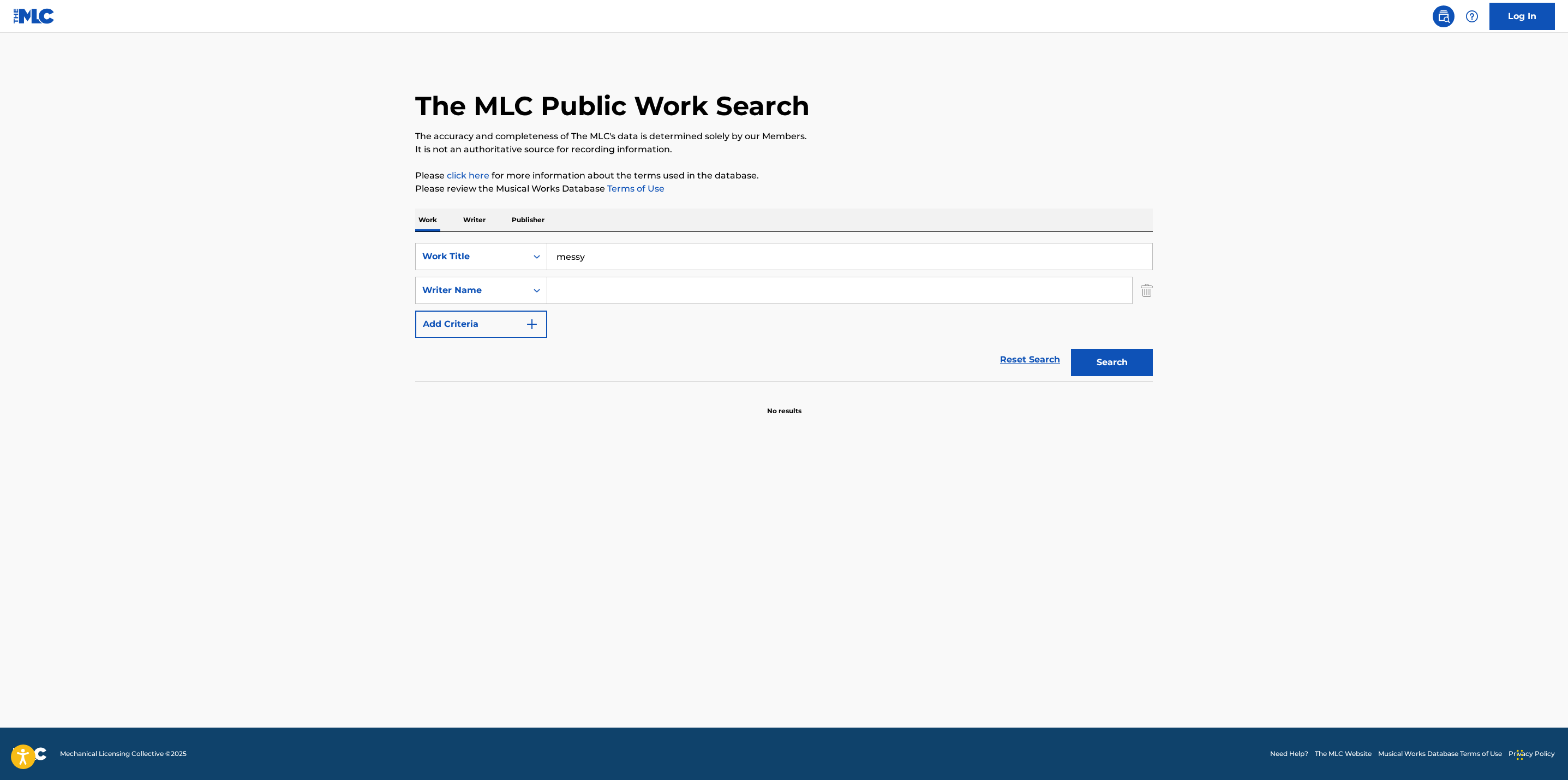
click at [595, 282] on input "Search Form" at bounding box center [840, 290] width 585 height 26
type input "[PERSON_NAME]"
click at [777, 472] on main "The MLC Public Work Search The accuracy and completeness of The MLC's data is d…" at bounding box center [784, 380] width 1568 height 694
click at [1101, 364] on button "Search" at bounding box center [1112, 362] width 82 height 27
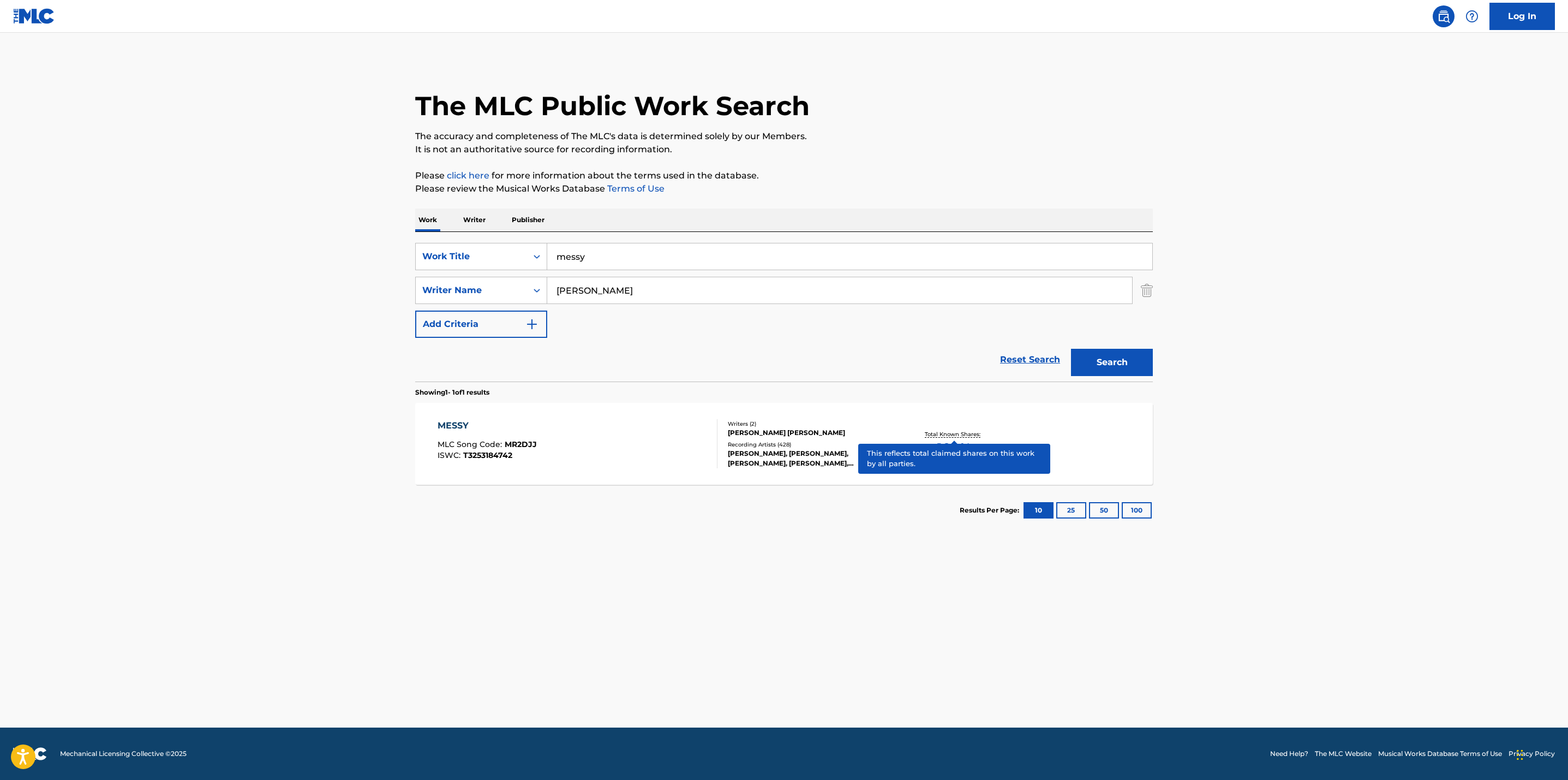
click at [942, 432] on p "Total Known Shares:" at bounding box center [954, 434] width 59 height 8
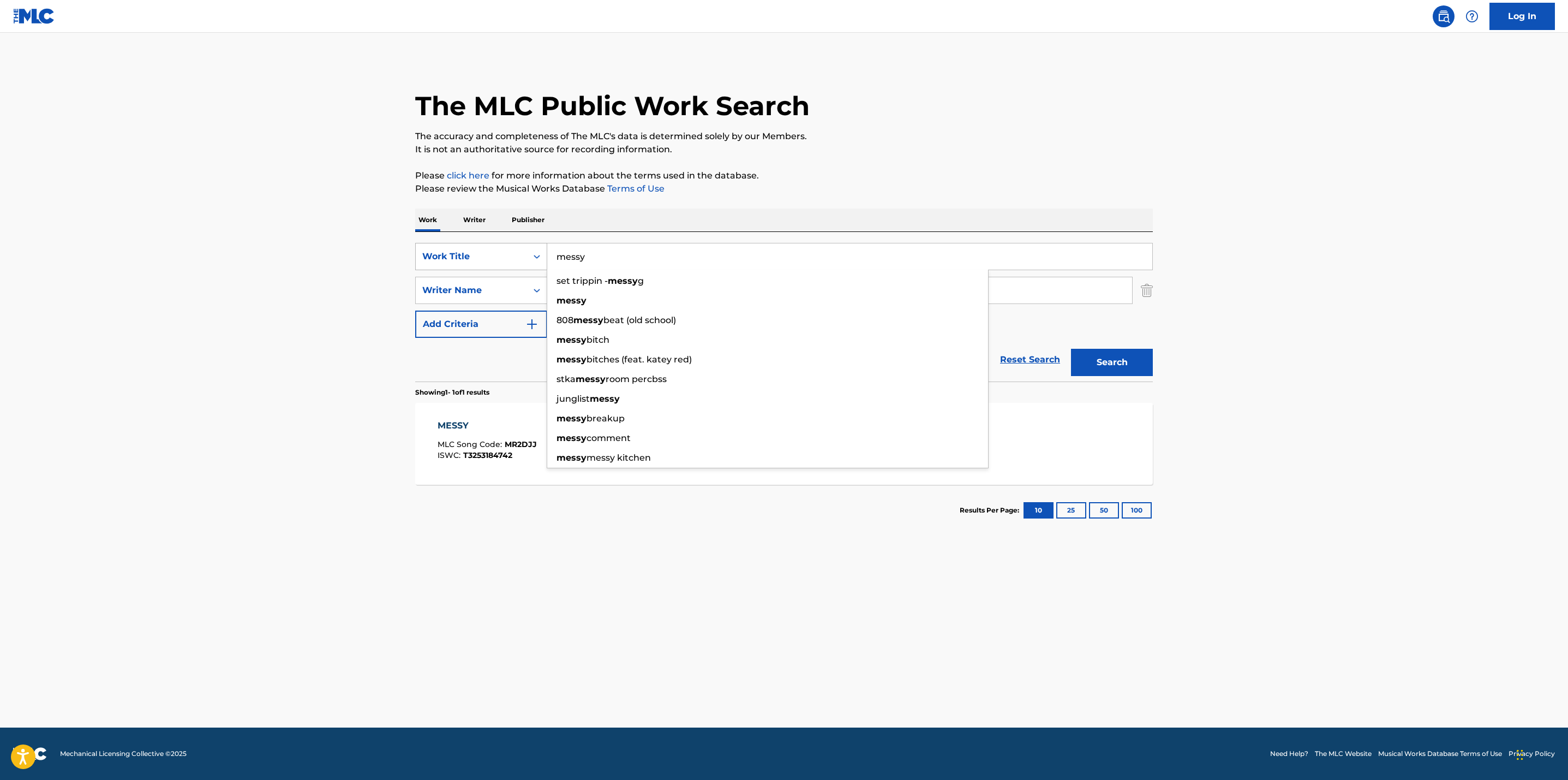
drag, startPoint x: 605, startPoint y: 252, endPoint x: 532, endPoint y: 254, distance: 73.0
drag, startPoint x: 532, startPoint y: 254, endPoint x: 633, endPoint y: 245, distance: 101.4
click at [633, 245] on input "messy" at bounding box center [850, 256] width 605 height 26
drag, startPoint x: 599, startPoint y: 253, endPoint x: 516, endPoint y: 242, distance: 83.7
click at [516, 242] on div "SearchWithCriteriaf31fd2e5-6e19-43c6-b4fc-cb2456a71b00 Work Title messy set tri…" at bounding box center [784, 255] width 738 height 27
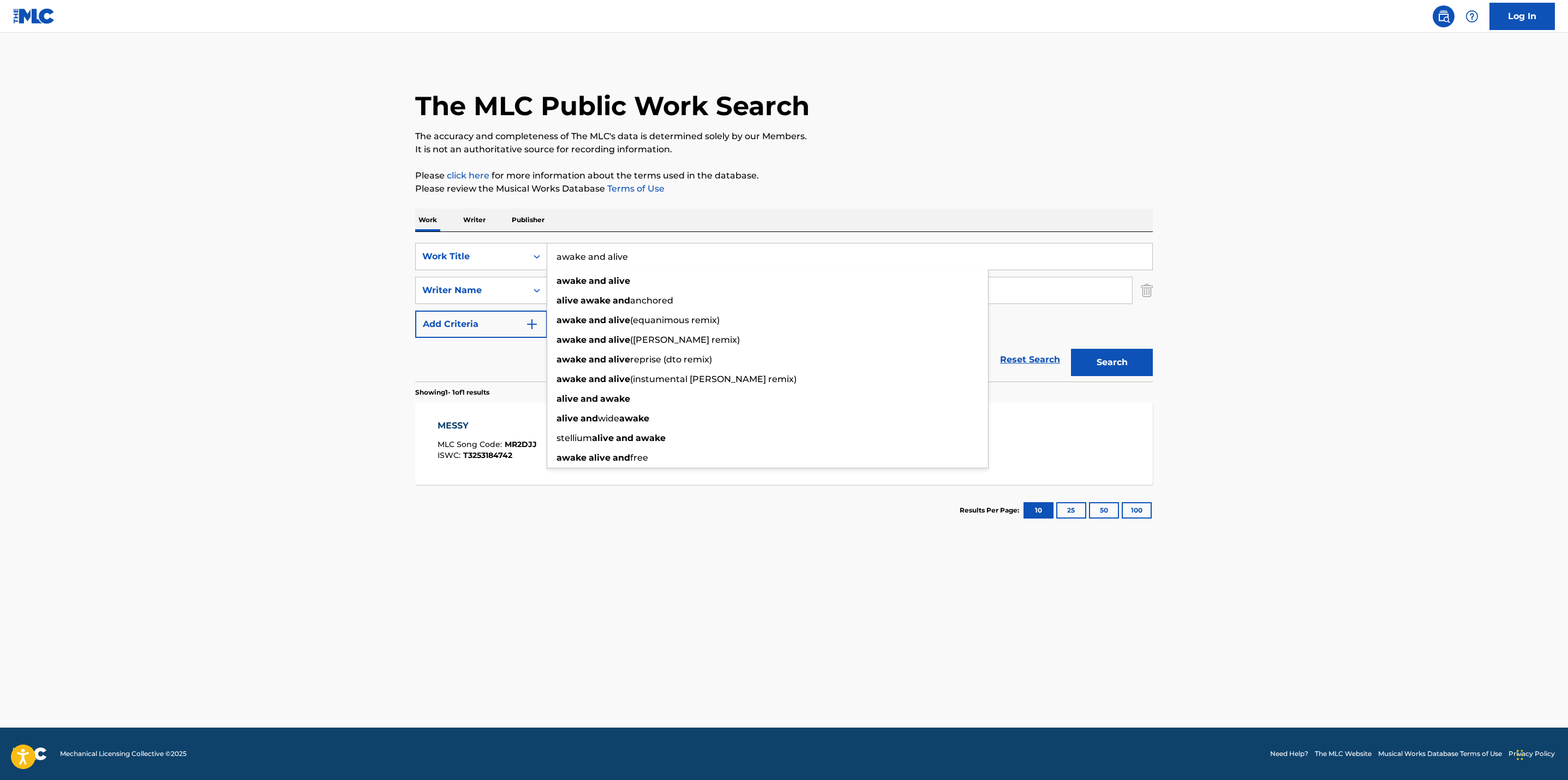
type input "awake and alive"
click at [385, 262] on main "The MLC Public Work Search The accuracy and completeness of The MLC's data is d…" at bounding box center [784, 380] width 1568 height 694
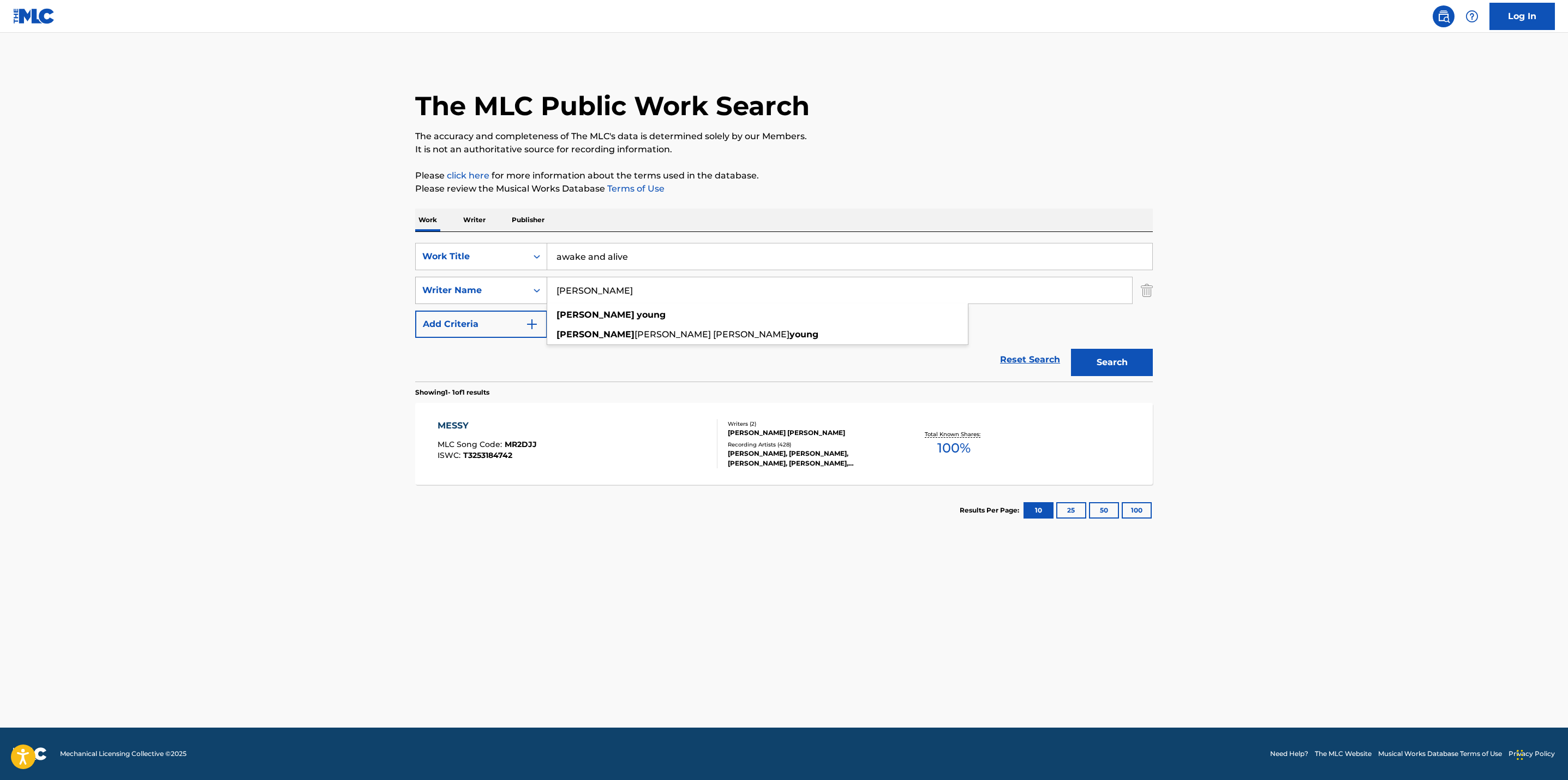
drag, startPoint x: 635, startPoint y: 298, endPoint x: 489, endPoint y: 285, distance: 146.6
click at [489, 285] on div "SearchWithCriteriafe0e649b-2812-4ff3-8f02-3d2275958c30 Writer Name [PERSON_NAME…" at bounding box center [784, 289] width 738 height 27
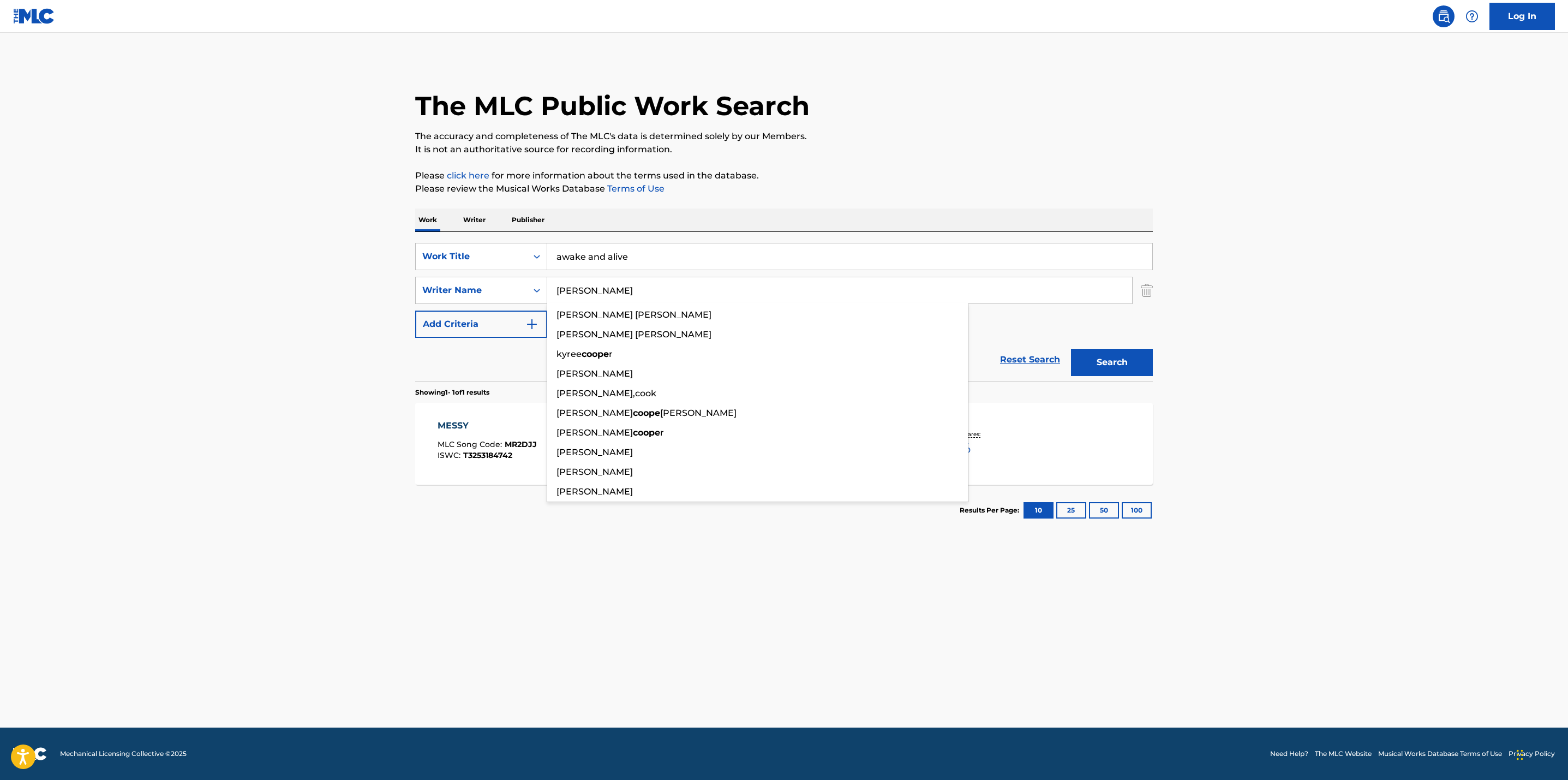
type input "[PERSON_NAME]"
click at [1071, 349] on button "Search" at bounding box center [1112, 362] width 82 height 27
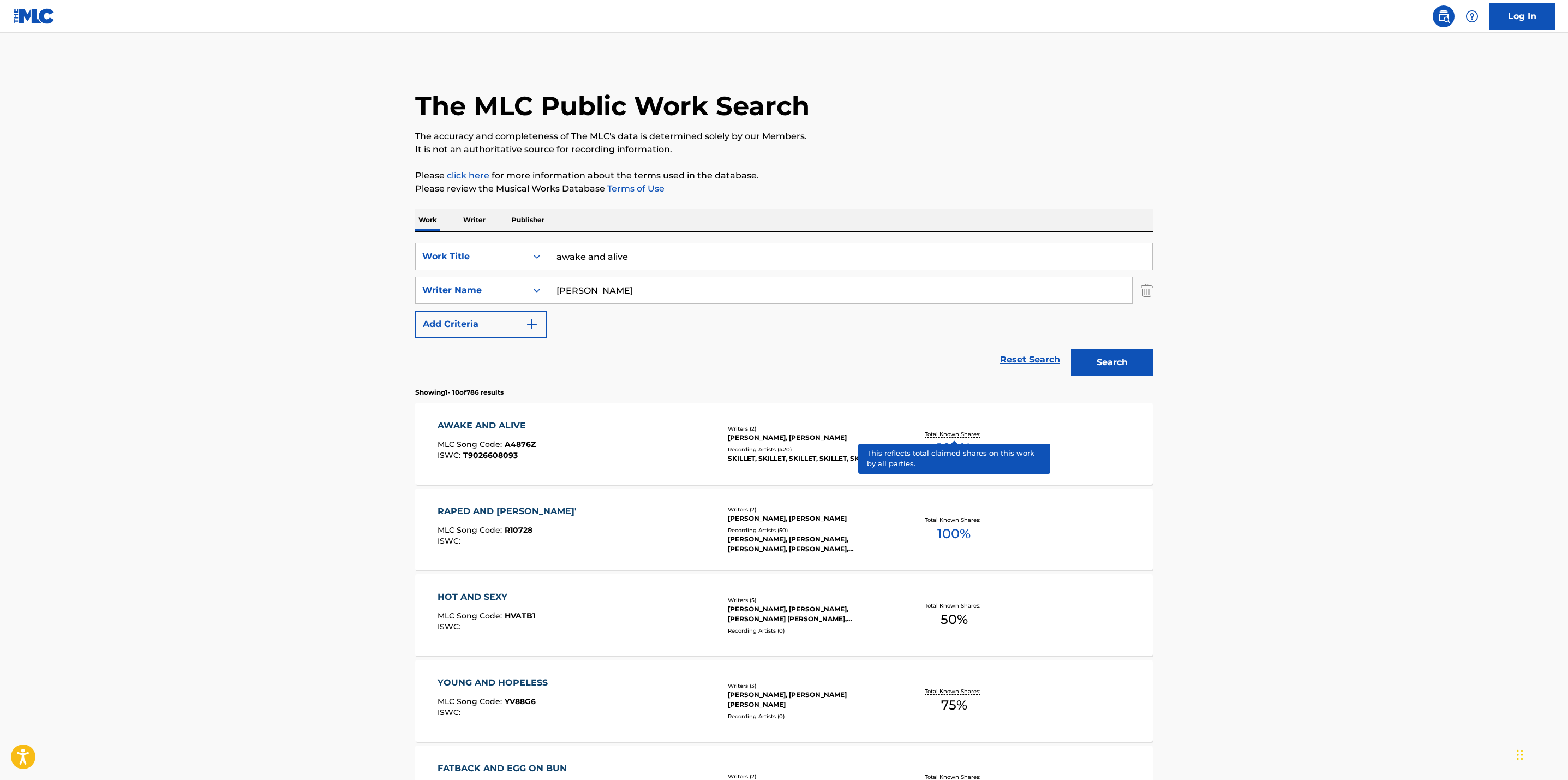
click at [969, 434] on p "Total Known Shares:" at bounding box center [954, 434] width 59 height 8
drag, startPoint x: 654, startPoint y: 254, endPoint x: 500, endPoint y: 221, distance: 157.5
click at [500, 221] on div "Work Writer Publisher SearchWithCriteriaf31fd2e5-6e19-43c6-b4fc-cb2456a71b00 Wo…" at bounding box center [784, 760] width 738 height 1103
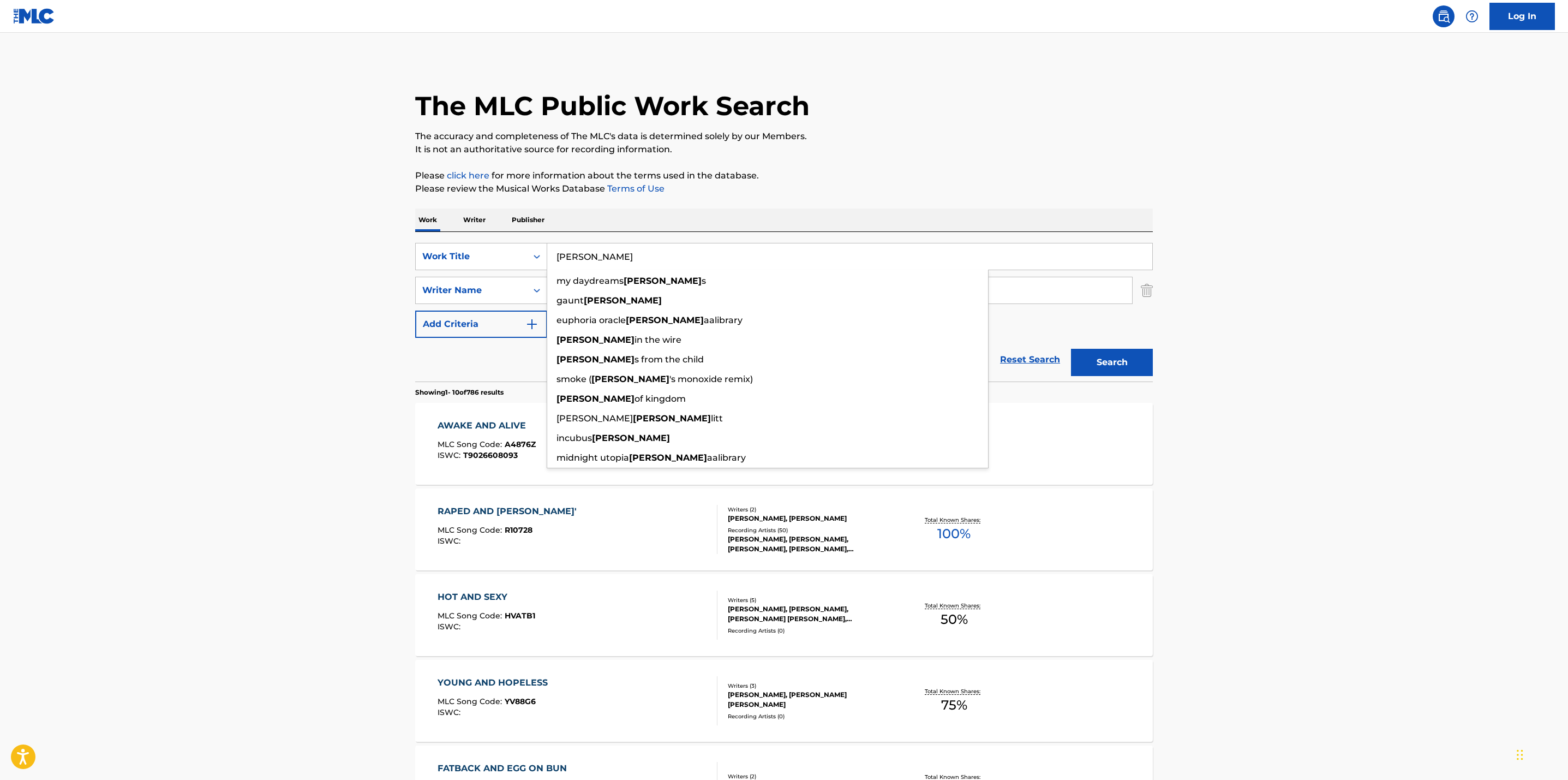
type input "[PERSON_NAME]"
click at [321, 256] on main "The MLC Public Work Search The accuracy and completeness of The MLC's data is d…" at bounding box center [784, 675] width 1568 height 1285
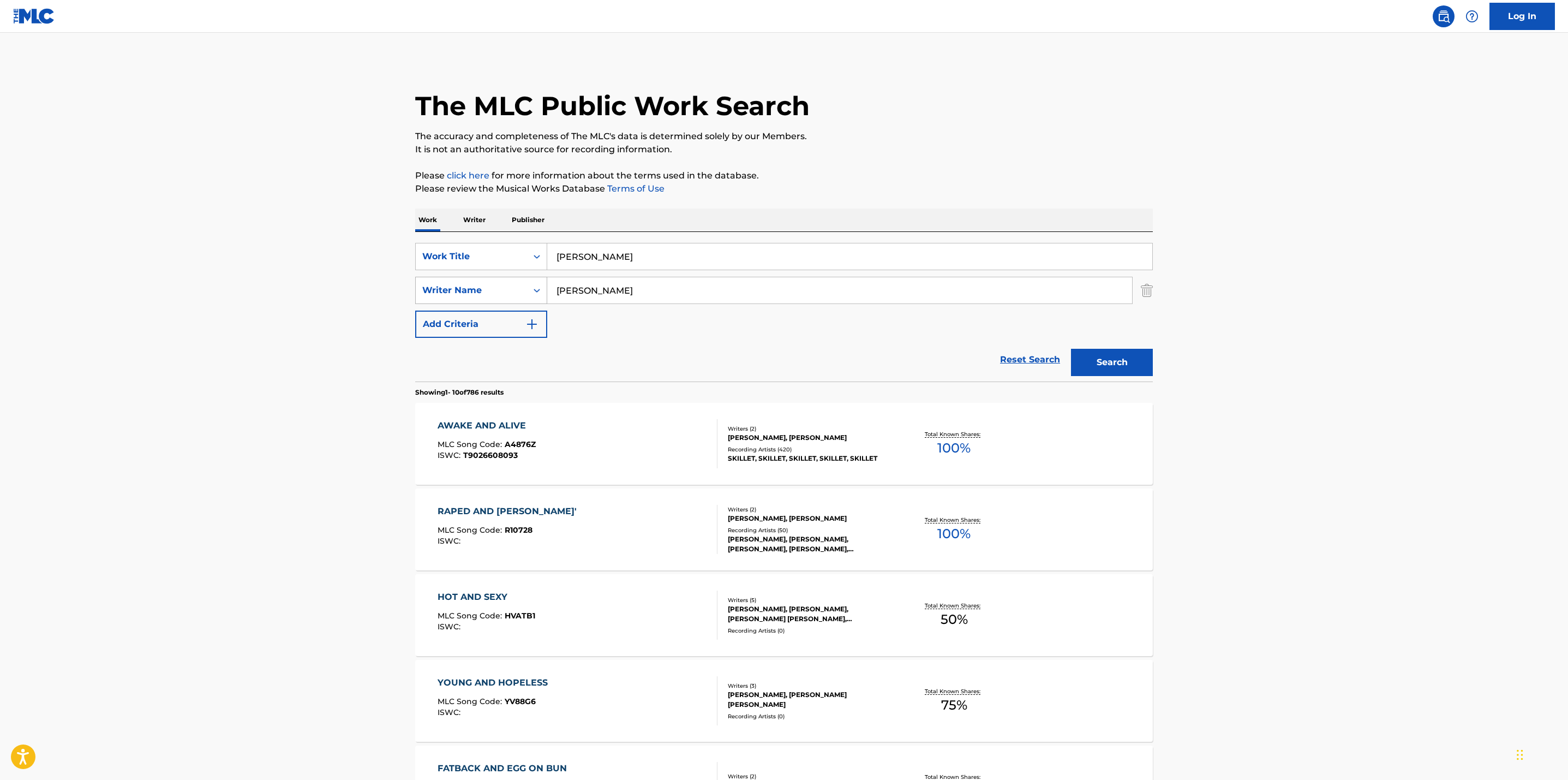
drag, startPoint x: 625, startPoint y: 295, endPoint x: 497, endPoint y: 293, distance: 128.0
click at [497, 293] on div "SearchWithCriteriafe0e649b-2812-4ff3-8f02-3d2275958c30 Writer Name [PERSON_NAME]" at bounding box center [784, 289] width 738 height 27
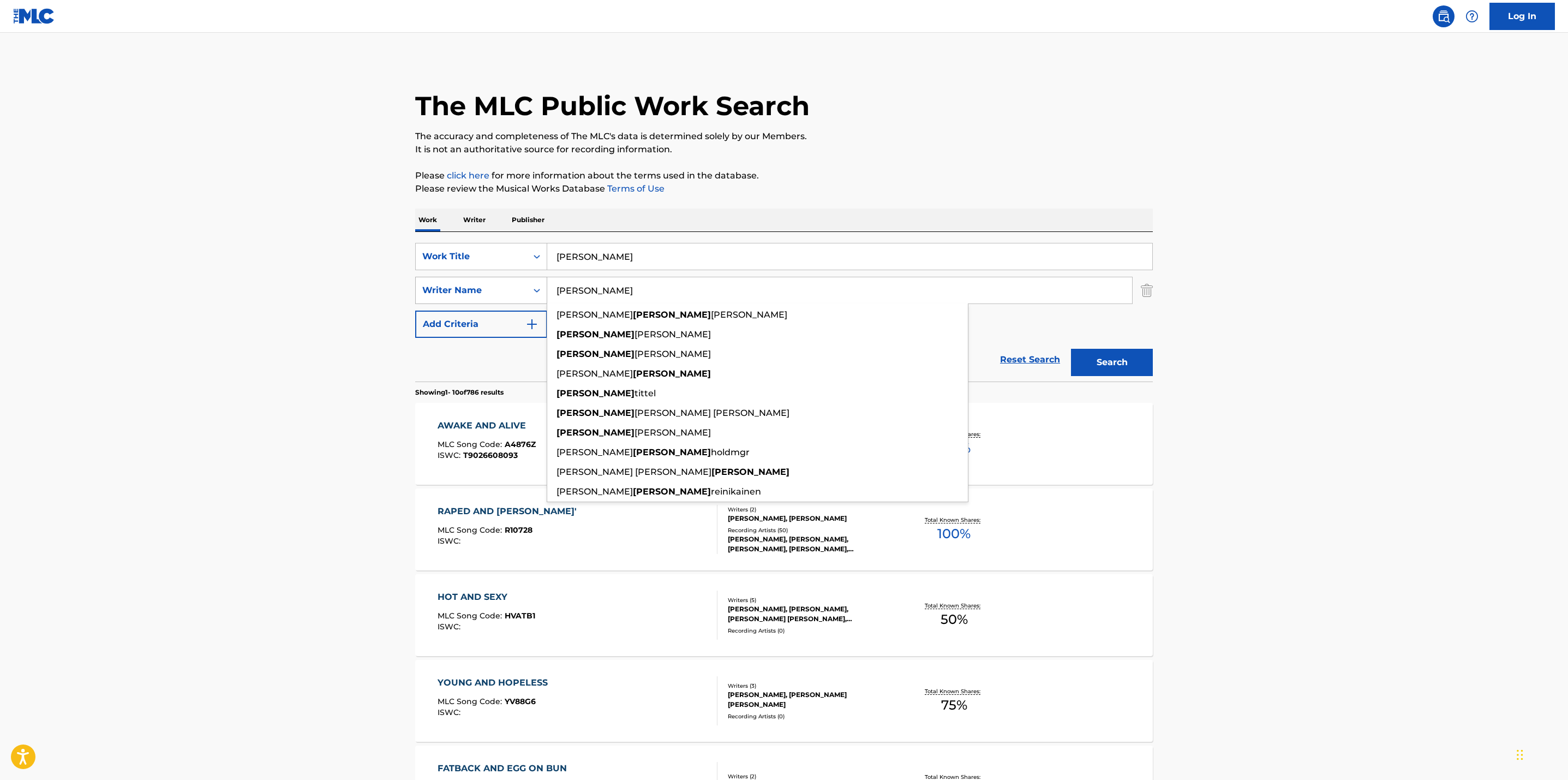
click at [1071, 349] on button "Search" at bounding box center [1112, 362] width 82 height 27
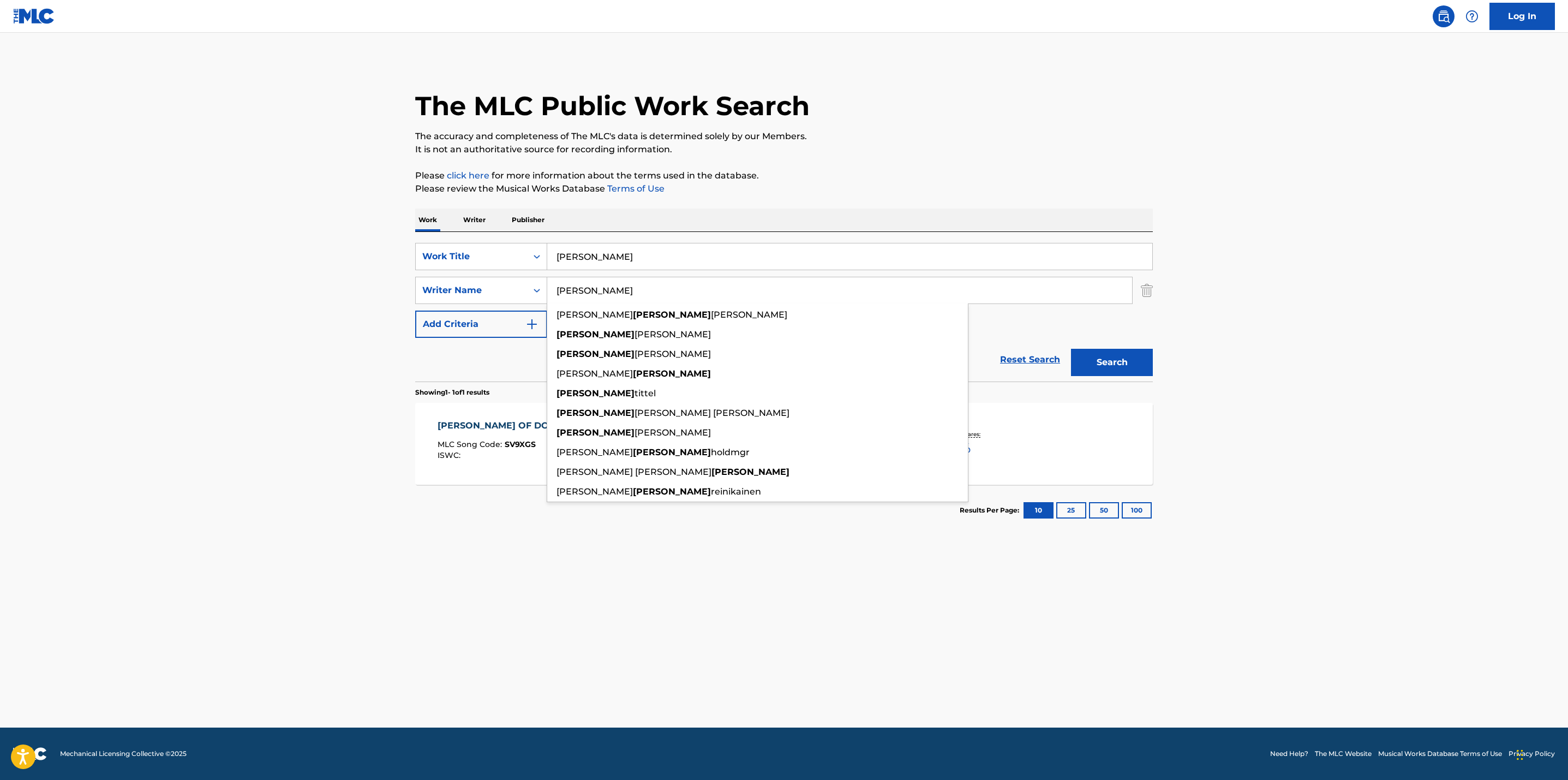
click at [350, 280] on main "The MLC Public Work Search The accuracy and completeness of The MLC's data is d…" at bounding box center [784, 380] width 1568 height 694
drag, startPoint x: 620, startPoint y: 288, endPoint x: 503, endPoint y: 282, distance: 117.2
click at [503, 282] on div "SearchWithCriteriafe0e649b-2812-4ff3-8f02-3d2275958c30 Writer Name [PERSON_NAME…" at bounding box center [784, 289] width 738 height 27
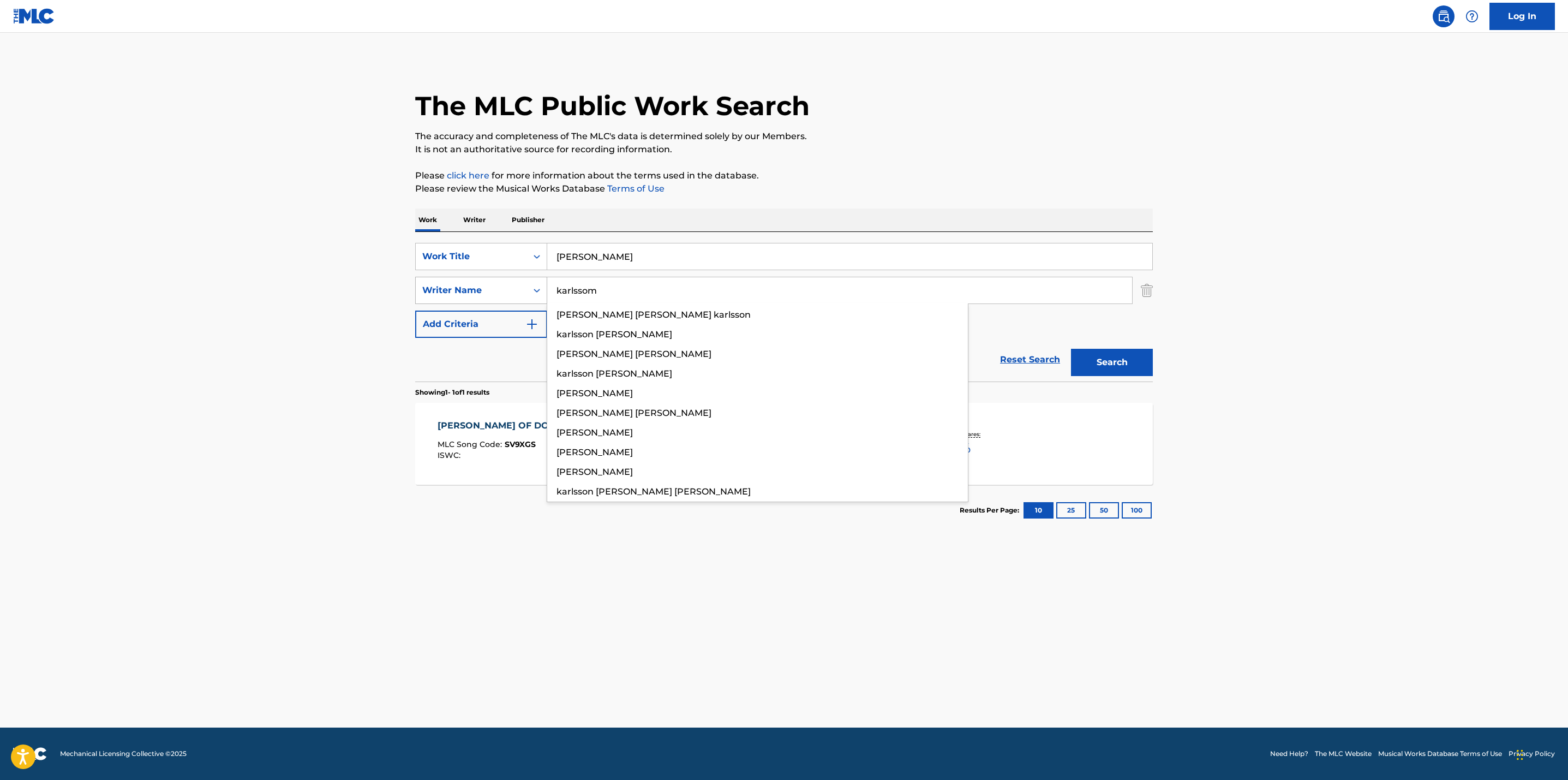
click at [1071, 349] on button "Search" at bounding box center [1112, 362] width 82 height 27
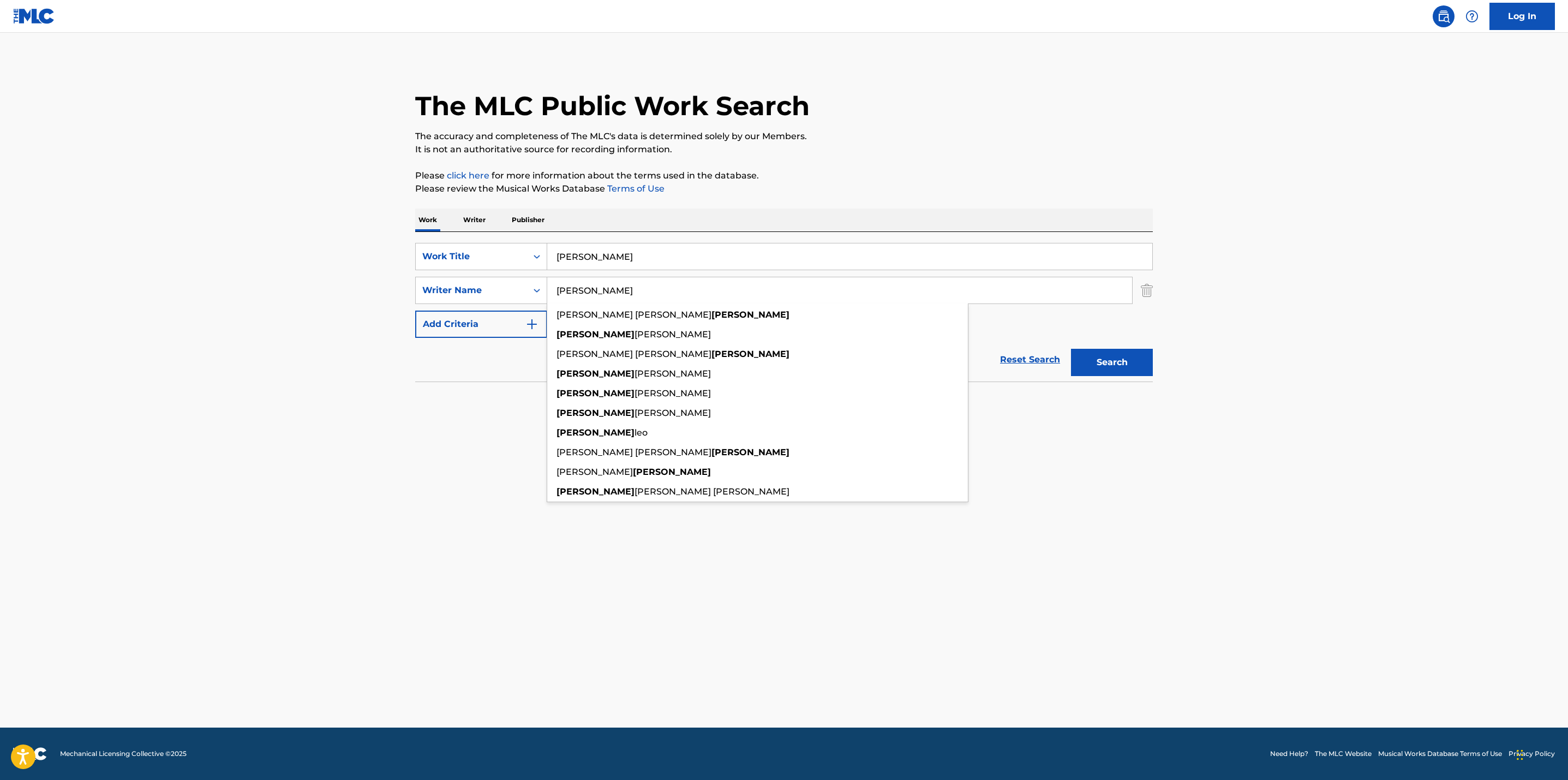
type input "[PERSON_NAME]"
click at [1071, 349] on button "Search" at bounding box center [1112, 362] width 82 height 27
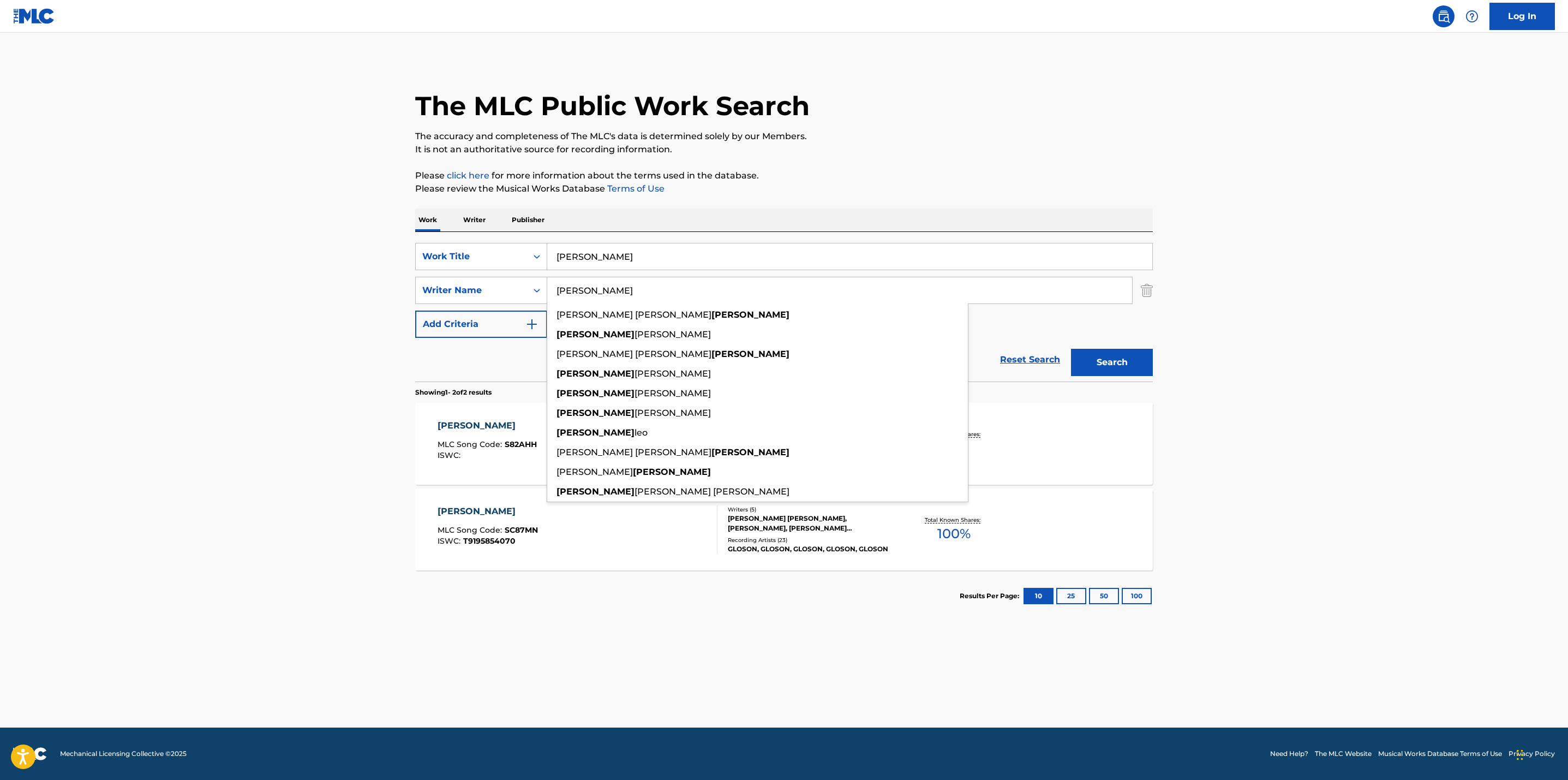
click at [786, 637] on main "The MLC Public Work Search The accuracy and completeness of The MLC's data is d…" at bounding box center [784, 380] width 1568 height 694
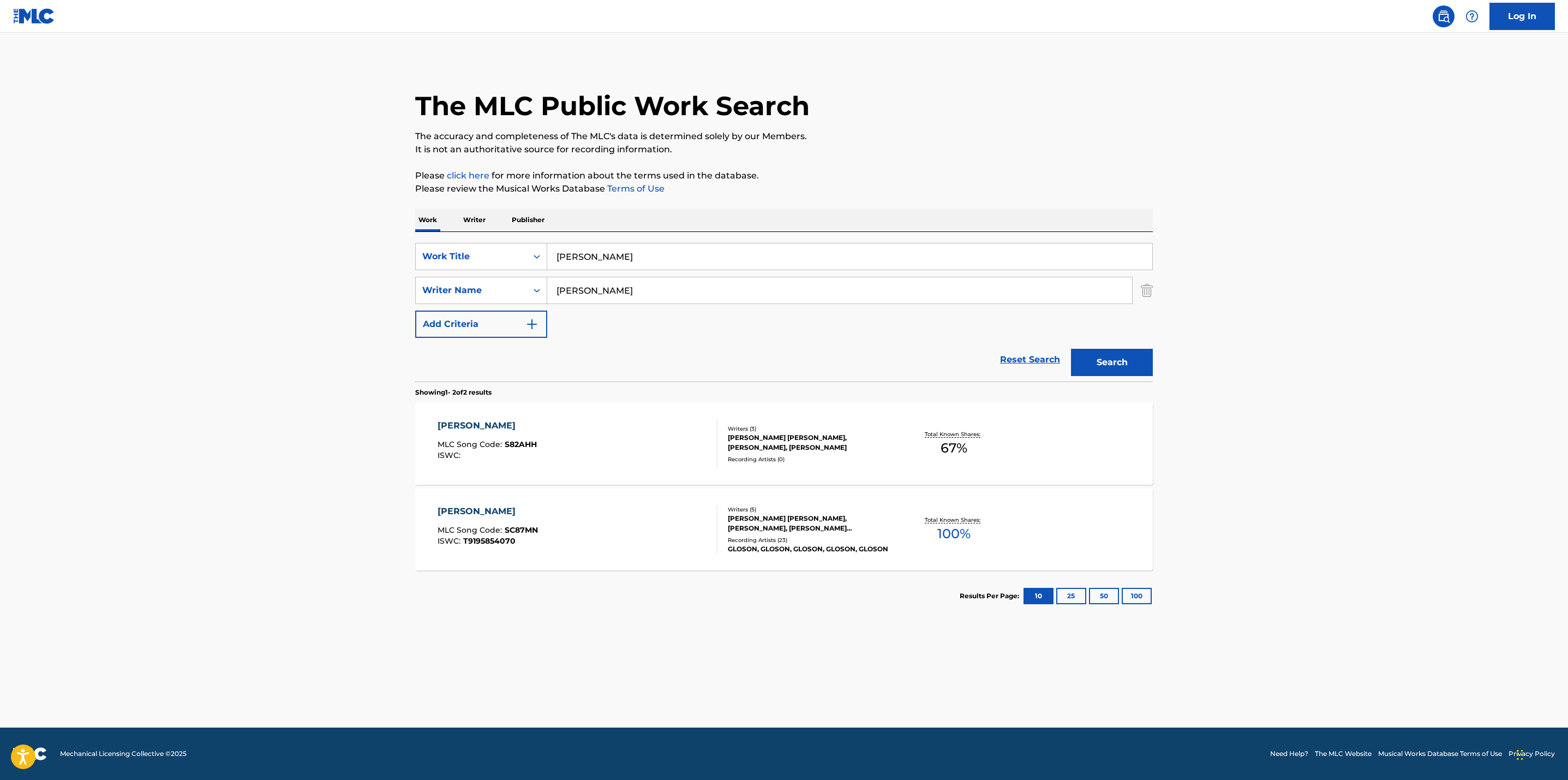
click at [957, 427] on div "Total Known Shares: 67 %" at bounding box center [954, 443] width 123 height 33
drag, startPoint x: 610, startPoint y: 254, endPoint x: 415, endPoint y: 270, distance: 195.7
click at [415, 270] on div "SearchWithCriteriaf31fd2e5-6e19-43c6-b4fc-cb2456a71b00 Work Title [PERSON_NAME]…" at bounding box center [784, 289] width 738 height 95
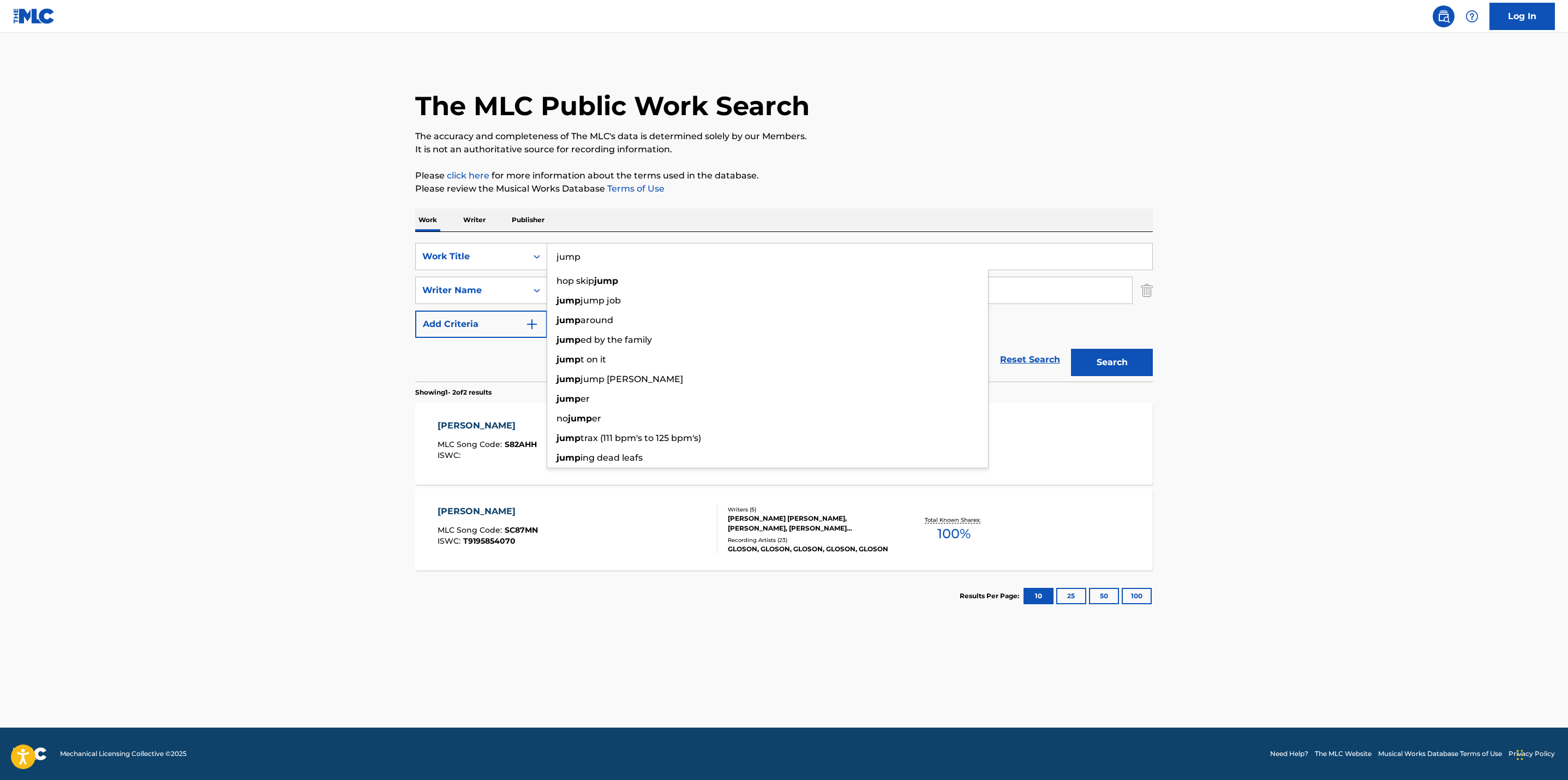
type input "jump"
click at [211, 285] on main "The MLC Public Work Search The accuracy and completeness of The MLC's data is d…" at bounding box center [784, 380] width 1568 height 694
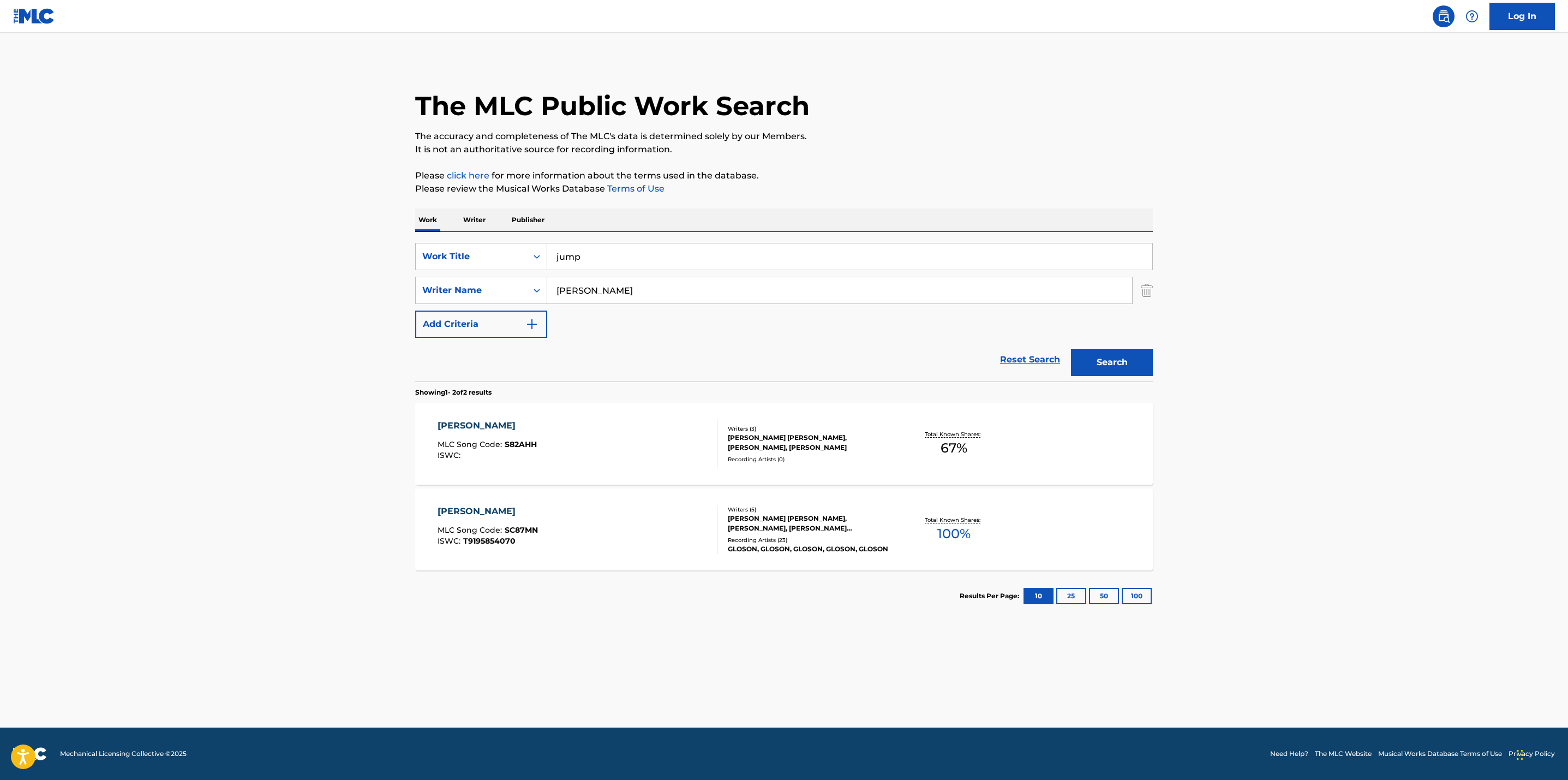
drag, startPoint x: 616, startPoint y: 285, endPoint x: 459, endPoint y: 274, distance: 157.4
click at [459, 274] on div "SearchWithCriteriaf31fd2e5-6e19-43c6-b4fc-cb2456a71b00 Work Title jump SearchWi…" at bounding box center [784, 289] width 738 height 95
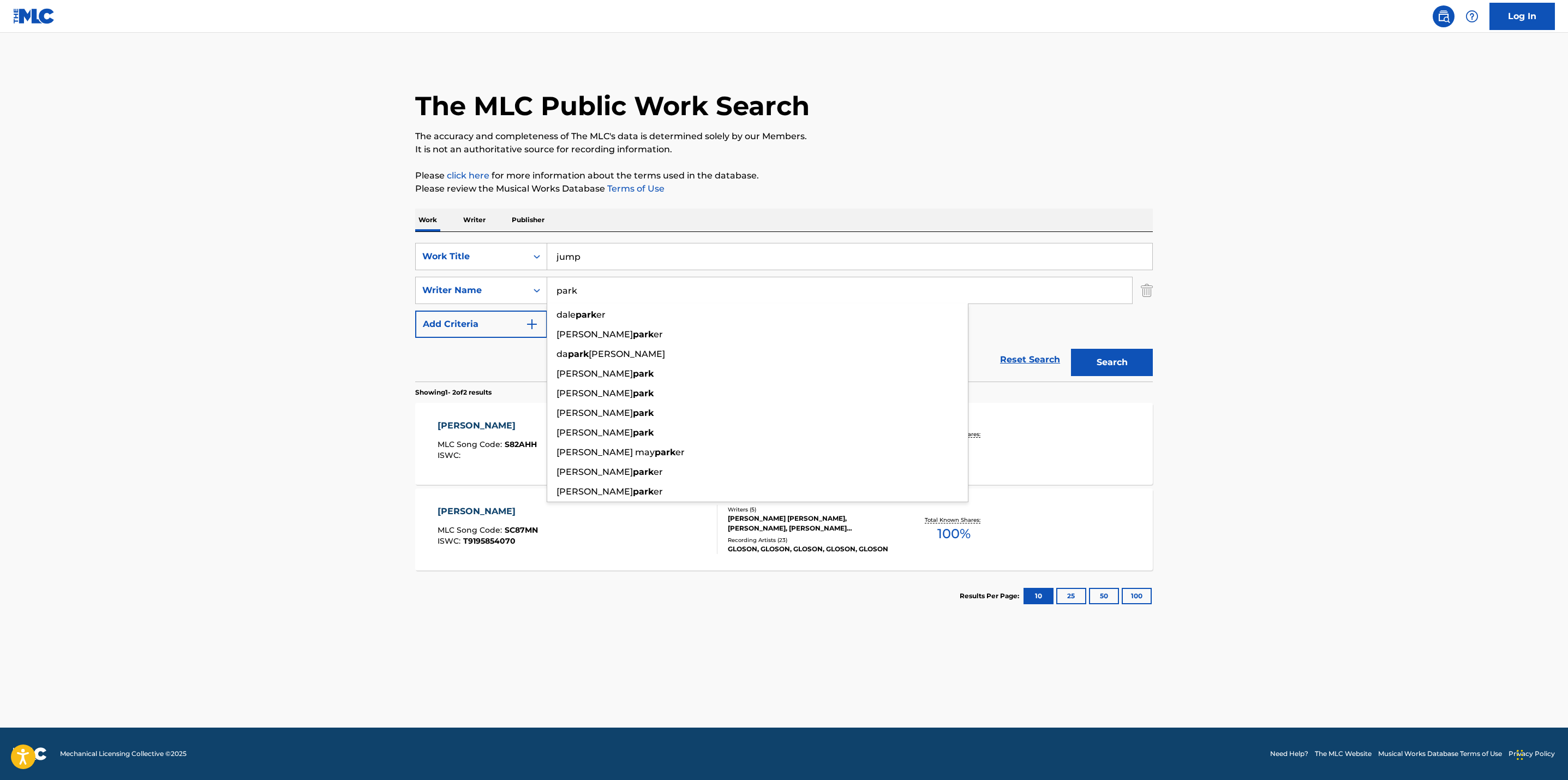
click at [140, 338] on main "The MLC Public Work Search The accuracy and completeness of The MLC's data is d…" at bounding box center [784, 380] width 1568 height 694
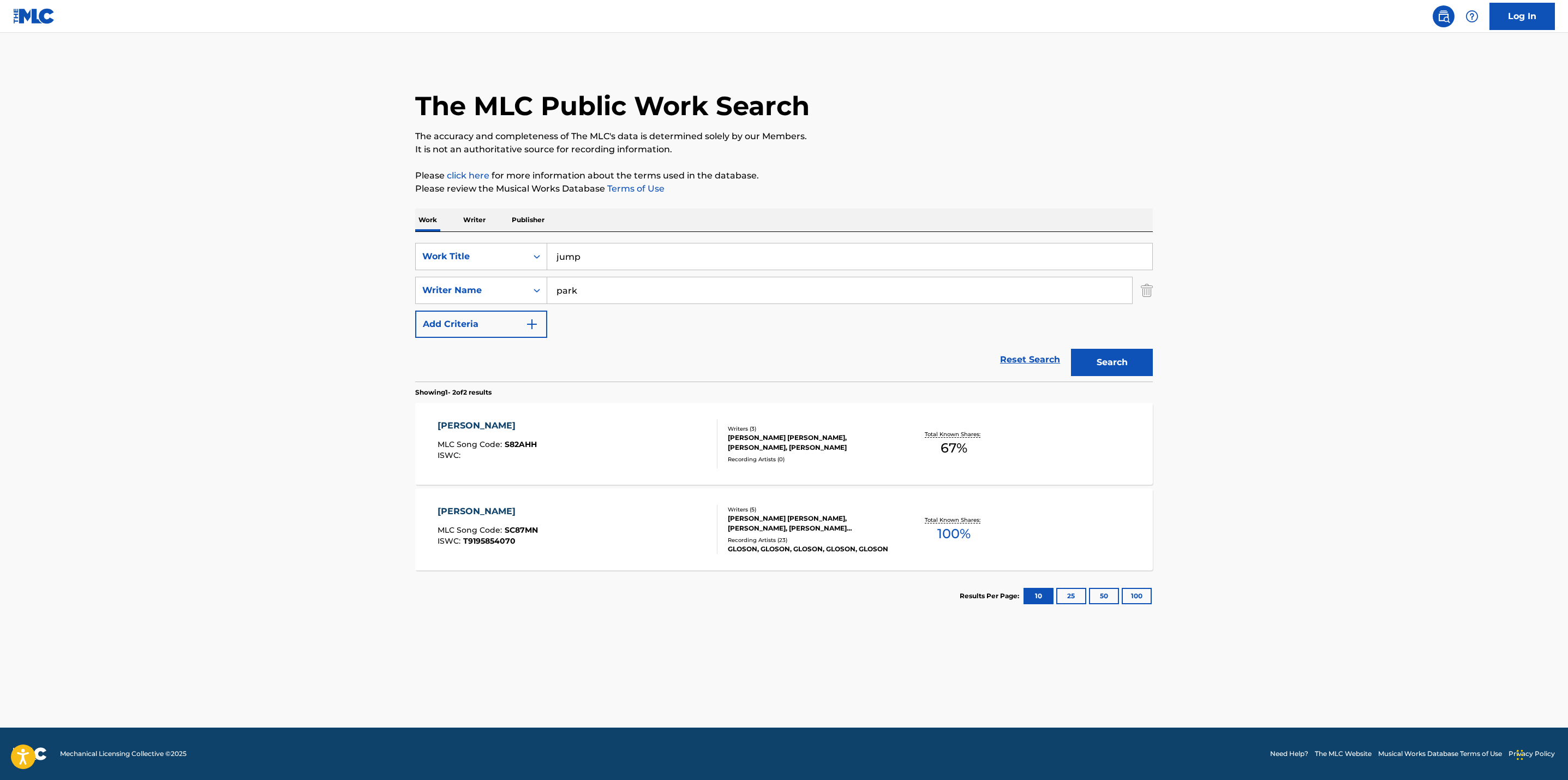
click at [1120, 369] on button "Search" at bounding box center [1112, 362] width 82 height 27
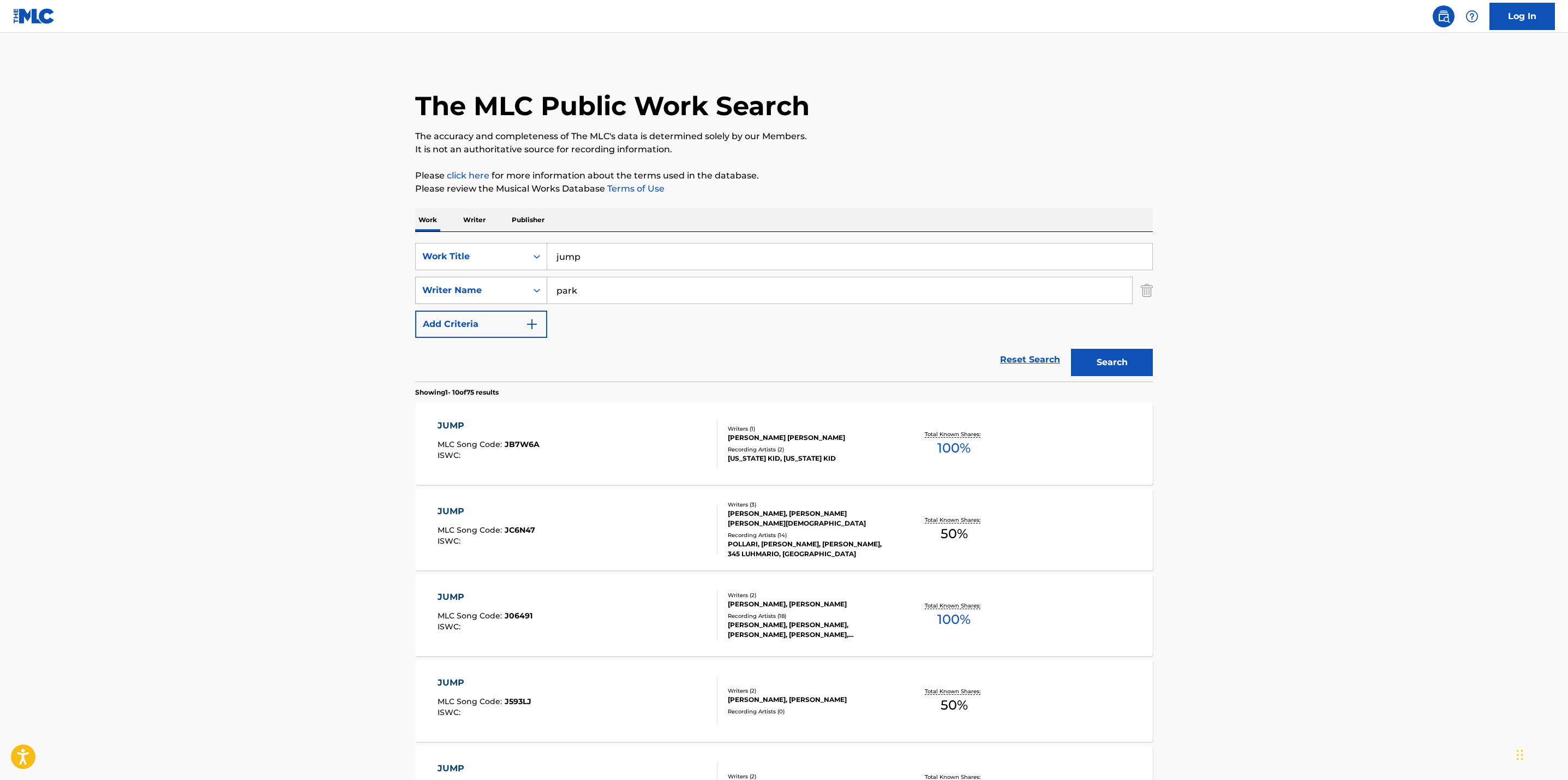
drag, startPoint x: 625, startPoint y: 292, endPoint x: 506, endPoint y: 285, distance: 119.2
click at [506, 285] on div "SearchWithCriteriafe0e649b-2812-4ff3-8f02-3d2275958c30 Writer Name park" at bounding box center [784, 289] width 738 height 27
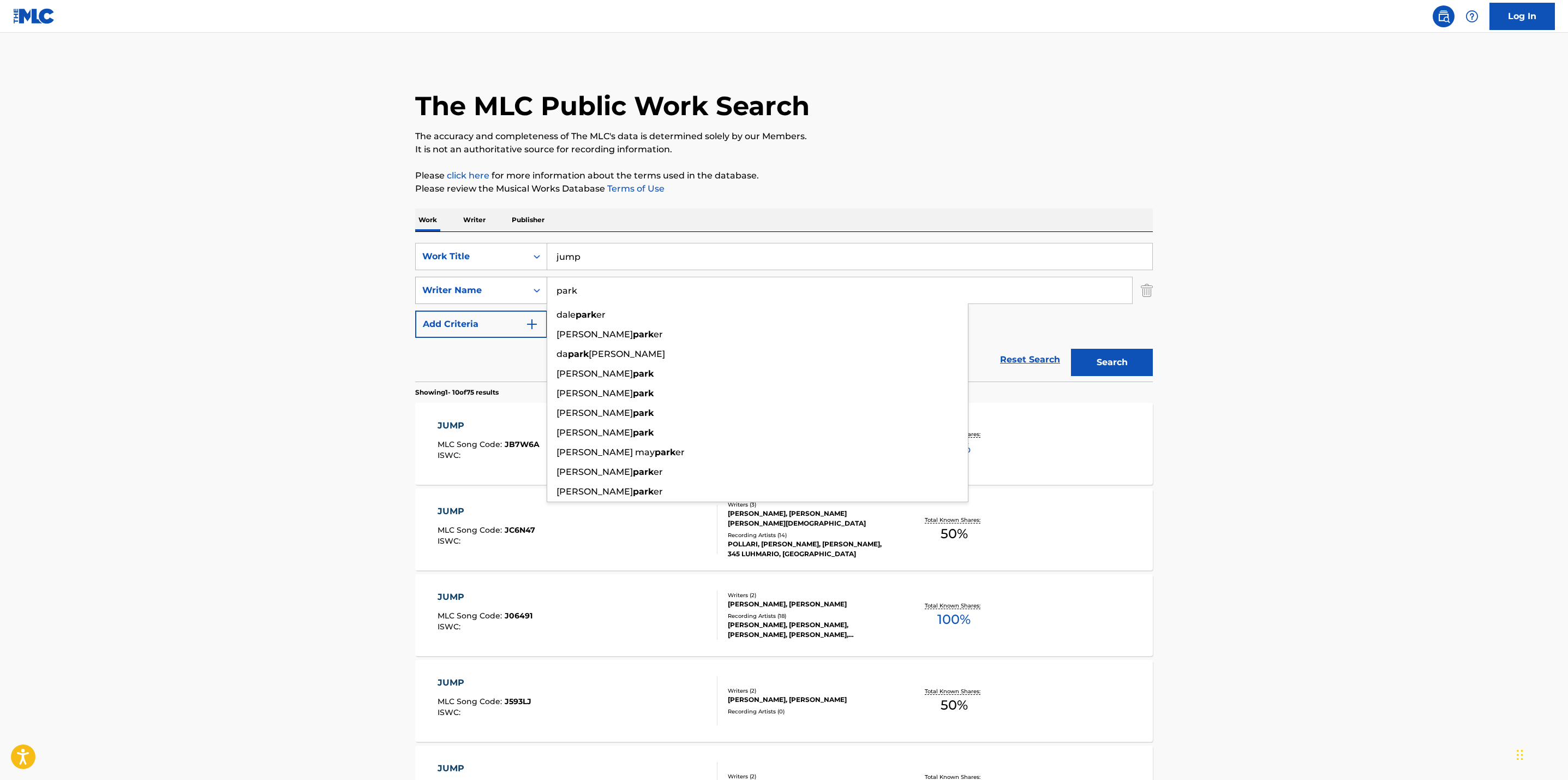
paste input "[PERSON_NAME] [PERSON_NAME]"
type input "[PERSON_NAME] [PERSON_NAME]"
click at [1071, 349] on button "Search" at bounding box center [1112, 362] width 82 height 27
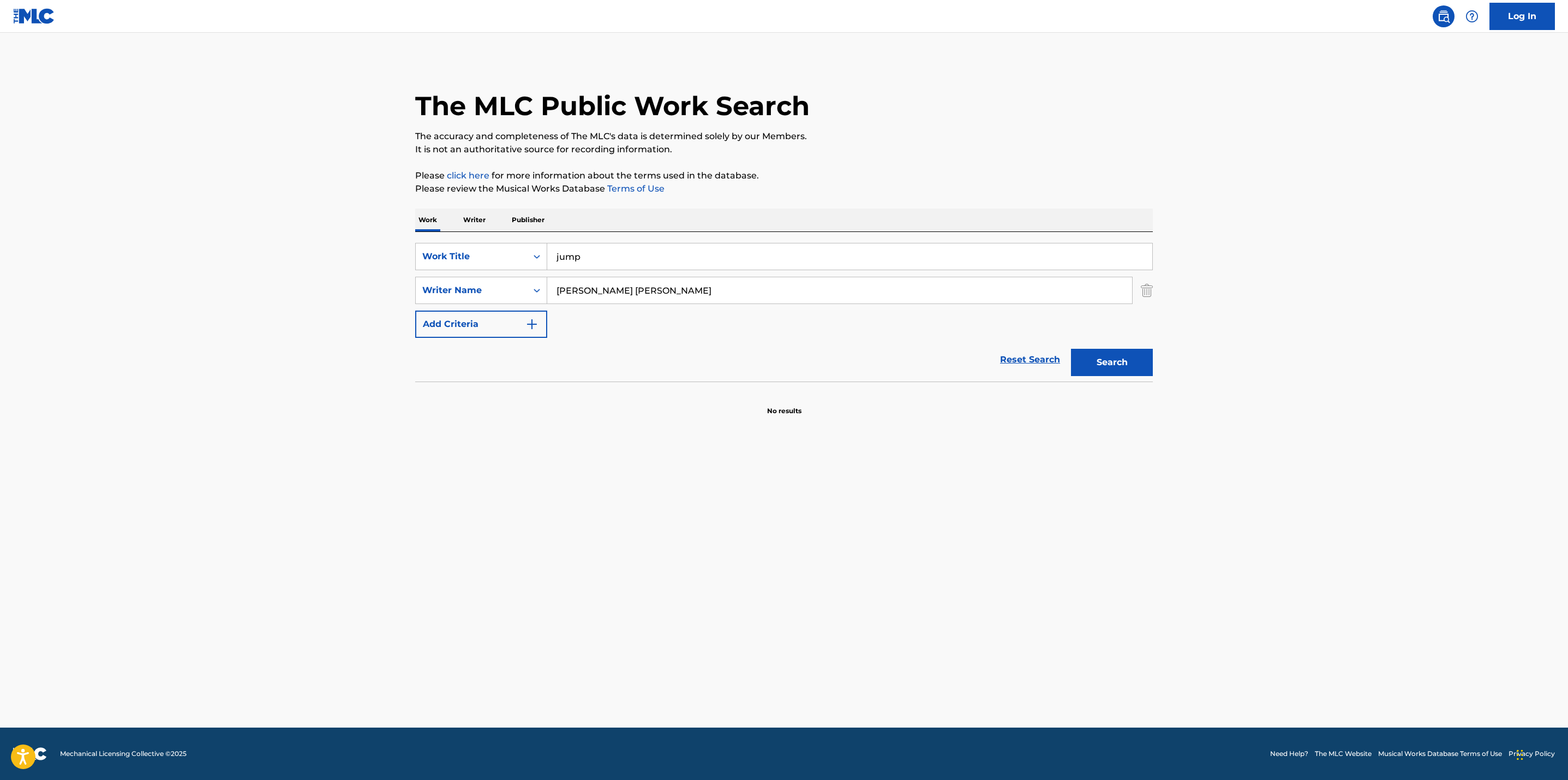
click at [1107, 372] on button "Search" at bounding box center [1112, 362] width 82 height 27
drag, startPoint x: 603, startPoint y: 252, endPoint x: 469, endPoint y: 253, distance: 134.0
click at [470, 255] on div "SearchWithCriteriaf31fd2e5-6e19-43c6-b4fc-cb2456a71b00 Work Title jump" at bounding box center [784, 255] width 738 height 27
paste input "뛰어"
type input "뛰어"
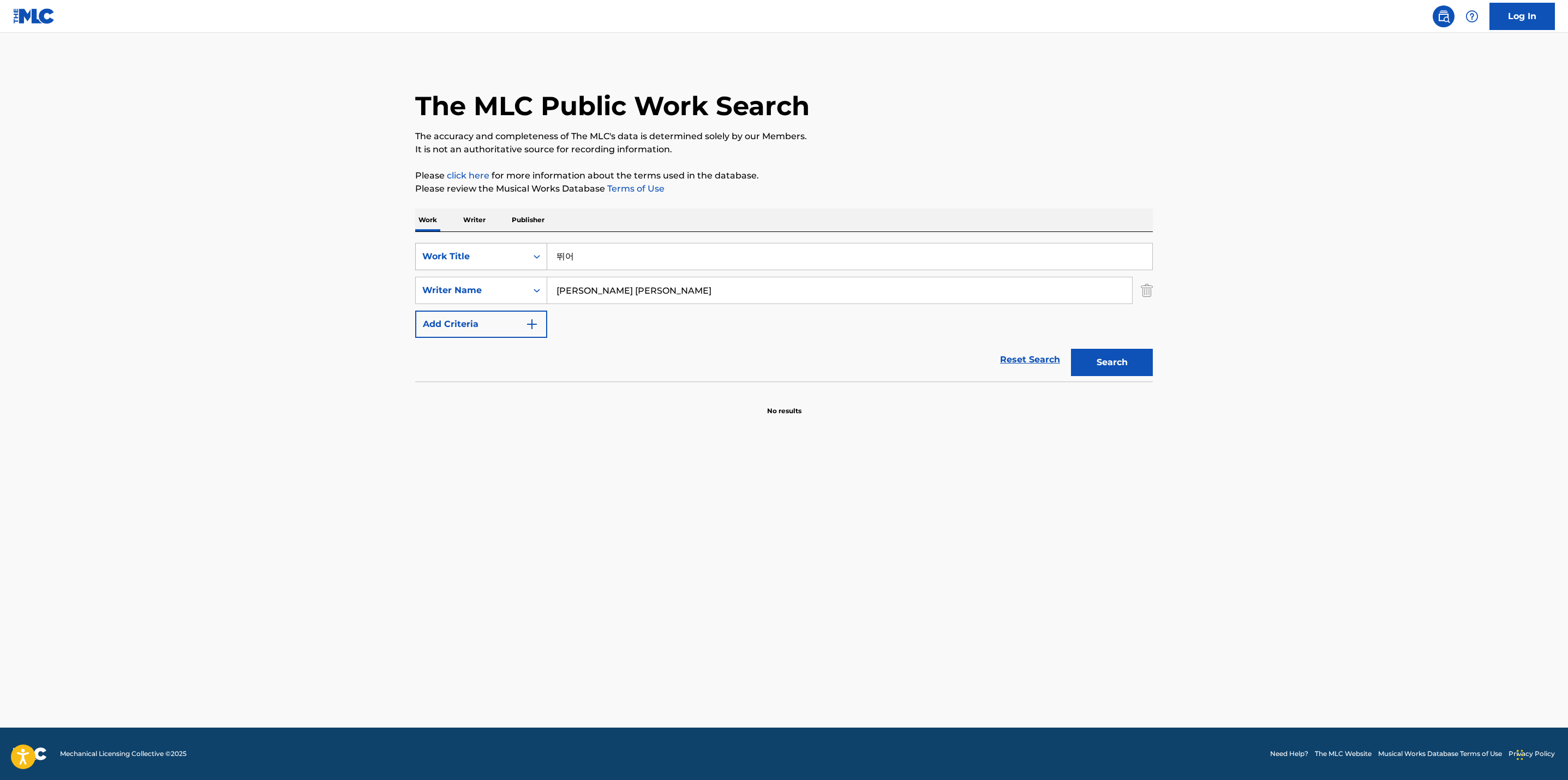
click at [1071, 349] on button "Search" at bounding box center [1112, 362] width 82 height 27
drag, startPoint x: 690, startPoint y: 295, endPoint x: 398, endPoint y: 286, distance: 292.1
click at [435, 303] on div "SearchWithCriteriafe0e649b-2812-4ff3-8f02-3d2275958c30 Writer Name [PERSON_NAME…" at bounding box center [784, 289] width 738 height 27
click at [1071, 349] on button "Search" at bounding box center [1112, 362] width 82 height 27
drag, startPoint x: 602, startPoint y: 252, endPoint x: 493, endPoint y: 262, distance: 109.5
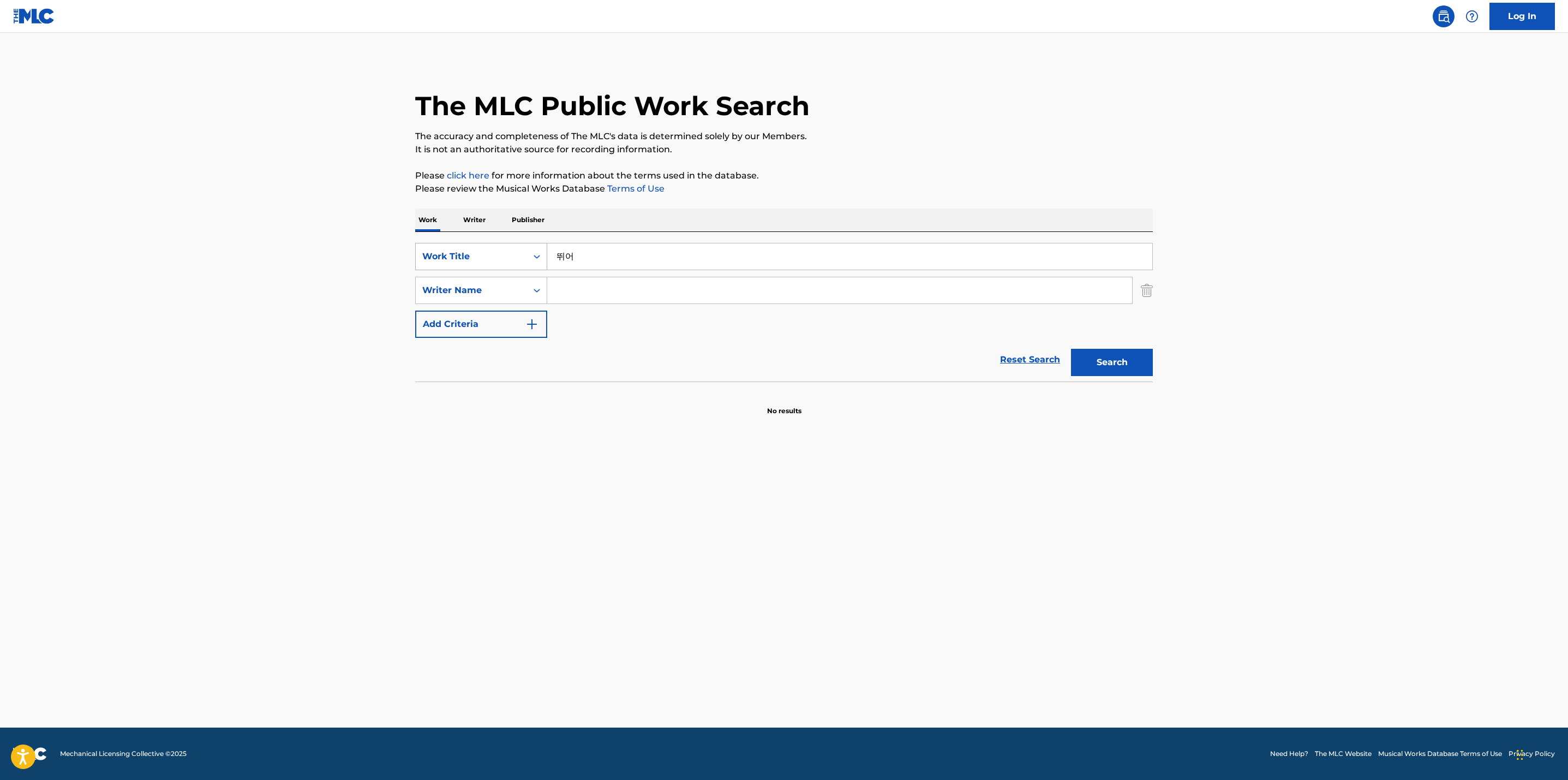
click at [493, 262] on div "SearchWithCriteriaf31fd2e5-6e19-43c6-b4fc-cb2456a71b00 Work Title 뛰어" at bounding box center [784, 255] width 738 height 27
type input "j"
